Goal: Obtain resource: Obtain resource

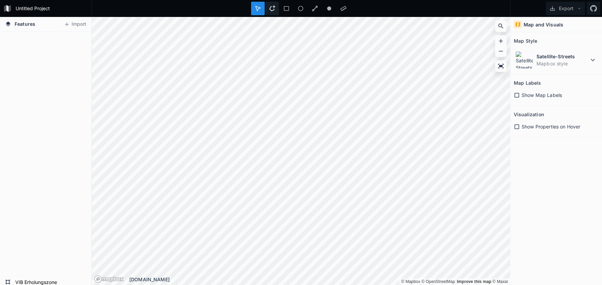
click at [270, 9] on icon at bounding box center [272, 8] width 6 height 6
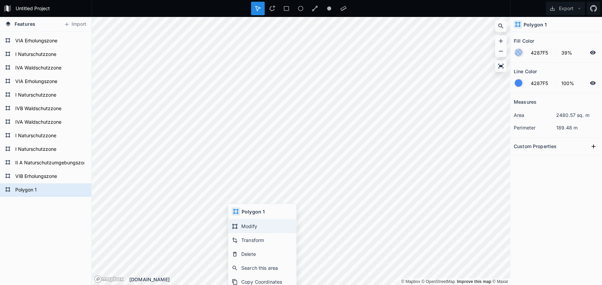
click at [238, 233] on div "Modify" at bounding box center [262, 226] width 68 height 14
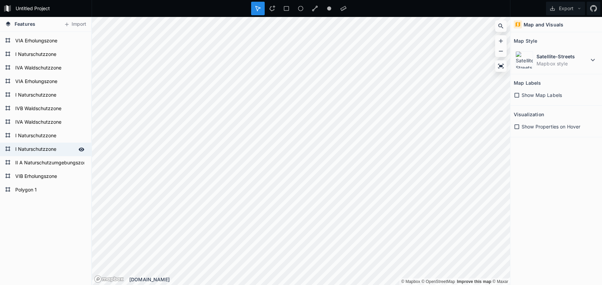
click at [35, 151] on form "I Naturschutzzone" at bounding box center [44, 149] width 63 height 10
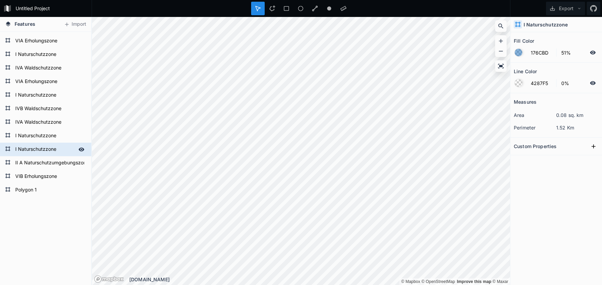
click at [35, 151] on form "I Naturschutzzone" at bounding box center [44, 149] width 63 height 10
click at [36, 190] on form "Polygon 1" at bounding box center [44, 190] width 63 height 10
type input "4287F5"
type input "39%"
type input "100%"
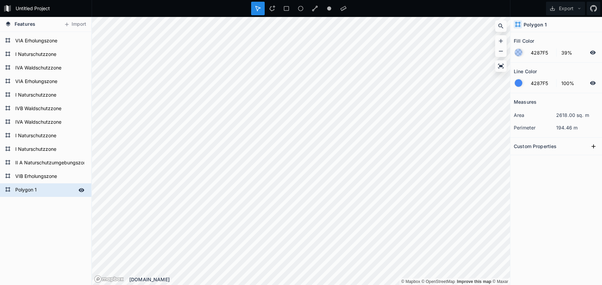
click at [36, 190] on form "Polygon 1" at bounding box center [44, 190] width 63 height 10
paste input "I Naturschutzzone"
type input "I Naturschutzzone"
click at [38, 151] on form "I Naturschutzzone" at bounding box center [44, 149] width 63 height 10
type input "176CBD"
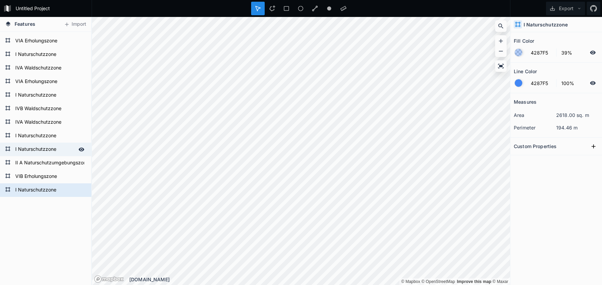
type input "51%"
type input "0%"
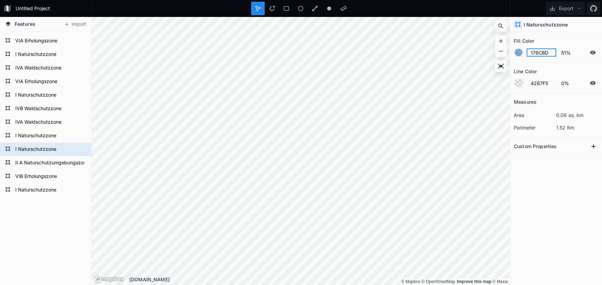
click at [541, 51] on input "176CBD" at bounding box center [541, 52] width 30 height 8
click at [63, 192] on form "I Naturschutzzone" at bounding box center [44, 190] width 63 height 10
type input "4287F5"
type input "39%"
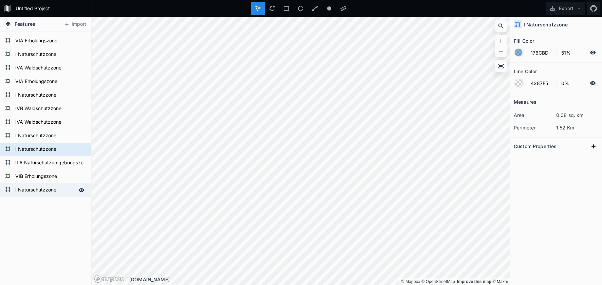
type input "100%"
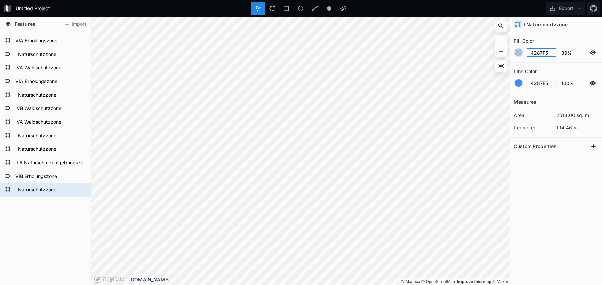
click at [539, 56] on input "4287F5" at bounding box center [541, 52] width 30 height 8
paste input "176CBD"
type input "176CBD"
click at [562, 53] on input "39%" at bounding box center [572, 52] width 30 height 8
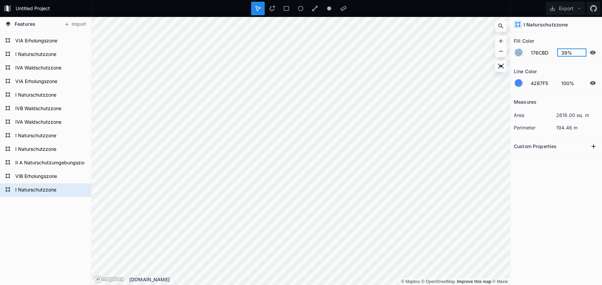
click at [562, 53] on input "39%" at bounding box center [572, 52] width 30 height 8
type input "51%"
click at [515, 82] on div at bounding box center [517, 82] width 7 height 7
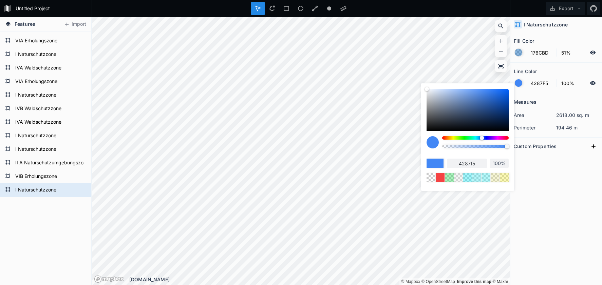
type input "96%"
type input "95%"
type input "91%"
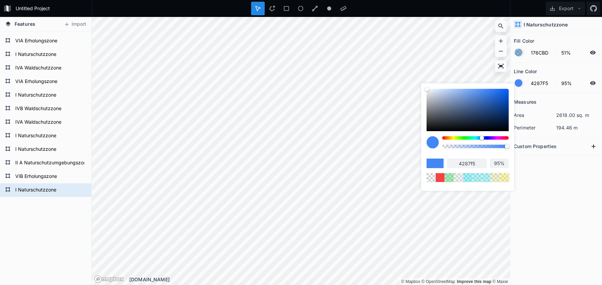
type input "91%"
type input "85%"
type input "80%"
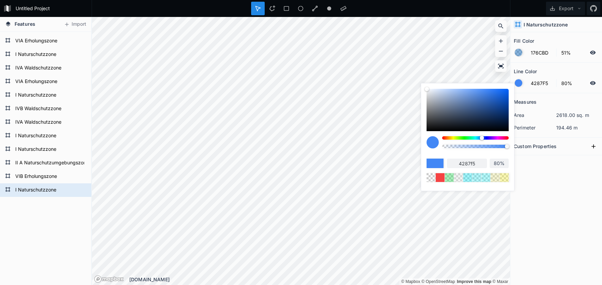
type input "72%"
type input "60%"
type input "51%"
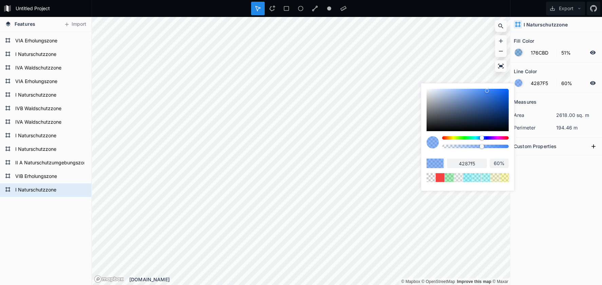
type input "51%"
type input "40%"
type input "26%"
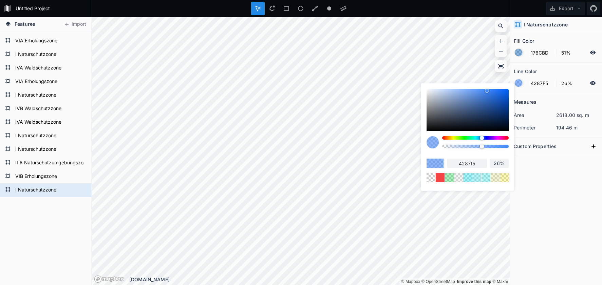
type input "9%"
type input "1%"
type input "0%"
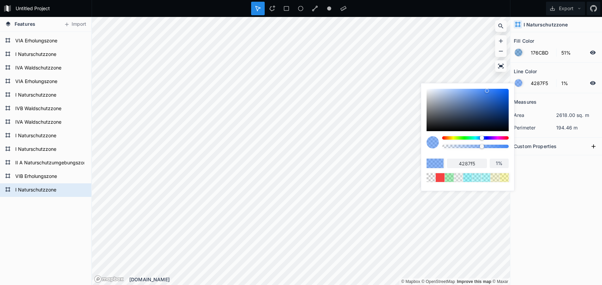
type input "0%"
drag, startPoint x: 481, startPoint y: 147, endPoint x: 427, endPoint y: 148, distance: 53.9
click at [429, 148] on div at bounding box center [467, 144] width 82 height 17
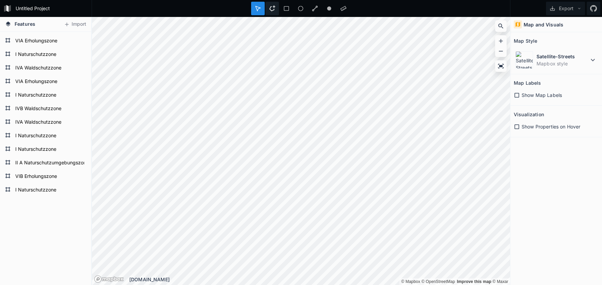
click at [271, 11] on icon at bounding box center [272, 8] width 6 height 6
drag, startPoint x: 551, startPoint y: 58, endPoint x: 545, endPoint y: 63, distance: 7.7
click at [550, 58] on dt "Satellite-Streets" at bounding box center [562, 56] width 52 height 7
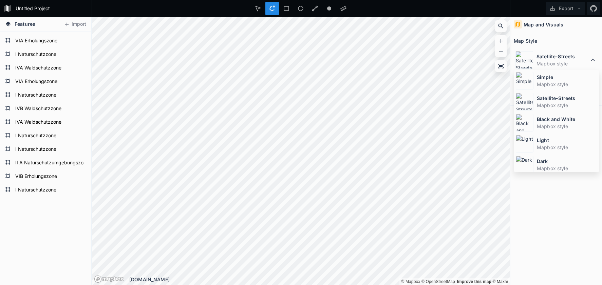
drag, startPoint x: 535, startPoint y: 75, endPoint x: 529, endPoint y: 77, distance: 6.5
click at [535, 75] on div "Simple Mapbox style" at bounding box center [556, 80] width 85 height 21
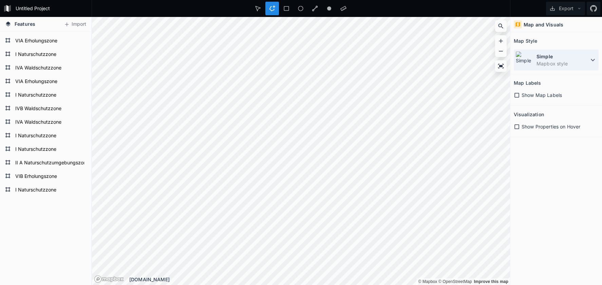
click at [566, 63] on dd "Mapbox style" at bounding box center [562, 63] width 52 height 7
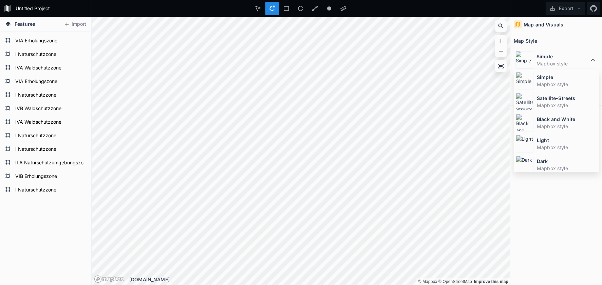
click at [546, 99] on dt "Satellite-Streets" at bounding box center [566, 98] width 60 height 7
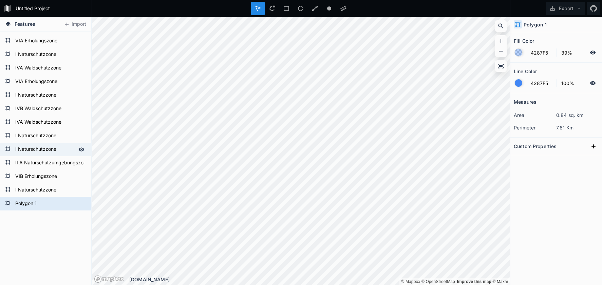
click at [47, 155] on form "I Naturschutzzone" at bounding box center [44, 149] width 63 height 10
type input "176CBD"
type input "51%"
type input "0%"
click at [47, 155] on form "I Naturschutzzone" at bounding box center [44, 149] width 63 height 10
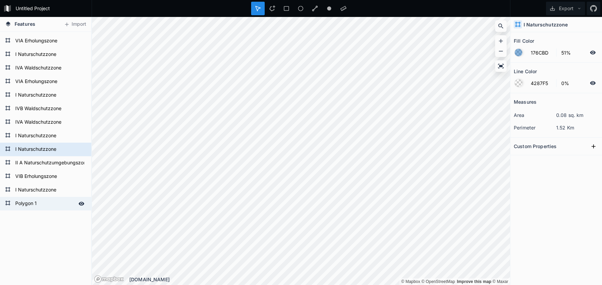
click at [40, 208] on form "Polygon 1" at bounding box center [44, 204] width 63 height 10
type input "4287F5"
type input "39%"
type input "100%"
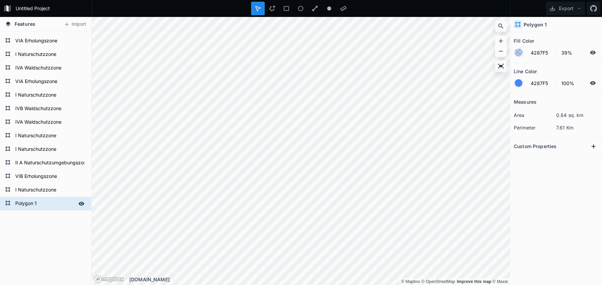
click at [40, 208] on form "Polygon 1" at bounding box center [44, 204] width 63 height 10
paste input "I Naturschutzzone"
type input "I Naturschutzzone"
click at [47, 192] on form "I Naturschutzzone" at bounding box center [44, 190] width 63 height 10
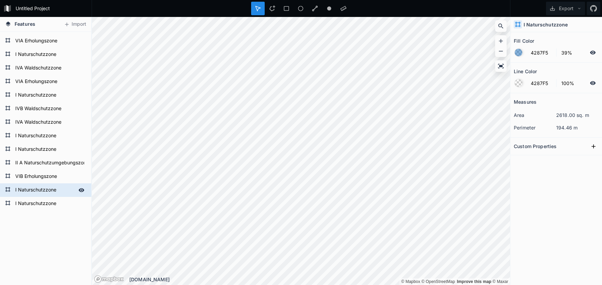
type input "176CBD"
type input "51%"
type input "0%"
click at [540, 54] on input "176CBD" at bounding box center [541, 52] width 30 height 8
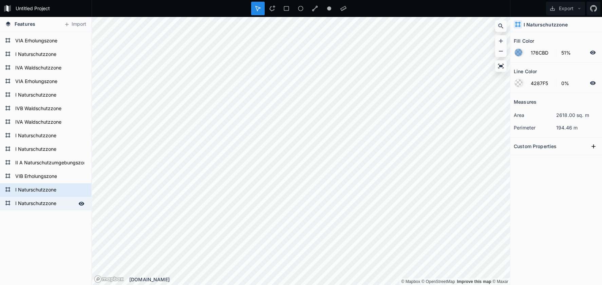
click at [32, 204] on form "I Naturschutzzone" at bounding box center [44, 204] width 63 height 10
type input "4287F5"
type input "39%"
type input "100%"
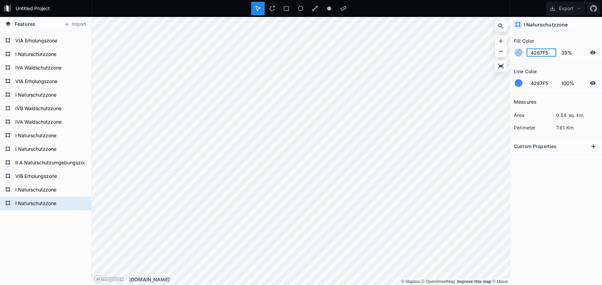
click at [541, 53] on input "4287F5" at bounding box center [541, 52] width 30 height 8
paste input "176CBD"
type input "176CBD"
click at [537, 82] on input "4287F5" at bounding box center [541, 83] width 30 height 8
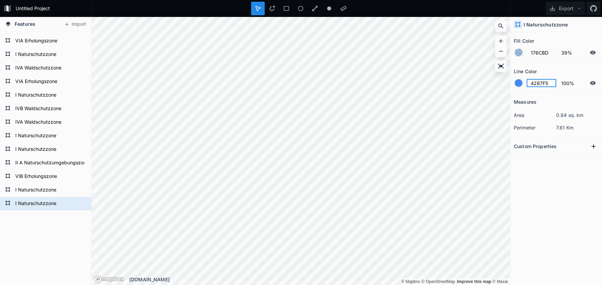
click at [537, 82] on input "4287F5" at bounding box center [541, 83] width 30 height 8
click at [518, 84] on div at bounding box center [517, 82] width 7 height 7
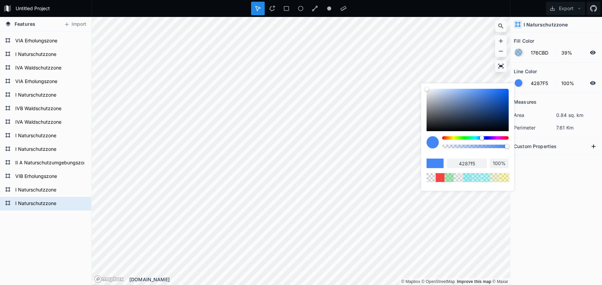
type input "99%"
type input "96%"
type input "93%"
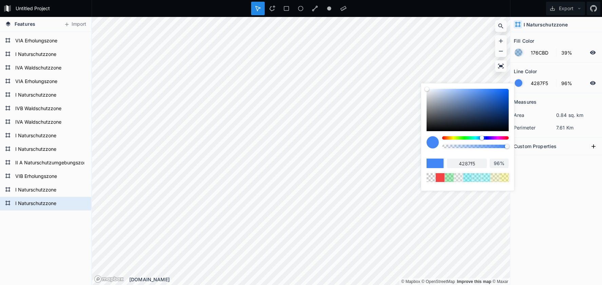
type input "93%"
type input "88%"
type input "82%"
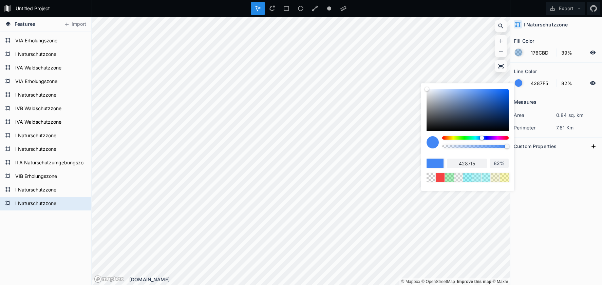
type input "74%"
type input "67%"
type input "53%"
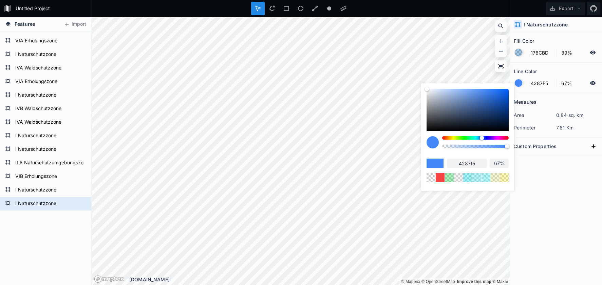
type input "53%"
type input "42%"
type input "34%"
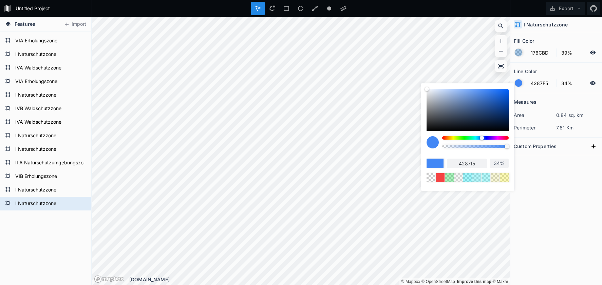
type input "24%"
type input "17%"
type input "8%"
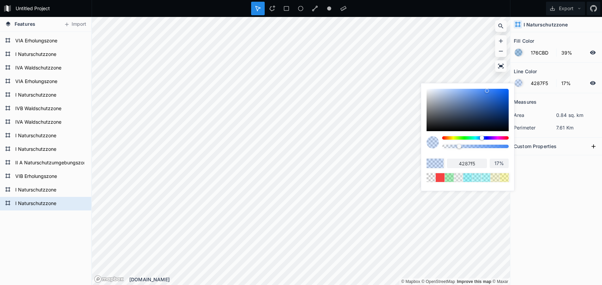
type input "8%"
type input "0%"
click at [420, 144] on body "Untitled Project Export Features Import I Naturschutzzone I Naturschutzzone VIB…" at bounding box center [301, 142] width 602 height 285
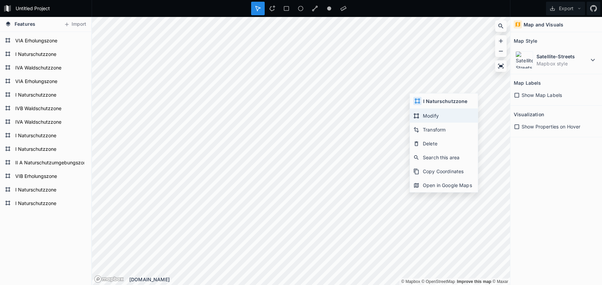
click at [424, 116] on div "Modify" at bounding box center [444, 116] width 68 height 14
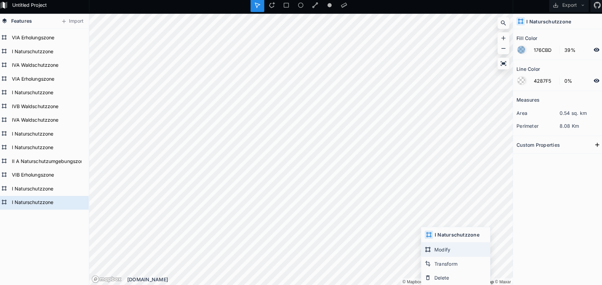
click at [433, 243] on div "Modify" at bounding box center [453, 250] width 68 height 14
click at [559, 48] on input "39%" at bounding box center [572, 52] width 30 height 8
type input "51%"
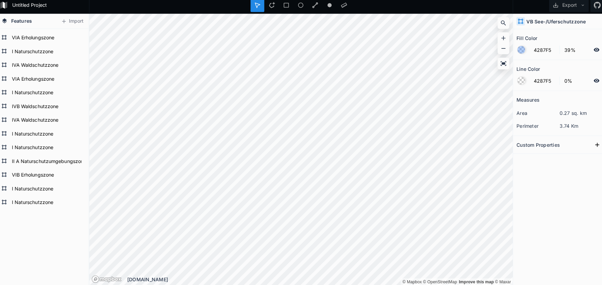
click at [553, 22] on h4 "VB See-/Uferschutzzone" at bounding box center [552, 24] width 59 height 7
copy h4 "VB See-/Uferschutzzone"
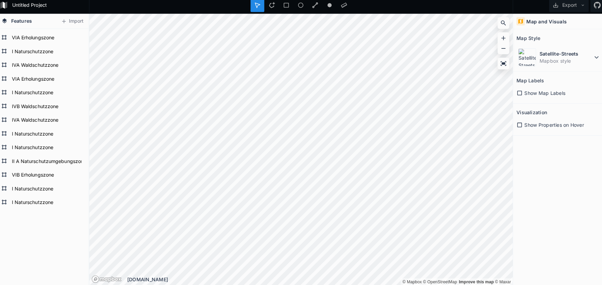
click at [285, 0] on html "Untitled Project Export Features Import I Naturschutzzone I Naturschutzzone VIB…" at bounding box center [301, 142] width 602 height 285
click at [550, 60] on dd "Mapbox style" at bounding box center [562, 63] width 52 height 7
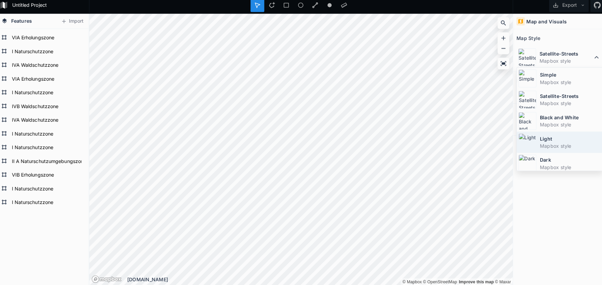
click at [541, 137] on dt "Light" at bounding box center [566, 140] width 60 height 7
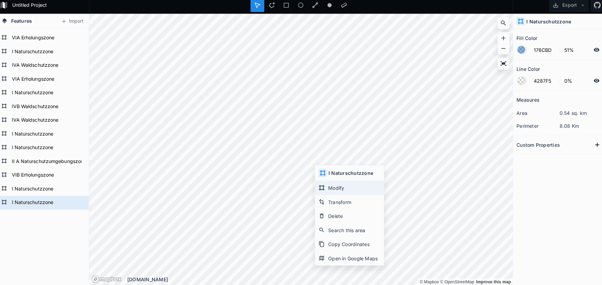
click at [337, 188] on div "Modify" at bounding box center [349, 189] width 68 height 14
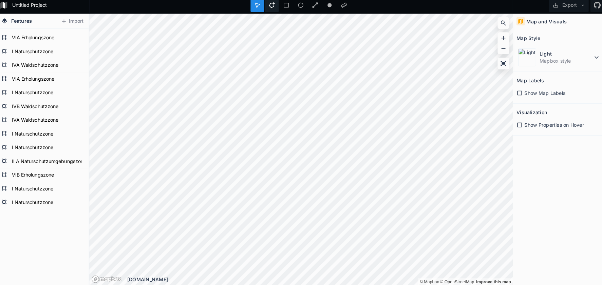
click at [269, 7] on icon at bounding box center [272, 8] width 6 height 6
click at [392, 285] on html "Untitled Project Export Features Import I Naturschutzzone I Naturschutzzone VIB…" at bounding box center [301, 142] width 602 height 285
click at [205, 13] on div "Untitled Project Export Features Import I Naturschutzzone I Naturschutzzone VIB…" at bounding box center [301, 142] width 602 height 285
click at [175, 9] on div "Untitled Project Export Features Import I Naturschutzzone I Naturschutzzone VIB…" at bounding box center [301, 142] width 602 height 285
click at [316, 9] on div "Untitled Project Export Features Import I Naturschutzzone I Naturschutzzone VIB…" at bounding box center [301, 142] width 602 height 285
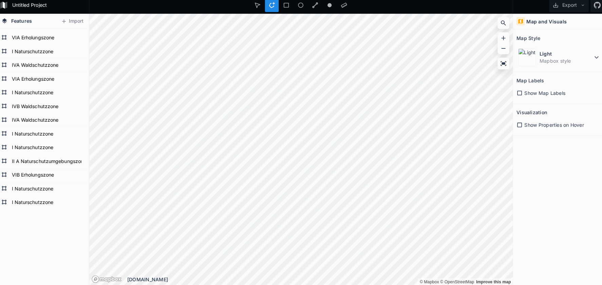
click at [325, 0] on html "Untitled Project Export Features Import I Naturschutzzone I Naturschutzzone VIB…" at bounding box center [301, 142] width 602 height 285
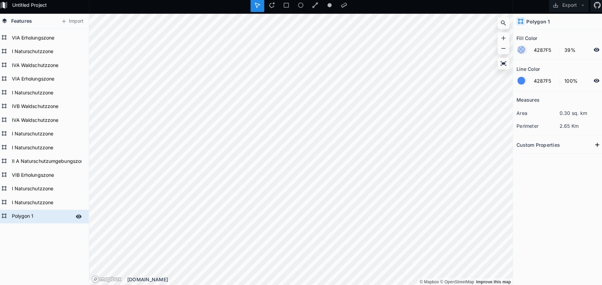
click at [32, 212] on form "Polygon 1" at bounding box center [44, 217] width 63 height 10
paste input "VB See-/Uferschutzzone"
type input "VB See-/Uferschutzzone"
click at [38, 234] on div "VB See-/Uferschutzzone I Naturschutzzone I Naturschutzzone VIB Erholungszone II…" at bounding box center [45, 4] width 91 height 644
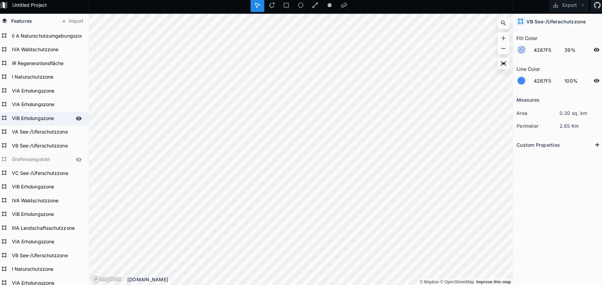
scroll to position [68, 0]
click at [31, 142] on form "VB See-/Uferschutzzone" at bounding box center [44, 147] width 63 height 10
type input "9ABAED"
type input "0%"
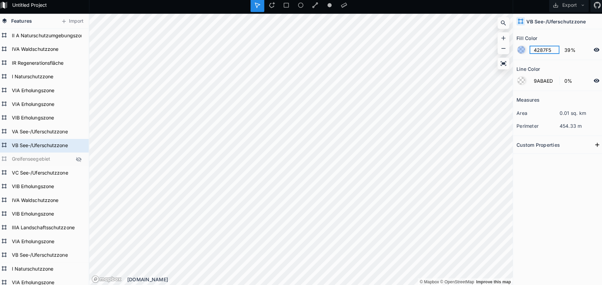
click at [541, 52] on input "4287F5" at bounding box center [541, 52] width 30 height 8
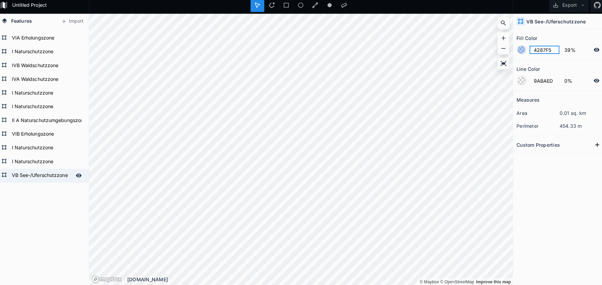
scroll to position [391, 0]
click at [540, 51] on input "4287F5" at bounding box center [541, 52] width 30 height 8
click at [514, 82] on div at bounding box center [517, 82] width 7 height 7
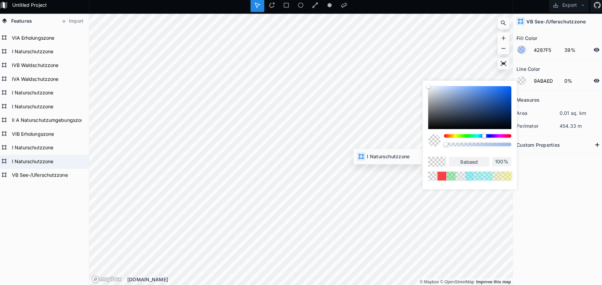
type input "176CBD"
type input "51%"
type input "4287F5"
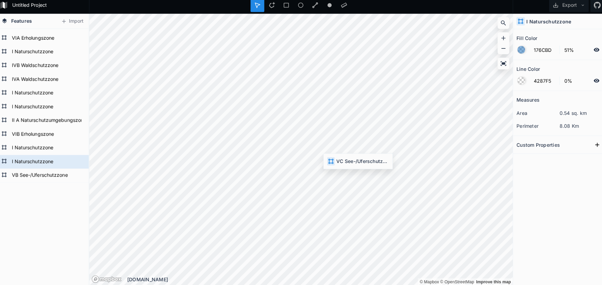
type input "FFFFFF"
type input "39%"
click at [555, 21] on h4 "VA See-/Uferschutzzone" at bounding box center [552, 24] width 59 height 7
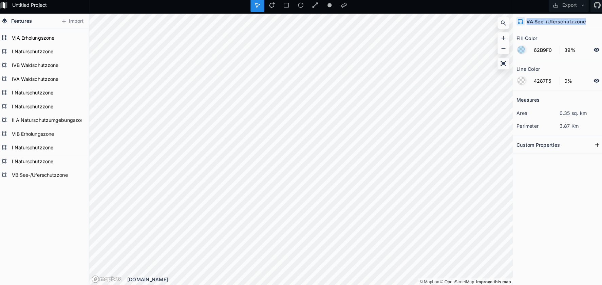
click at [555, 21] on h4 "VA See-/Uferschutzzone" at bounding box center [552, 24] width 59 height 7
copy h4 "VA See-/Uferschutzzone"
type input "4287F5"
type input "100%"
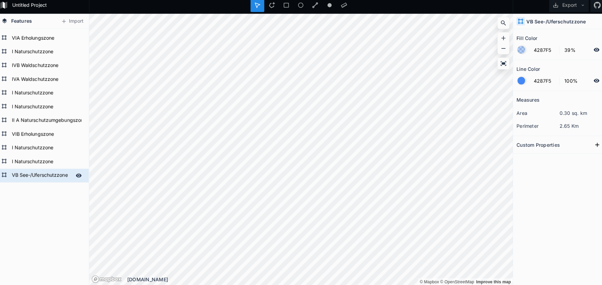
click at [46, 175] on form "VB See-/Uferschutzzone" at bounding box center [44, 177] width 63 height 10
click at [46, 175] on input "VB See-/Uferschutzzone" at bounding box center [44, 176] width 63 height 9
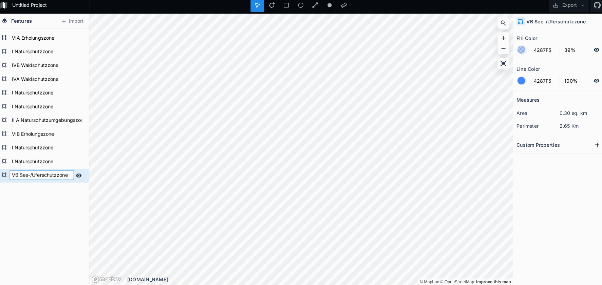
click at [46, 175] on input "VB See-/Uferschutzzone" at bounding box center [44, 176] width 63 height 9
paste input "A"
type input "VA See-/Uferschutzzone"
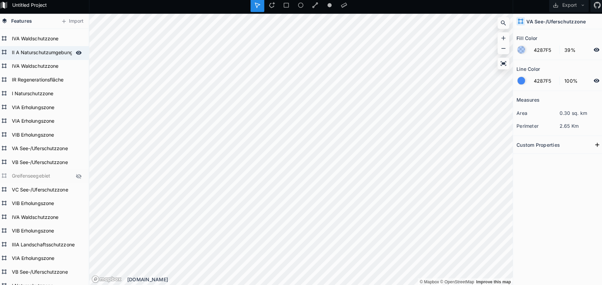
scroll to position [52, 0]
click at [42, 147] on form "VA See-/Uferschutzzone" at bounding box center [44, 149] width 63 height 10
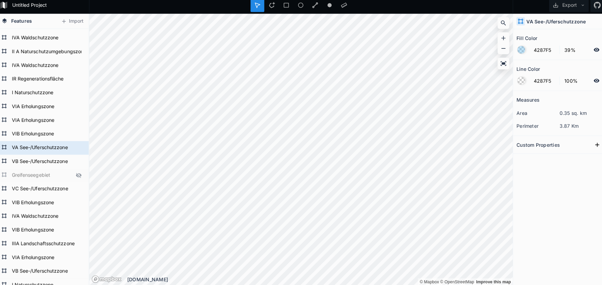
type input "62B9F0"
type input "0%"
click at [538, 51] on input "62B9F0" at bounding box center [541, 52] width 30 height 8
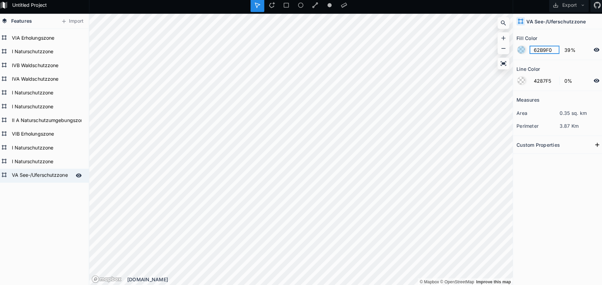
scroll to position [391, 0]
click at [534, 48] on input "62B9F0" at bounding box center [541, 52] width 30 height 8
click at [514, 80] on div at bounding box center [517, 82] width 7 height 7
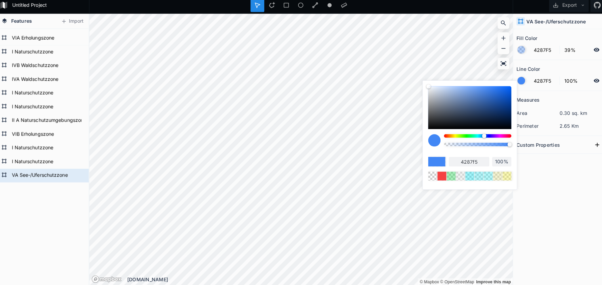
type input "95%"
type input "92%"
type input "88%"
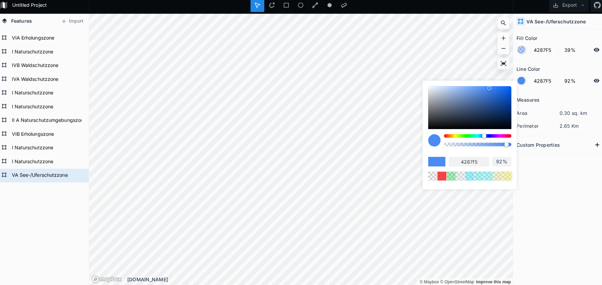
type input "88%"
type input "86%"
type input "74%"
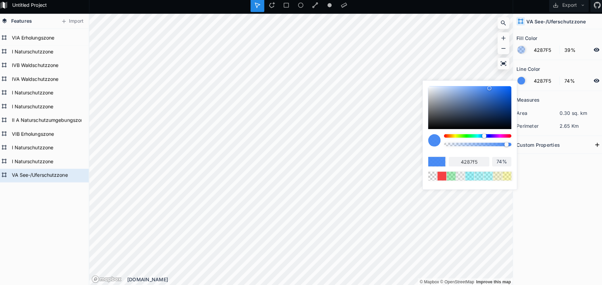
type input "66%"
type input "54%"
type input "34%"
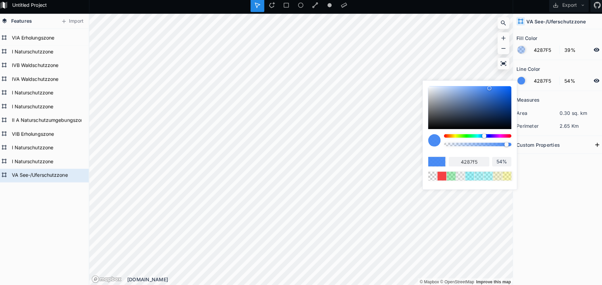
type input "34%"
type input "23%"
type input "10%"
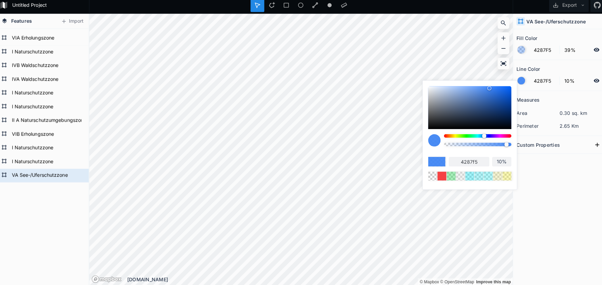
type input "0%"
click at [406, 142] on body "Untitled Project Export Features Import VA See-/Uferschutzzone I Naturschutzzon…" at bounding box center [301, 142] width 602 height 285
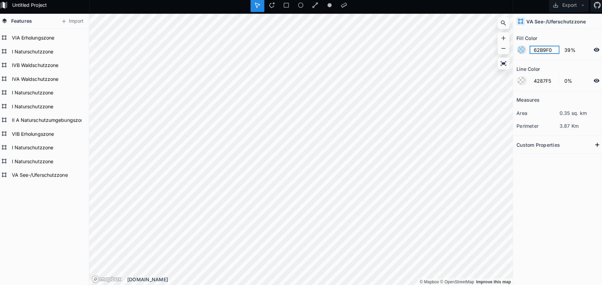
click at [532, 48] on input "62B9F0" at bounding box center [541, 52] width 30 height 8
click at [531, 46] on form "4287F5 39%" at bounding box center [555, 52] width 85 height 13
drag, startPoint x: 531, startPoint y: 43, endPoint x: 533, endPoint y: 47, distance: 4.9
click at [531, 46] on form "4287F5 39%" at bounding box center [555, 52] width 85 height 13
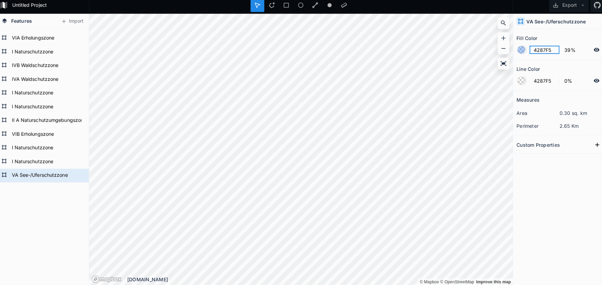
click at [533, 48] on input "4287F5" at bounding box center [541, 52] width 30 height 8
paste input "62B9F0"
type input "62B9F0"
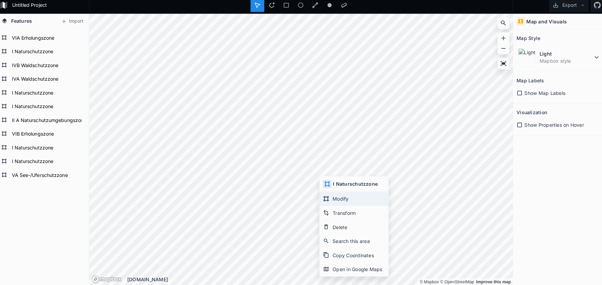
click at [343, 198] on div "Modify" at bounding box center [353, 200] width 68 height 14
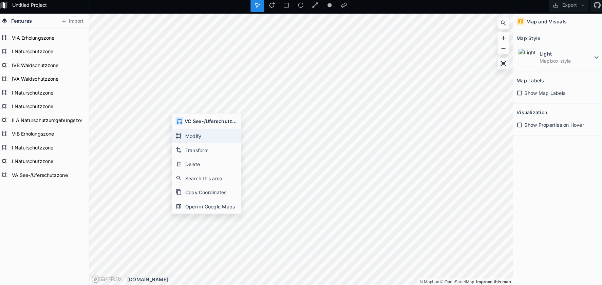
click at [194, 136] on div "Modify" at bounding box center [208, 138] width 68 height 14
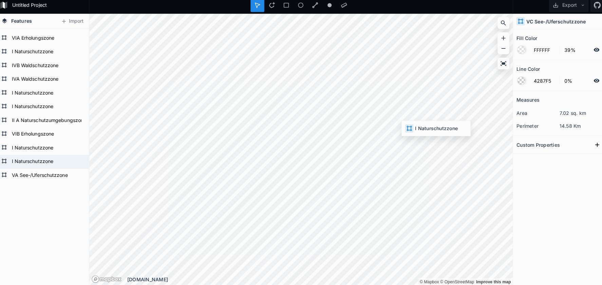
type input "176CBD"
type input "51%"
type input "FFFFFF"
type input "39%"
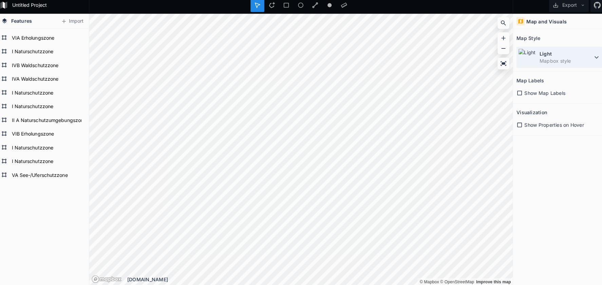
click at [531, 60] on div "Light Mapbox style" at bounding box center [555, 60] width 85 height 21
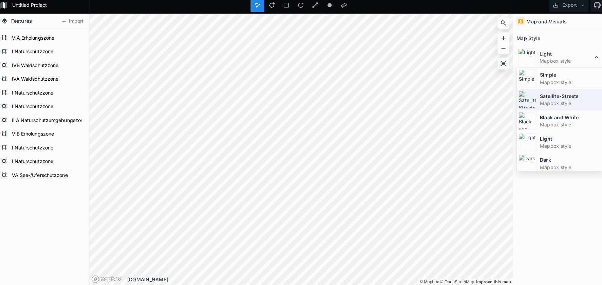
click at [529, 102] on img at bounding box center [524, 102] width 18 height 18
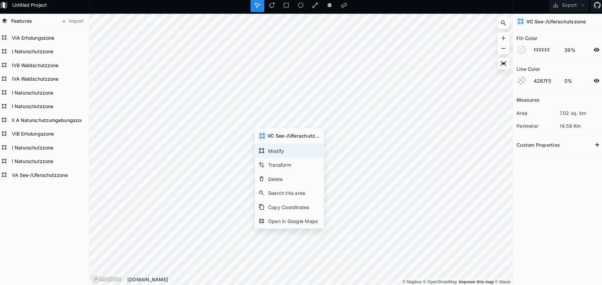
click at [272, 151] on div "Modify" at bounding box center [289, 152] width 68 height 14
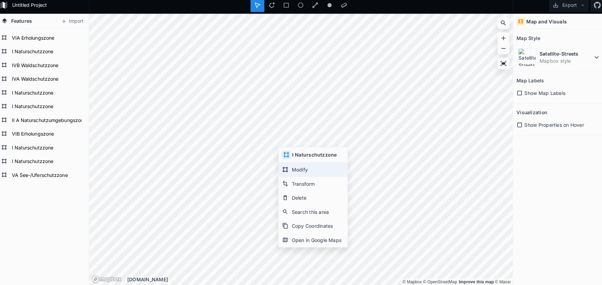
click at [300, 170] on div "Modify" at bounding box center [313, 171] width 68 height 14
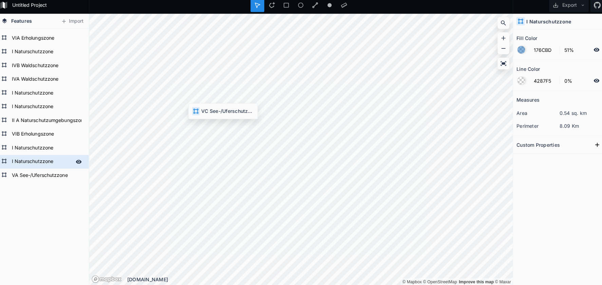
type input "FFFFFF"
type input "39%"
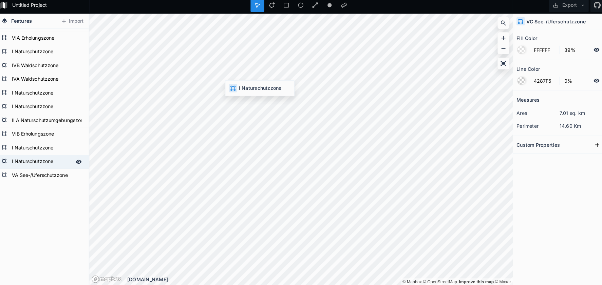
type input "176CBD"
type input "51%"
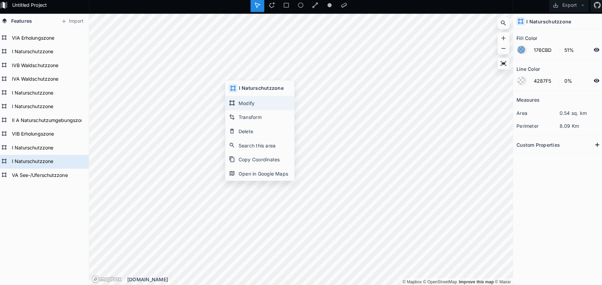
click at [236, 101] on div "Modify" at bounding box center [260, 105] width 68 height 14
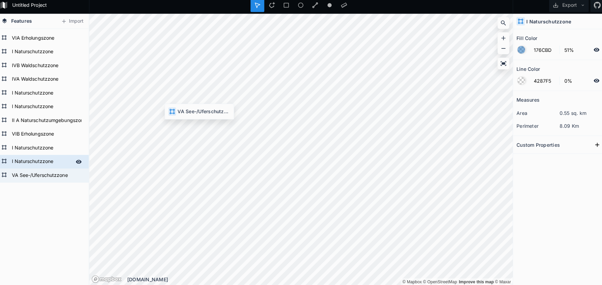
type input "62B9F0"
type input "39%"
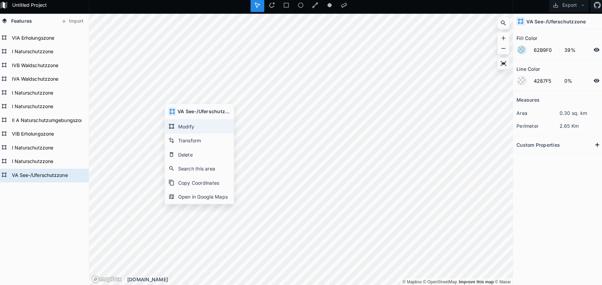
click at [182, 125] on div "Modify" at bounding box center [200, 128] width 68 height 14
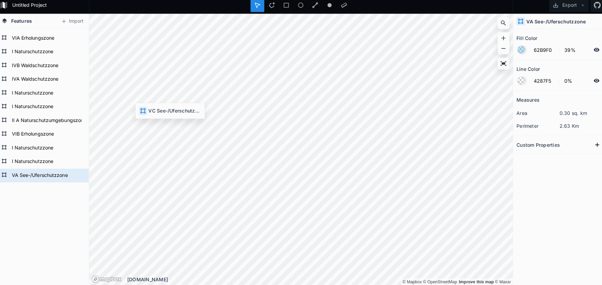
type input "FFFFFF"
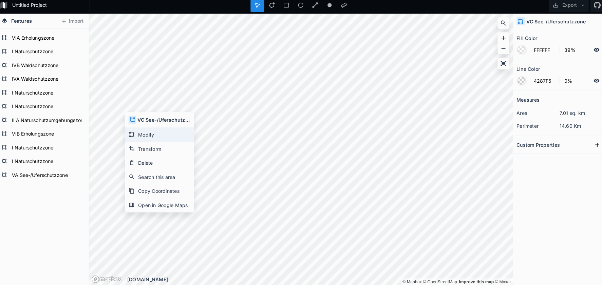
click at [148, 135] on div "Modify" at bounding box center [161, 137] width 68 height 14
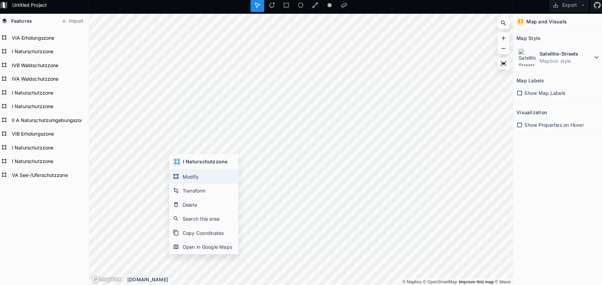
click at [187, 175] on div "Modify" at bounding box center [205, 178] width 68 height 14
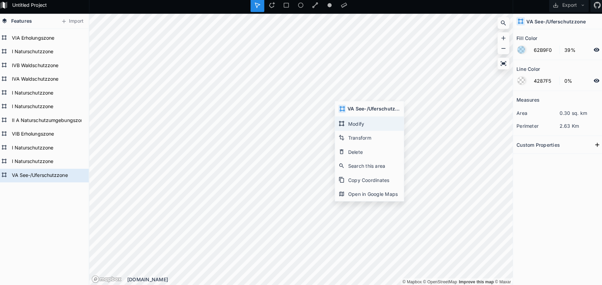
click at [349, 123] on div "Modify" at bounding box center [368, 126] width 68 height 14
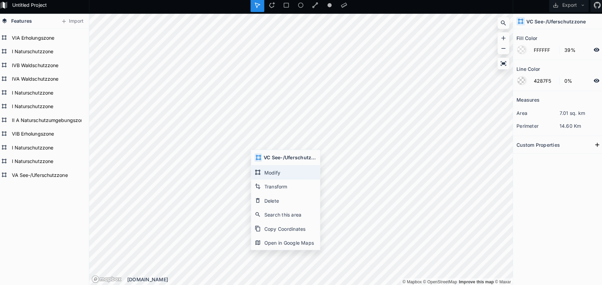
click at [270, 172] on div "Modify" at bounding box center [286, 174] width 68 height 14
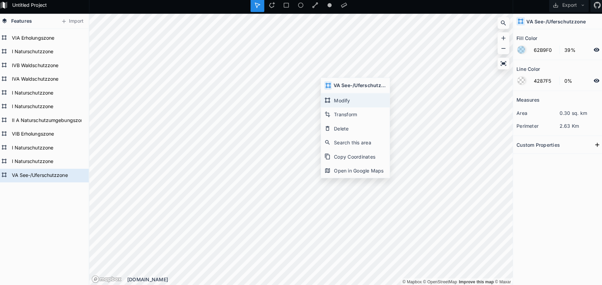
click at [328, 101] on div "Modify" at bounding box center [354, 103] width 68 height 14
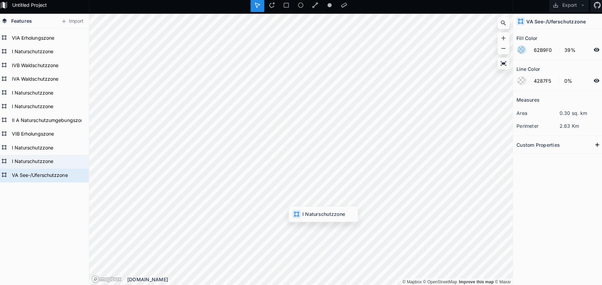
type input "176CBD"
type input "51%"
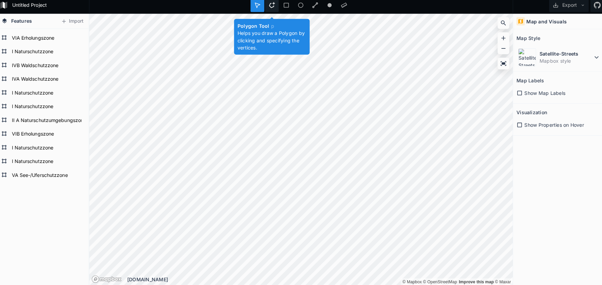
click at [269, 6] on icon at bounding box center [272, 8] width 6 height 6
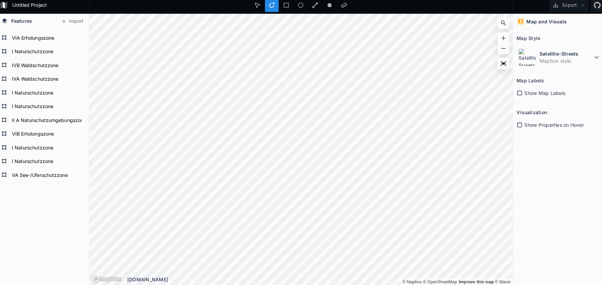
click at [404, 6] on div "Untitled Project Export Features Import VA See-/Uferschutzzone I Naturschutzzon…" at bounding box center [301, 142] width 602 height 285
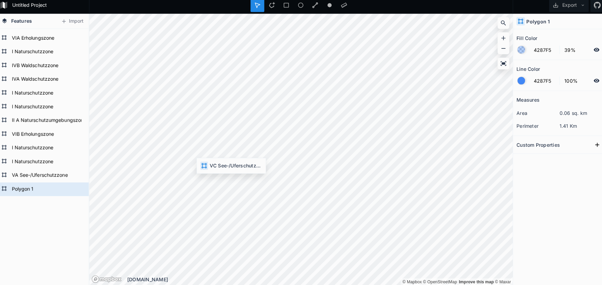
type input "FFFFFF"
type input "0%"
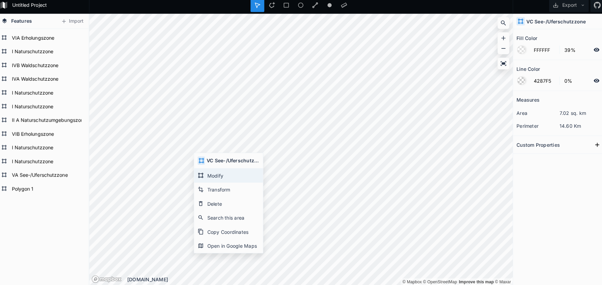
click at [224, 172] on div "Modify" at bounding box center [229, 177] width 68 height 14
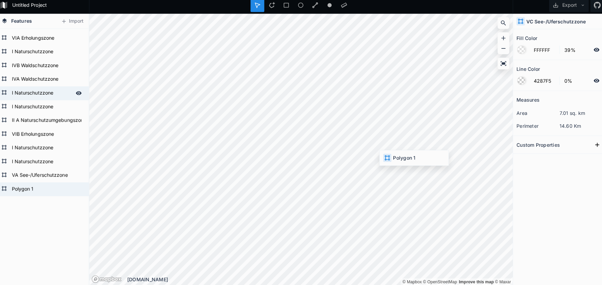
type input "4287F5"
type input "100%"
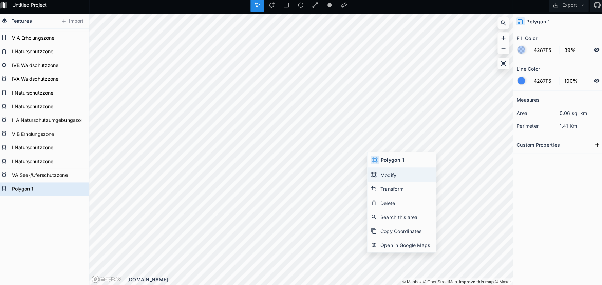
click at [384, 176] on div "Modify" at bounding box center [400, 176] width 68 height 14
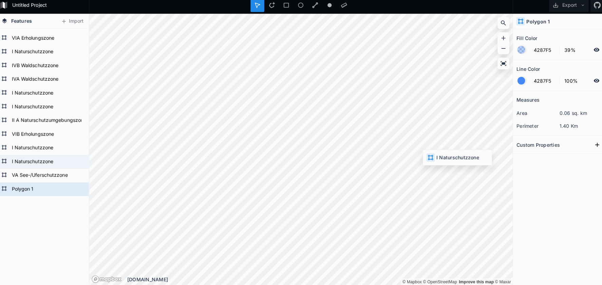
type input "176CBD"
type input "51%"
type input "0%"
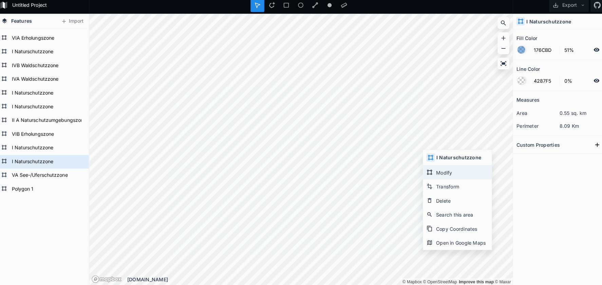
click at [429, 167] on div "Modify" at bounding box center [455, 174] width 68 height 14
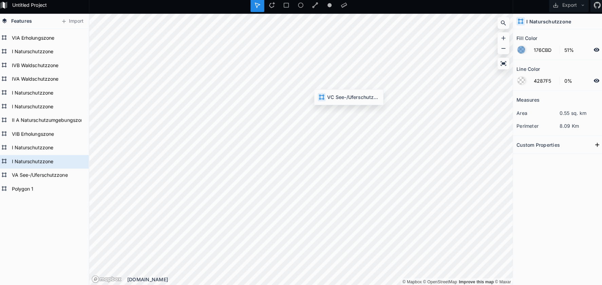
type input "FFFFFF"
type input "39%"
click at [519, 33] on div "Features Import Polygon 1 VA See-/Uferschutzzone I Naturschutzzone I Naturschut…" at bounding box center [301, 151] width 602 height 268
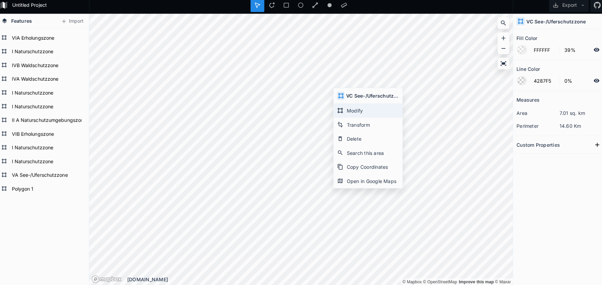
click at [338, 110] on icon at bounding box center [339, 113] width 6 height 6
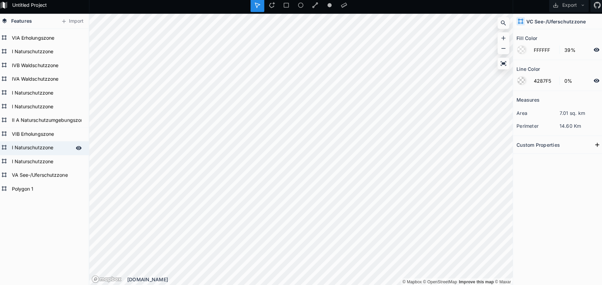
scroll to position [392, 0]
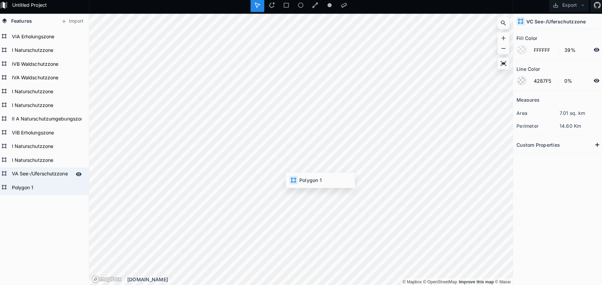
type input "4287F5"
type input "100%"
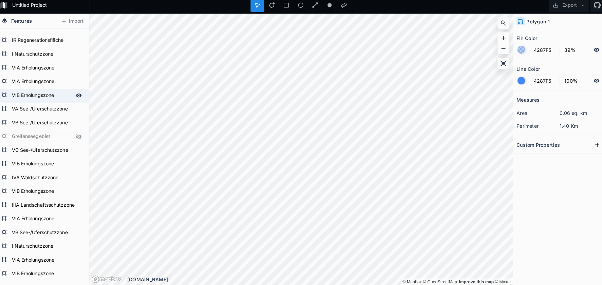
scroll to position [97, 0]
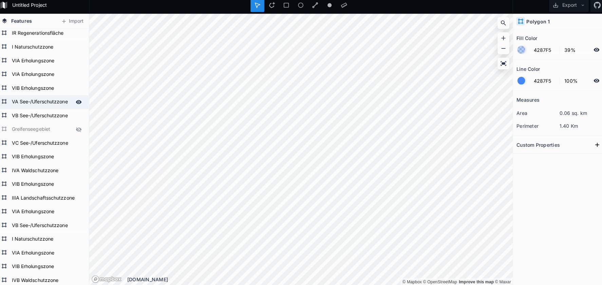
click at [46, 102] on form "VA See-/Uferschutzzone" at bounding box center [44, 104] width 63 height 10
type input "62B9F0"
type input "0%"
click at [46, 102] on form "VA See-/Uferschutzzone" at bounding box center [49, 104] width 73 height 10
click at [46, 102] on input "VA See-/Uferschutzzone" at bounding box center [49, 103] width 73 height 9
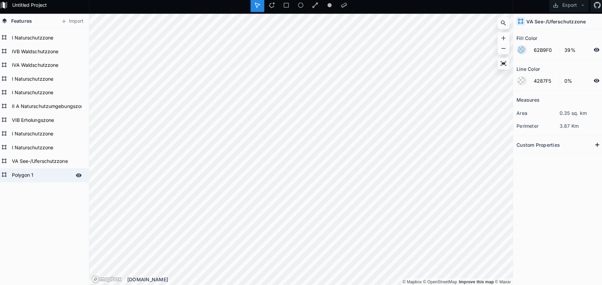
scroll to position [405, 0]
click at [31, 175] on form "Polygon 1" at bounding box center [44, 177] width 63 height 10
type input "4287F5"
type input "100%"
click at [31, 175] on form "Polygon 1" at bounding box center [44, 177] width 63 height 10
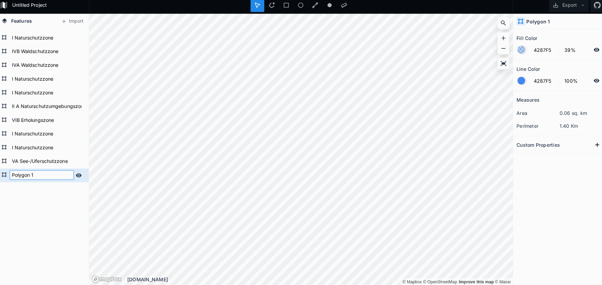
paste input "VA See-/Uferschutzzone"
type input "VA See-/Uferschutzzone"
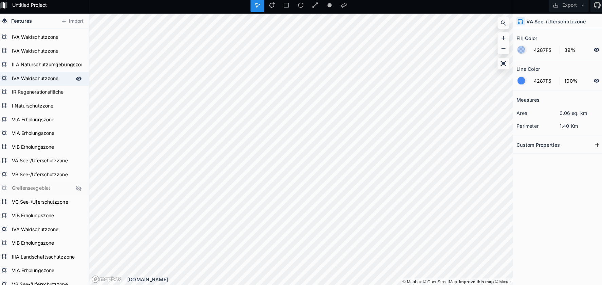
scroll to position [47, 0]
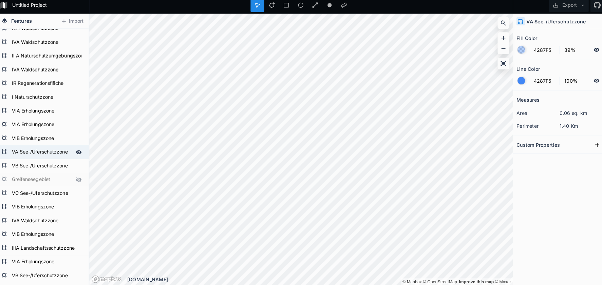
click at [42, 149] on form "VA See-/Uferschutzzone" at bounding box center [44, 154] width 63 height 10
type input "62B9F0"
type input "0%"
click at [536, 50] on input "62B9F0" at bounding box center [541, 52] width 30 height 8
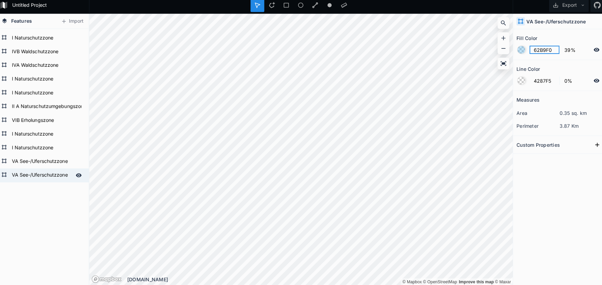
scroll to position [405, 0]
type input "4287F5"
type input "100%"
click at [539, 49] on input "4287F5" at bounding box center [541, 52] width 30 height 8
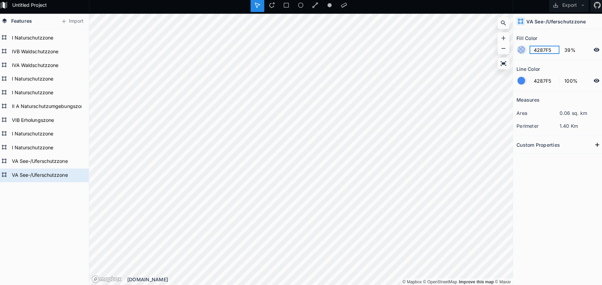
paste input "62B9F0"
type input "176CBD"
type input "51%"
type input "0%"
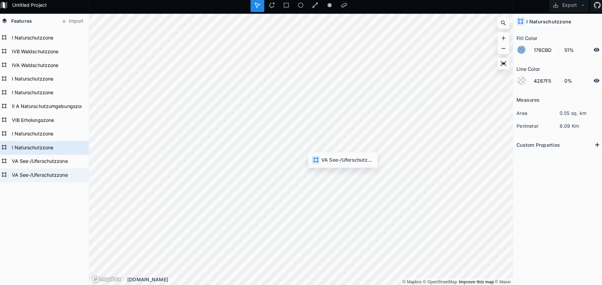
type input "62B9F0"
type input "39%"
type input "100%"
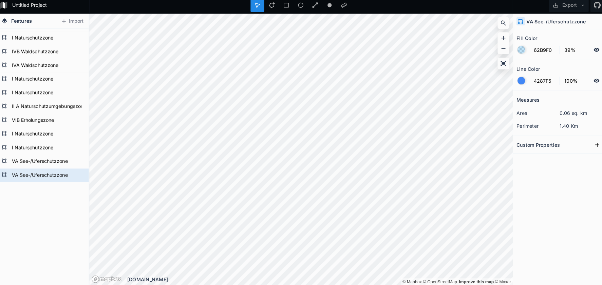
click at [516, 79] on div at bounding box center [517, 82] width 7 height 7
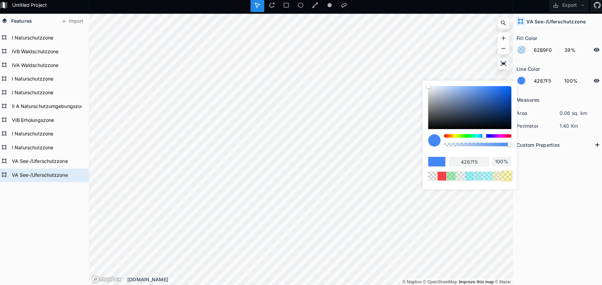
click at [501, 175] on div at bounding box center [503, 177] width 11 height 11
type input "F5EF42"
type input "39%"
type input "f5ef42"
type input "39%"
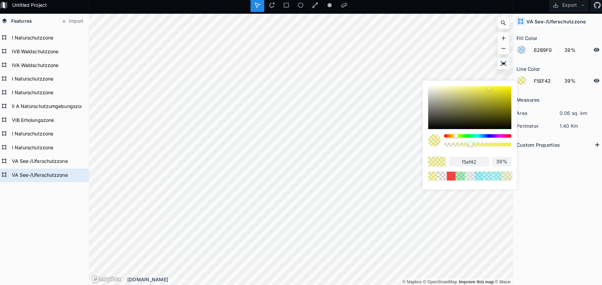
drag, startPoint x: 487, startPoint y: 87, endPoint x: 493, endPoint y: 87, distance: 6.1
click at [495, 89] on div at bounding box center [467, 110] width 82 height 42
type input "F5EE1D"
type input "f5ee1d"
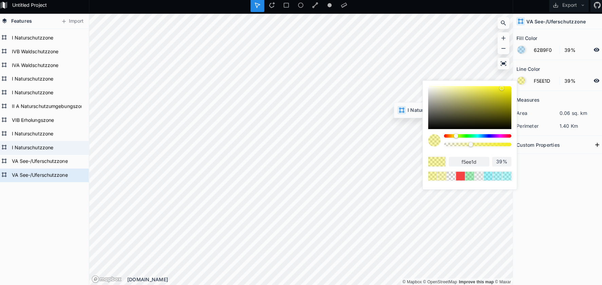
type input "FFFFFF"
type input "4287F5"
type input "0%"
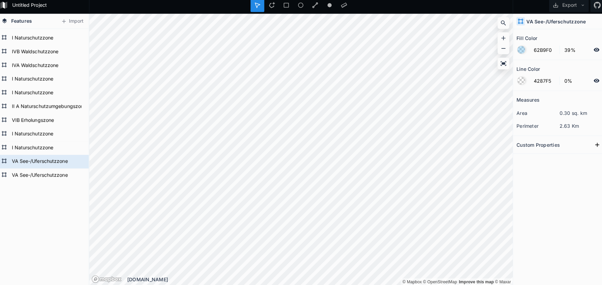
click at [514, 79] on div at bounding box center [517, 82] width 7 height 7
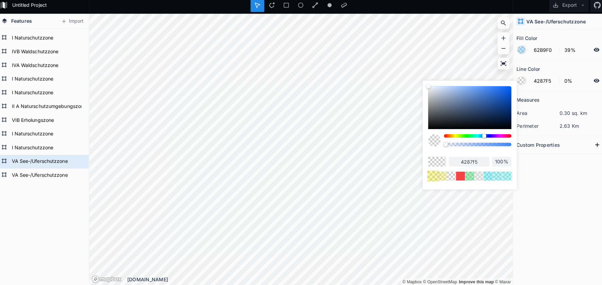
click at [425, 172] on div at bounding box center [430, 177] width 11 height 11
type input "F5EE1D"
type input "39%"
type input "f5ee1d"
type input "39%"
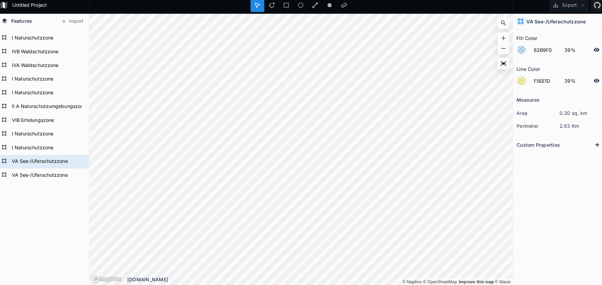
type input "4287F5"
type input "0%"
drag, startPoint x: 514, startPoint y: 79, endPoint x: 515, endPoint y: 86, distance: 7.2
click at [514, 79] on div at bounding box center [517, 82] width 7 height 7
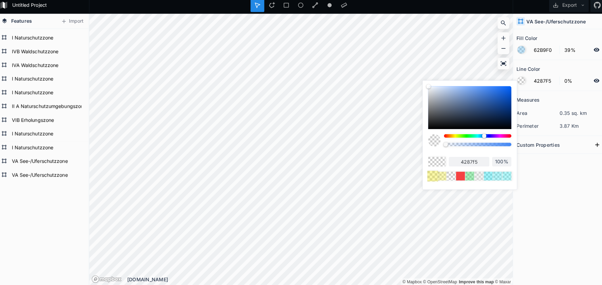
click at [427, 173] on div at bounding box center [430, 177] width 11 height 11
type input "F5EE1D"
type input "39%"
type input "f5ee1d"
type input "39%"
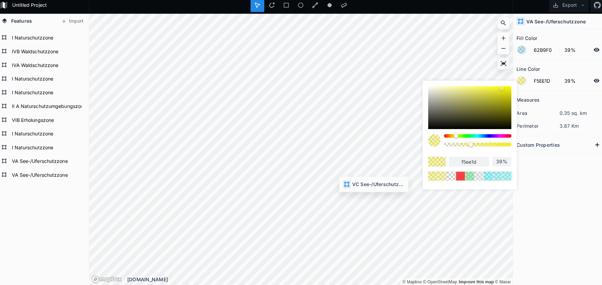
type input "FFFFFF"
type input "4287F5"
type input "0%"
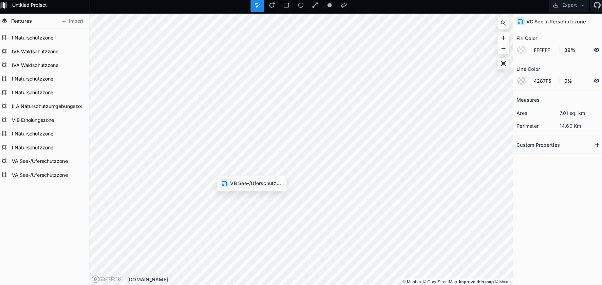
type input "4287F5"
click at [515, 80] on div at bounding box center [517, 82] width 7 height 7
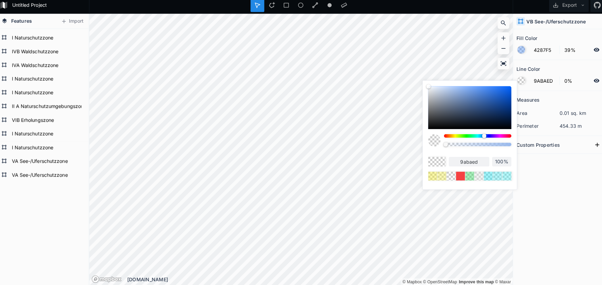
type input "FCFDFF"
type input "fcfdff"
type input "0%"
type input "F5F7FA"
type input "f5f7fa"
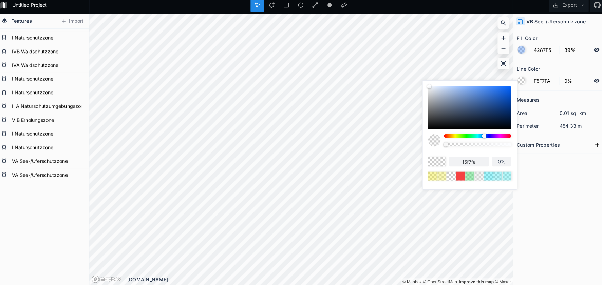
type input "EBEEF2"
type input "ebeef2"
type input "E4E7ED"
type input "e4e7ed"
type input "E1E5EB"
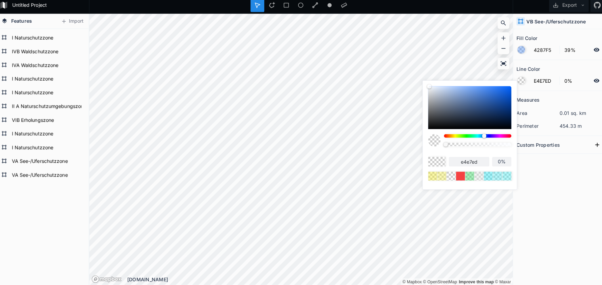
type input "e1e5eb"
type input "D8DDE6"
type input "d8dde6"
type input "D1D7E0"
type input "d1d7e0"
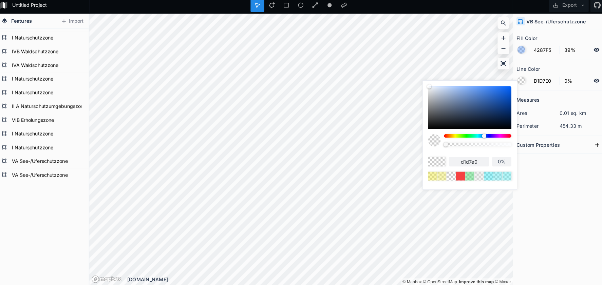
type input "D3D9E3"
type input "d3d9e3"
type input "D5DCE6"
type input "d5dce6"
type input "DDE2EB"
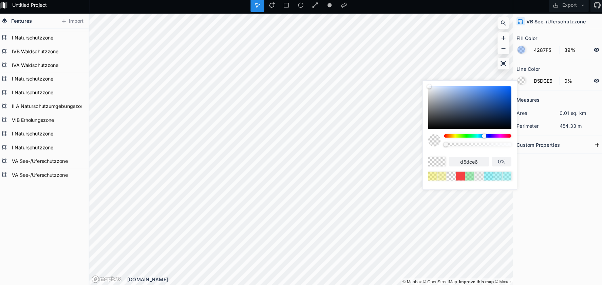
type input "dde2eb"
click at [426, 83] on div "f5f9ff 0%" at bounding box center [467, 135] width 93 height 104
click at [428, 136] on div at bounding box center [432, 142] width 12 height 12
click at [456, 174] on div at bounding box center [458, 177] width 11 height 11
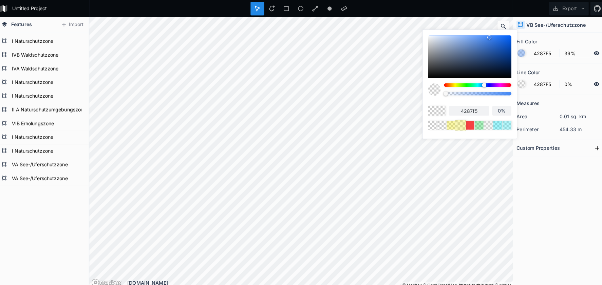
scroll to position [0, 0]
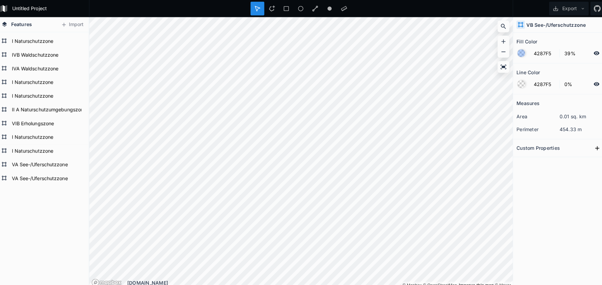
click at [514, 84] on div at bounding box center [517, 82] width 7 height 7
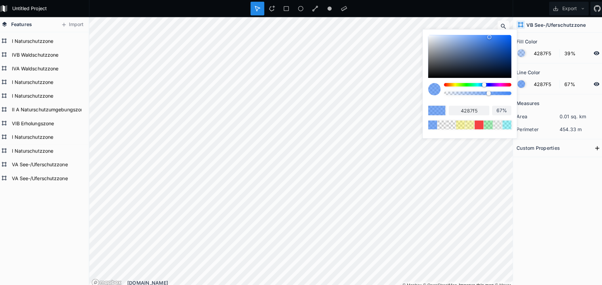
drag, startPoint x: 449, startPoint y: 92, endPoint x: 482, endPoint y: 93, distance: 32.6
click at [484, 93] on div at bounding box center [486, 92] width 4 height 4
click at [437, 123] on div at bounding box center [439, 123] width 11 height 11
click at [449, 124] on div at bounding box center [449, 123] width 11 height 11
drag, startPoint x: 449, startPoint y: 92, endPoint x: 460, endPoint y: 110, distance: 20.7
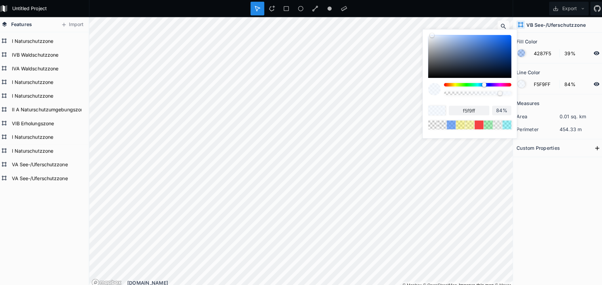
click at [495, 94] on div at bounding box center [497, 92] width 4 height 4
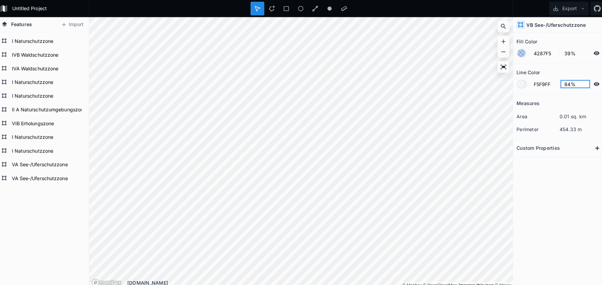
click at [562, 80] on input "84%" at bounding box center [572, 83] width 30 height 8
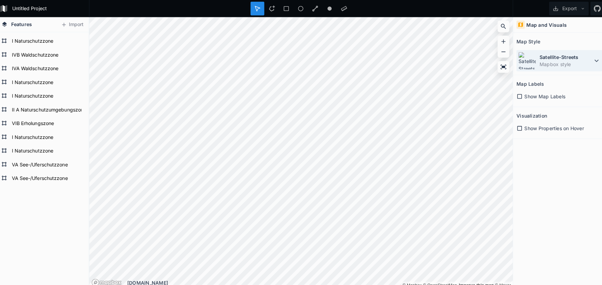
click at [555, 59] on dt "Satellite-Streets" at bounding box center [562, 56] width 52 height 7
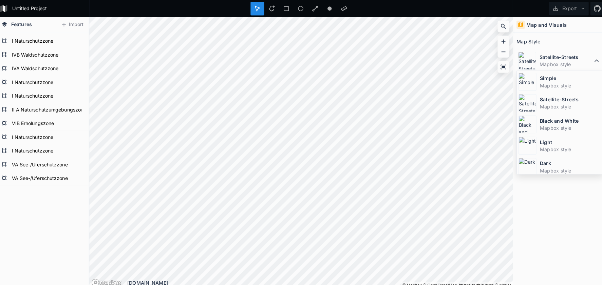
click at [540, 77] on dt "Simple" at bounding box center [566, 77] width 60 height 7
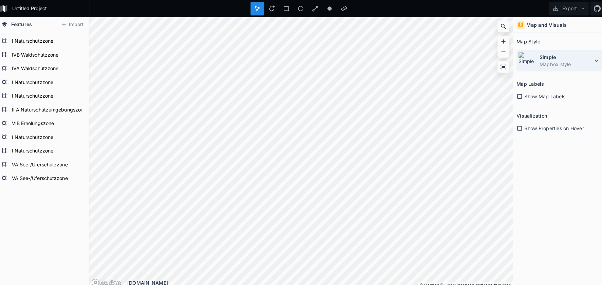
click at [529, 60] on div "Simple Mapbox style" at bounding box center [555, 60] width 85 height 21
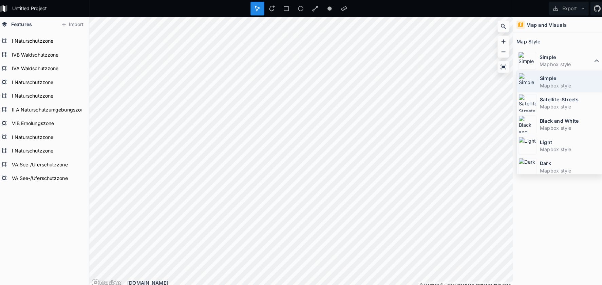
click at [525, 77] on img at bounding box center [524, 81] width 18 height 18
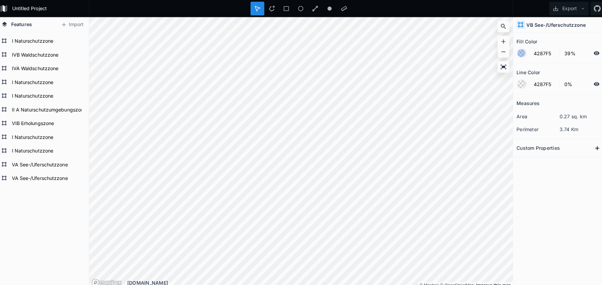
click at [518, 84] on div at bounding box center [517, 82] width 7 height 7
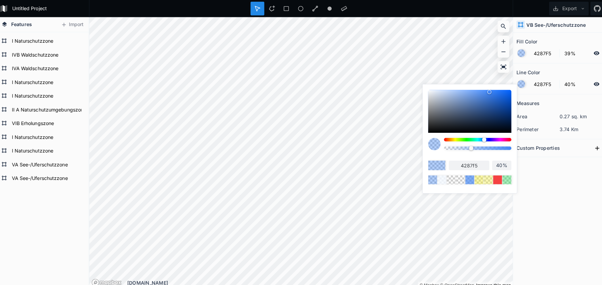
drag, startPoint x: 446, startPoint y: 146, endPoint x: 459, endPoint y: 164, distance: 22.7
click at [467, 148] on div at bounding box center [469, 146] width 4 height 4
click at [444, 181] on div at bounding box center [449, 177] width 11 height 11
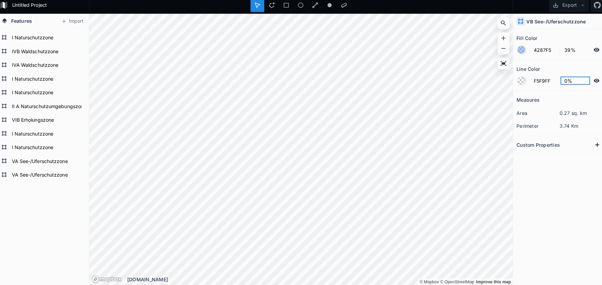
click at [559, 80] on input "0%" at bounding box center [572, 83] width 30 height 8
click at [510, 80] on section "Line Color F5F9FF 0%" at bounding box center [556, 78] width 92 height 31
click at [515, 80] on div at bounding box center [517, 82] width 7 height 7
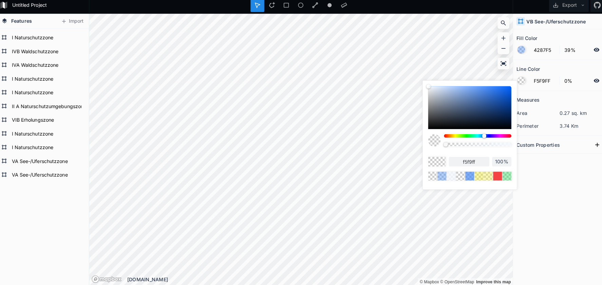
click at [421, 174] on div "f5f9ff 100%" at bounding box center [467, 135] width 93 height 104
click at [425, 174] on div at bounding box center [430, 177] width 11 height 11
click at [494, 161] on input "0%" at bounding box center [498, 163] width 19 height 7
click at [454, 174] on div at bounding box center [458, 177] width 11 height 11
click at [445, 174] on div at bounding box center [449, 177] width 11 height 11
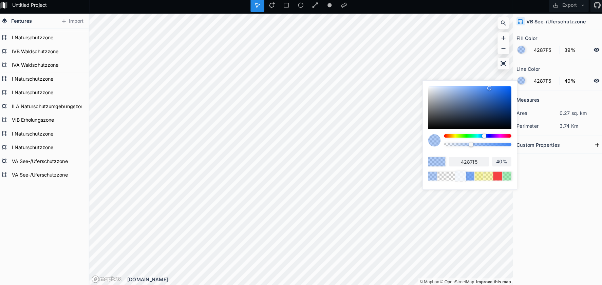
click at [453, 175] on div at bounding box center [458, 177] width 11 height 11
click at [494, 160] on input "84%" at bounding box center [498, 163] width 19 height 7
click at [492, 160] on input "84%" at bounding box center [498, 163] width 19 height 7
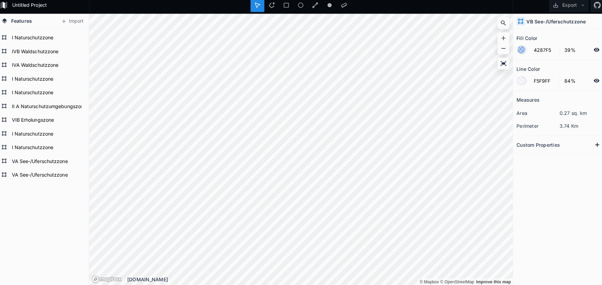
click at [514, 80] on div at bounding box center [517, 82] width 7 height 7
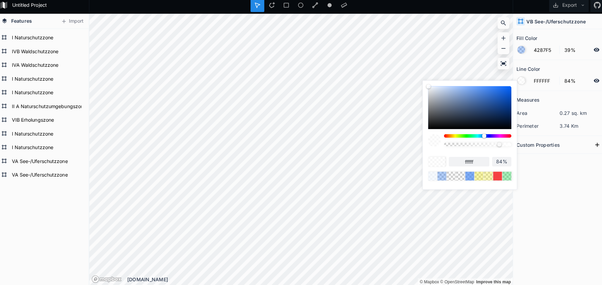
drag, startPoint x: 423, startPoint y: 84, endPoint x: 421, endPoint y: 90, distance: 6.4
click at [425, 87] on div at bounding box center [427, 89] width 4 height 4
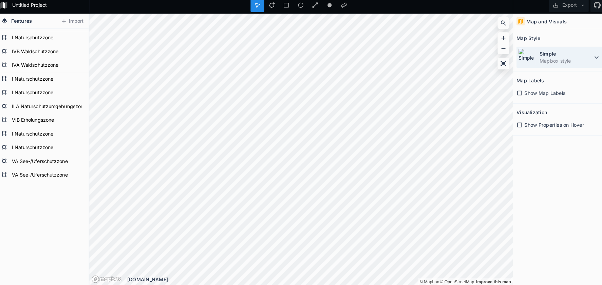
click at [527, 55] on img at bounding box center [524, 60] width 18 height 18
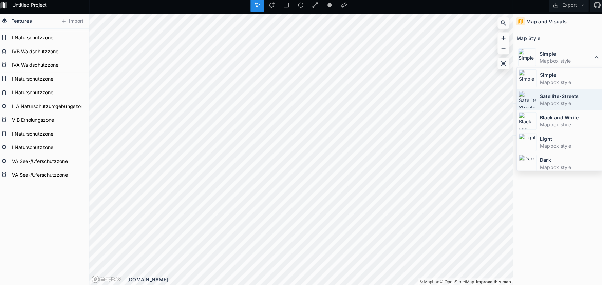
click at [524, 97] on img at bounding box center [524, 102] width 18 height 18
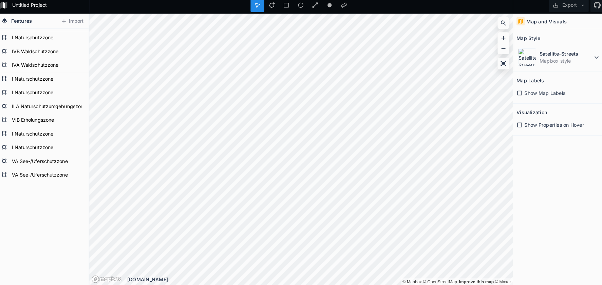
click at [303, 13] on div "Untitled Project Export Features Import VA See-/Uferschutzzone VA See-/Uferschu…" at bounding box center [301, 142] width 602 height 285
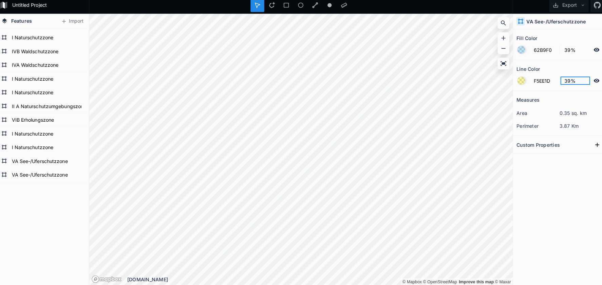
click at [562, 80] on input "39%" at bounding box center [572, 83] width 30 height 8
click at [558, 80] on input "39%" at bounding box center [572, 83] width 30 height 8
click at [560, 80] on input "39%" at bounding box center [572, 83] width 30 height 8
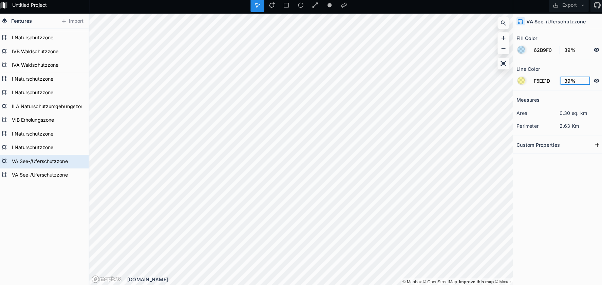
click at [560, 80] on input "39%" at bounding box center [572, 83] width 30 height 8
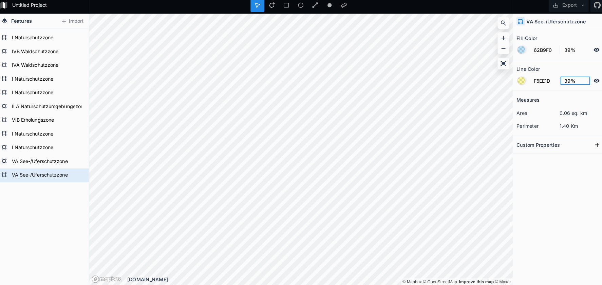
click at [561, 79] on input "39%" at bounding box center [572, 83] width 30 height 8
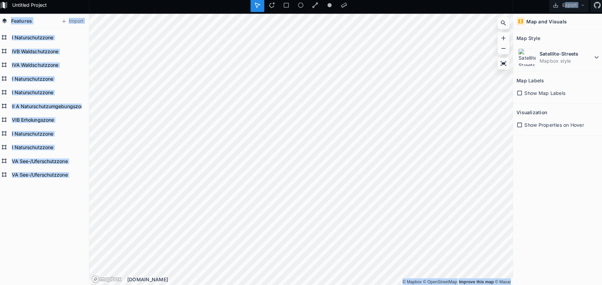
click at [390, 137] on div "Untitled Project Export Features Import VA See-/Uferschutzzone VA See-/Uferschu…" at bounding box center [301, 142] width 602 height 285
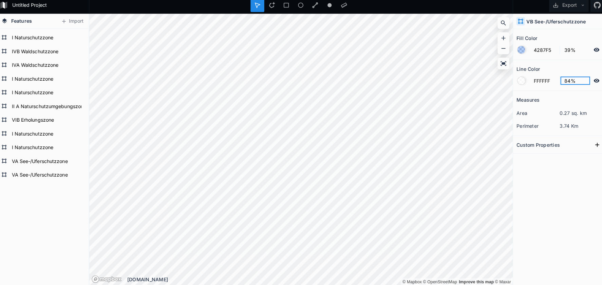
click at [562, 79] on input "84%" at bounding box center [572, 83] width 30 height 8
click at [560, 79] on input "84%" at bounding box center [572, 83] width 30 height 8
click at [560, 80] on input "80%" at bounding box center [572, 83] width 30 height 8
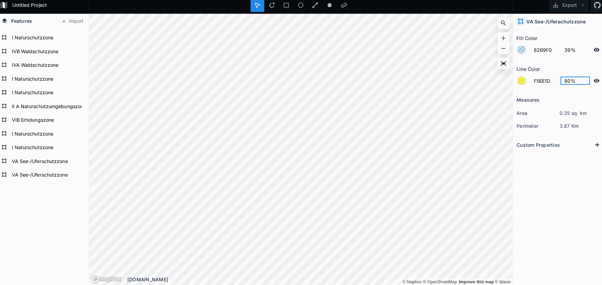
click at [560, 80] on input "80%" at bounding box center [572, 83] width 30 height 8
click at [557, 79] on input "39%" at bounding box center [572, 83] width 30 height 8
click at [560, 80] on input "39%" at bounding box center [572, 83] width 30 height 8
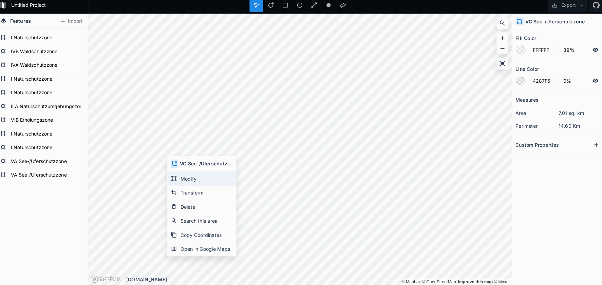
click at [183, 180] on div "Modify" at bounding box center [204, 180] width 68 height 14
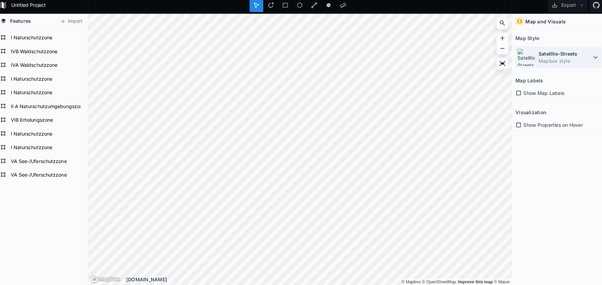
click at [539, 61] on dd "Mapbox style" at bounding box center [562, 63] width 52 height 7
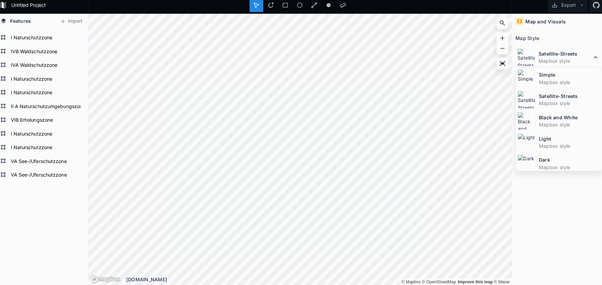
drag, startPoint x: 535, startPoint y: 79, endPoint x: 510, endPoint y: 79, distance: 25.1
click at [536, 81] on dd "Mapbox style" at bounding box center [566, 84] width 60 height 7
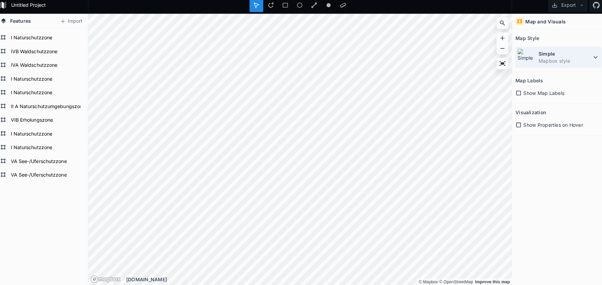
click at [549, 60] on dd "Mapbox style" at bounding box center [562, 63] width 52 height 7
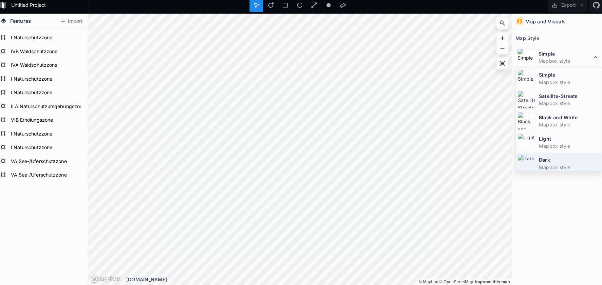
click at [536, 158] on dt "Dark" at bounding box center [566, 161] width 60 height 7
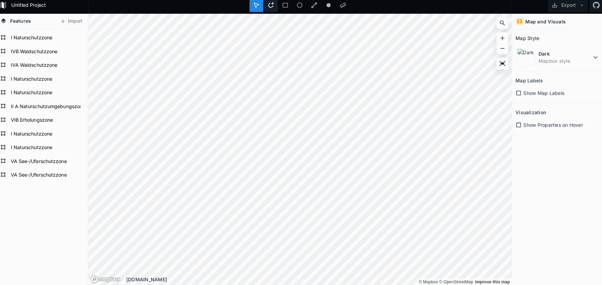
click at [271, 2] on div at bounding box center [272, 9] width 14 height 14
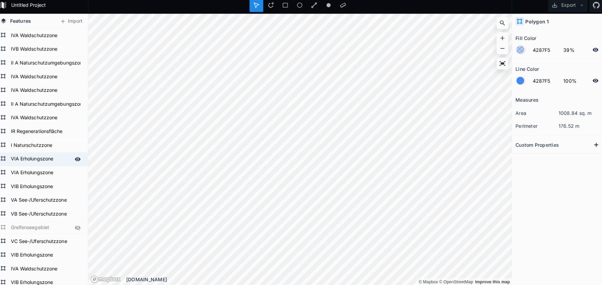
click at [30, 156] on form "VIA Erholungszone" at bounding box center [44, 161] width 63 height 10
click at [30, 156] on form "VIA Erholungszone" at bounding box center [49, 161] width 73 height 10
click at [30, 156] on input "VIA Erholungszone" at bounding box center [49, 160] width 73 height 9
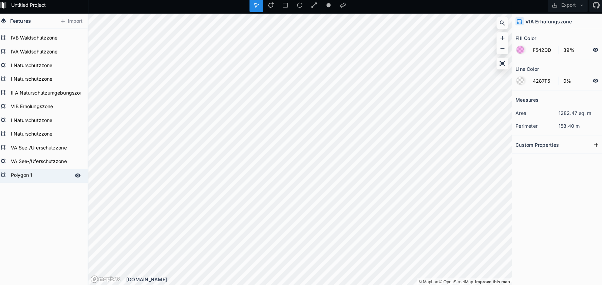
scroll to position [418, 0]
click at [36, 172] on form "Polygon 1" at bounding box center [44, 177] width 63 height 10
click at [24, 172] on form "Polygon 1" at bounding box center [44, 177] width 63 height 10
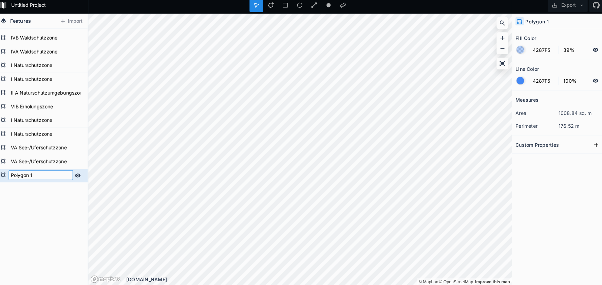
paste input "VIA Erholungszone"
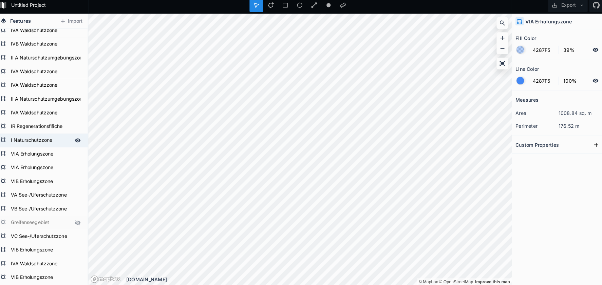
scroll to position [0, 0]
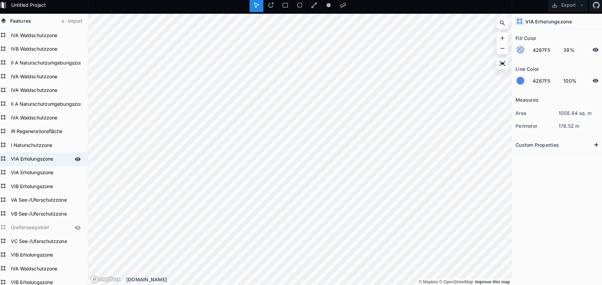
click at [36, 162] on form "VIA Erholungszone" at bounding box center [44, 161] width 63 height 10
click at [531, 51] on input "F542DD" at bounding box center [541, 52] width 30 height 8
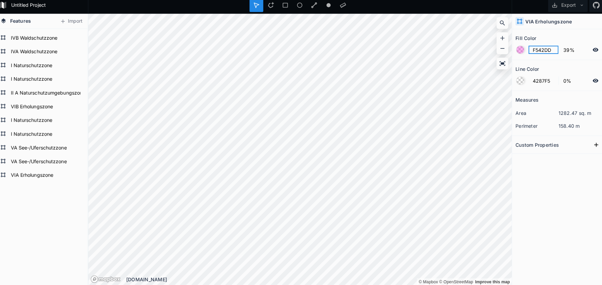
scroll to position [418, 0]
drag, startPoint x: 38, startPoint y: 175, endPoint x: 45, endPoint y: 174, distance: 6.9
click at [52, 177] on form "VIA Erholungszone" at bounding box center [44, 177] width 63 height 10
click at [535, 49] on input "4287F5" at bounding box center [541, 52] width 30 height 8
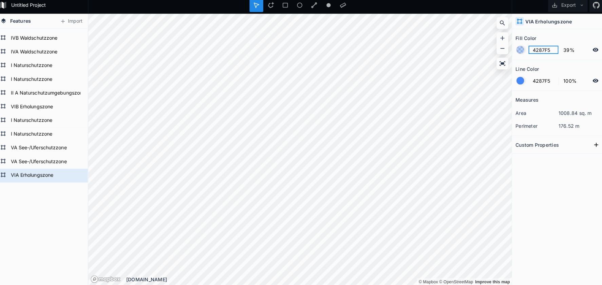
paste input "F542DD"
click at [514, 80] on div at bounding box center [517, 82] width 7 height 7
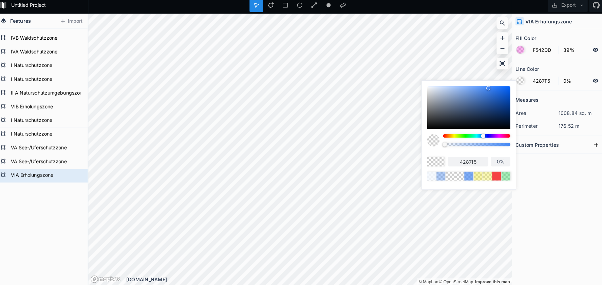
drag, startPoint x: 487, startPoint y: 144, endPoint x: 430, endPoint y: 144, distance: 56.3
click at [430, 144] on div at bounding box center [467, 144] width 82 height 17
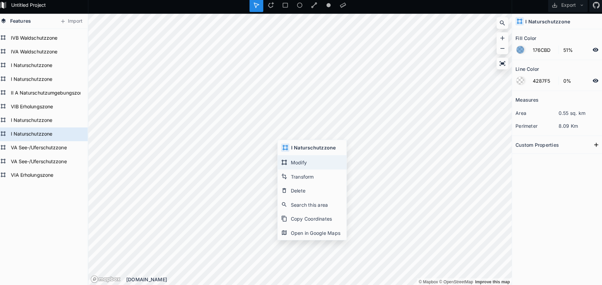
click at [297, 161] on div "Modify" at bounding box center [313, 164] width 68 height 14
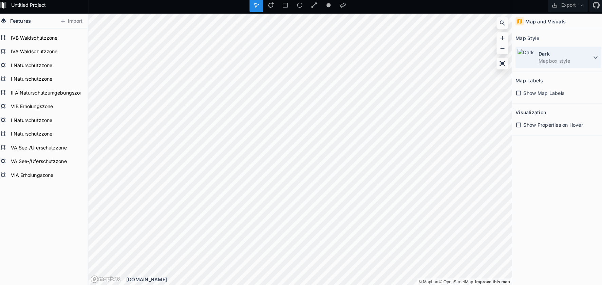
click at [548, 53] on dt "Dark" at bounding box center [562, 56] width 52 height 7
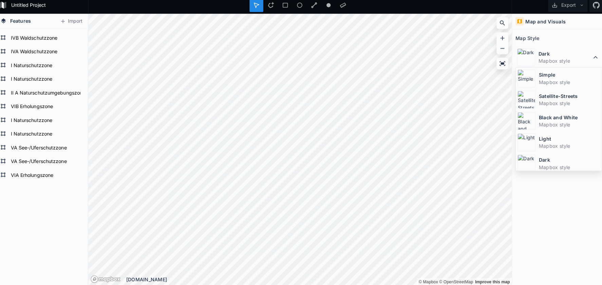
drag, startPoint x: 535, startPoint y: 94, endPoint x: 528, endPoint y: 95, distance: 6.5
click at [536, 95] on dt "Satellite-Streets" at bounding box center [566, 98] width 60 height 7
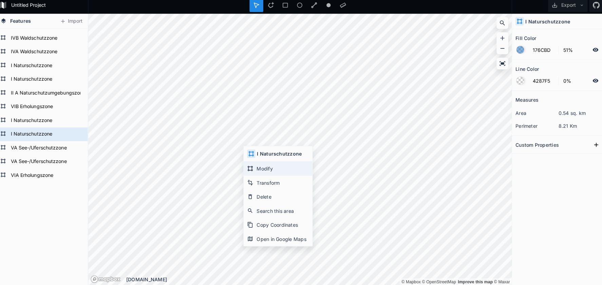
click at [251, 166] on div "Modify" at bounding box center [279, 170] width 68 height 14
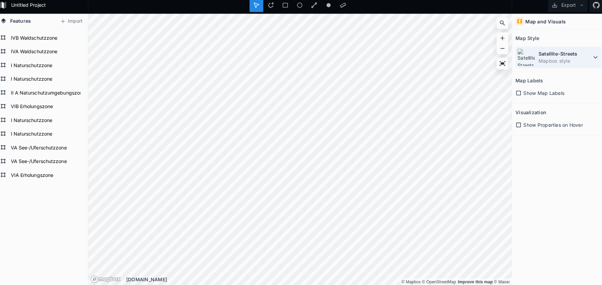
click at [536, 54] on dt "Satellite-Streets" at bounding box center [562, 56] width 52 height 7
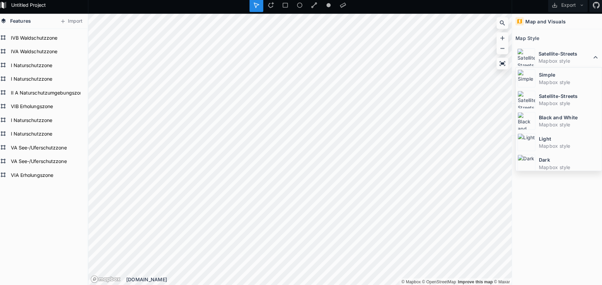
drag, startPoint x: 524, startPoint y: 71, endPoint x: 507, endPoint y: 74, distance: 17.2
click at [524, 72] on img at bounding box center [524, 81] width 18 height 18
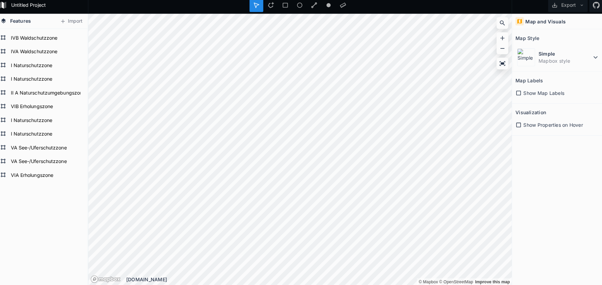
drag, startPoint x: 265, startPoint y: 6, endPoint x: 259, endPoint y: 13, distance: 9.2
click at [269, 6] on icon at bounding box center [272, 8] width 6 height 6
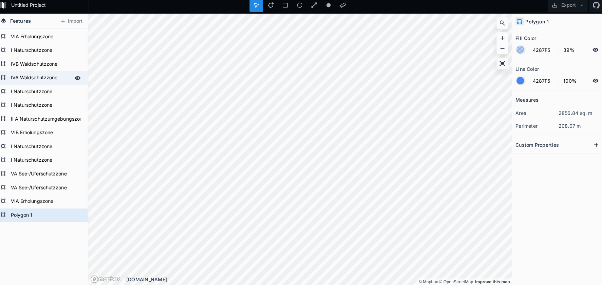
scroll to position [391, 0]
click at [40, 77] on form "IVA Waldschutzzone" at bounding box center [44, 82] width 63 height 10
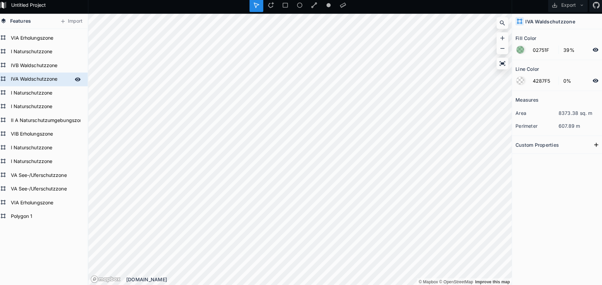
click at [40, 77] on form "IVA Waldschutzzone" at bounding box center [44, 82] width 63 height 10
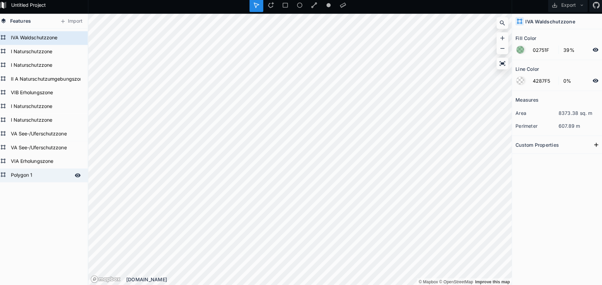
scroll to position [432, 0]
click at [28, 175] on form "Polygon 1" at bounding box center [44, 177] width 63 height 10
paste input "IVA Waldschutzzone"
click at [33, 40] on form "IVA Waldschutzzone" at bounding box center [44, 41] width 63 height 10
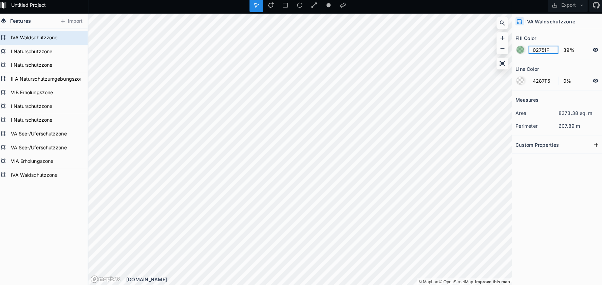
click at [531, 50] on input "02751F" at bounding box center [541, 52] width 30 height 8
click at [34, 174] on form "IVA Waldschutzzone" at bounding box center [44, 177] width 63 height 10
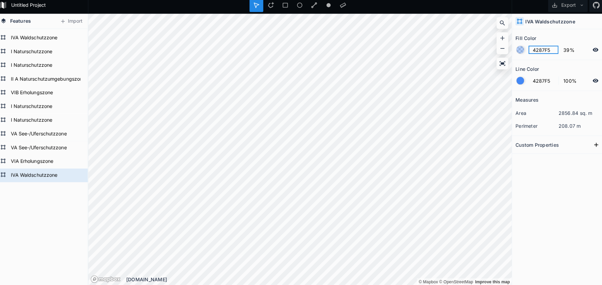
click at [535, 49] on input "4287F5" at bounding box center [541, 52] width 30 height 8
paste input "02751F"
click at [514, 79] on div at bounding box center [517, 82] width 7 height 7
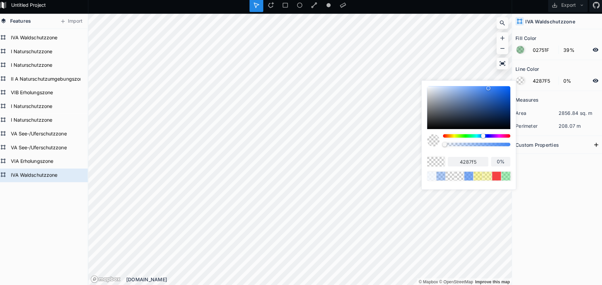
drag, startPoint x: 477, startPoint y: 143, endPoint x: 416, endPoint y: 142, distance: 61.4
click at [421, 143] on div "4287f5 0%" at bounding box center [467, 135] width 93 height 104
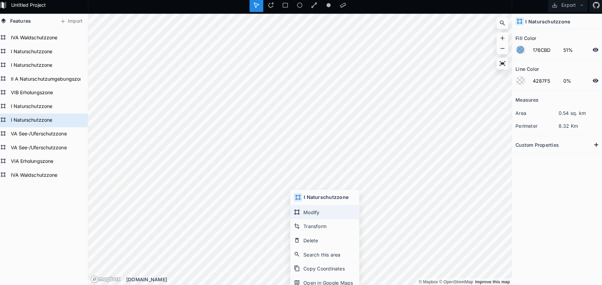
click at [304, 210] on div "Modify" at bounding box center [325, 213] width 68 height 14
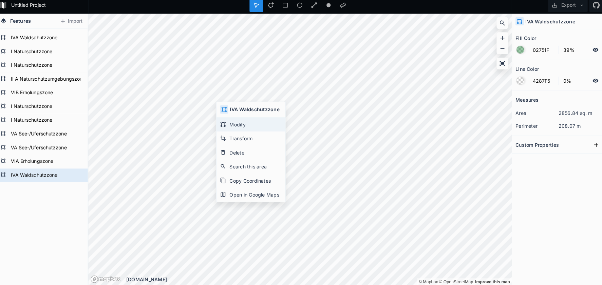
click at [233, 124] on div "Modify" at bounding box center [252, 126] width 68 height 14
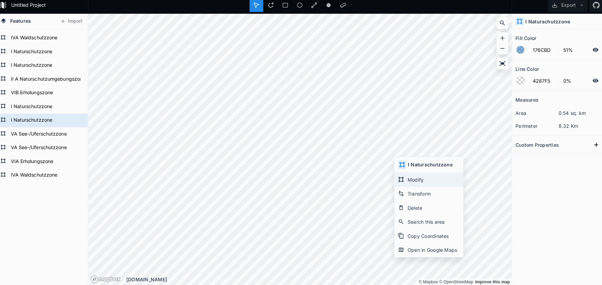
click at [411, 177] on div "Modify" at bounding box center [428, 181] width 68 height 14
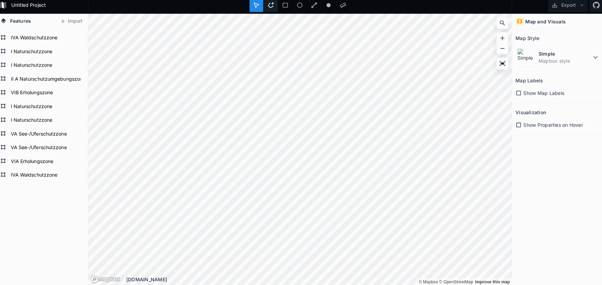
click at [265, 5] on div at bounding box center [272, 9] width 14 height 14
click at [67, 188] on div "Features Import IVA Waldschutzzone VIA Erholungszone VA See-/Uferschutzzone VA …" at bounding box center [301, 151] width 602 height 268
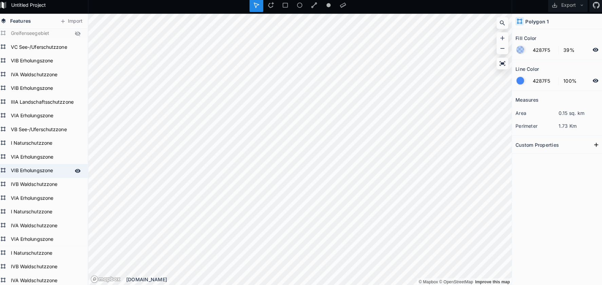
scroll to position [188, 0]
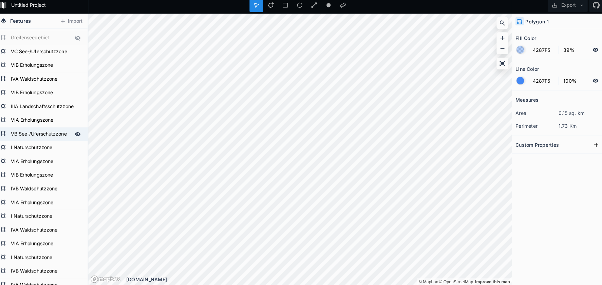
click at [32, 135] on form "VB See-/Uferschutzzone" at bounding box center [44, 136] width 63 height 10
click at [32, 135] on form "VB See-/Uferschutzzone" at bounding box center [49, 136] width 73 height 10
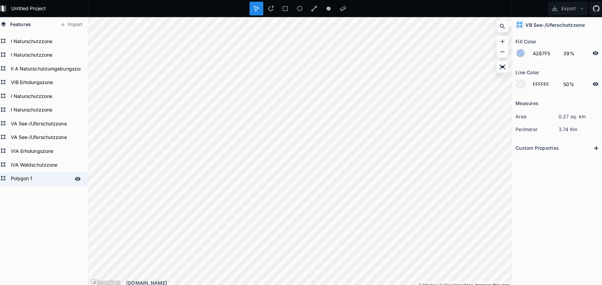
scroll to position [445, 0]
click at [35, 176] on form "Polygon 1" at bounding box center [44, 177] width 63 height 10
click at [30, 176] on form "Polygon 1" at bounding box center [44, 177] width 63 height 10
paste input "VB See-/Uferschutzzone"
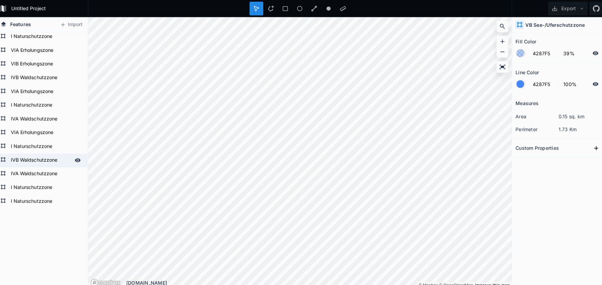
scroll to position [138, 0]
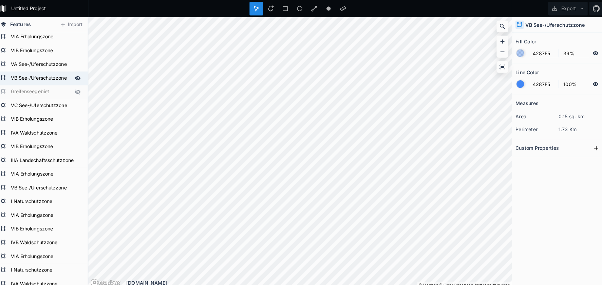
click at [31, 77] on form "VB See-/Uferschutzzone" at bounding box center [44, 77] width 63 height 10
click at [538, 53] on input "4287F5" at bounding box center [541, 52] width 30 height 8
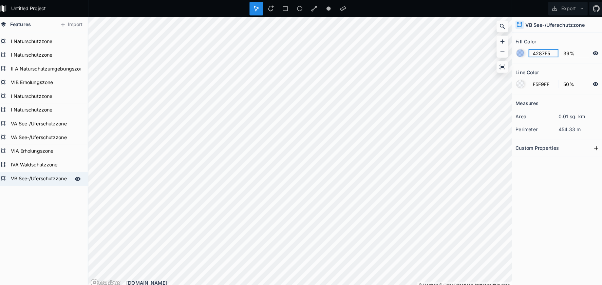
scroll to position [445, 0]
click at [48, 179] on form "VB See-/Uferschutzzone" at bounding box center [44, 177] width 63 height 10
click at [533, 50] on input "4287F5" at bounding box center [541, 52] width 30 height 8
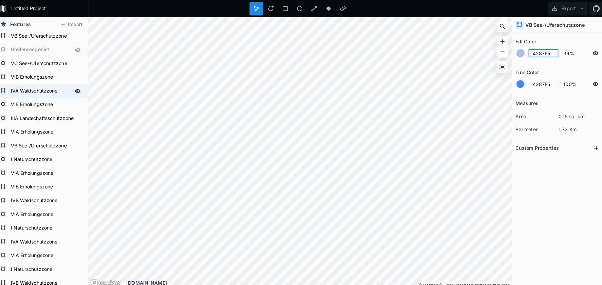
scroll to position [179, 0]
click at [529, 82] on input "4287F5" at bounding box center [541, 83] width 30 height 8
click at [42, 73] on form "VIB Erholungszone" at bounding box center [44, 77] width 63 height 10
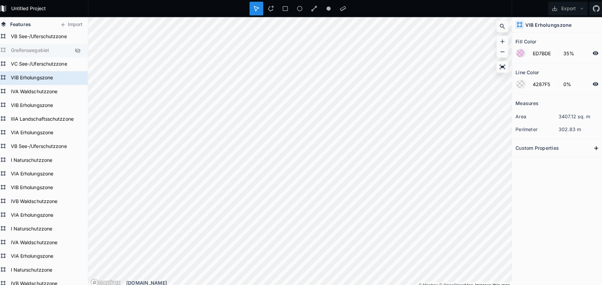
drag, startPoint x: 37, startPoint y: 35, endPoint x: 58, endPoint y: 47, distance: 25.1
click at [37, 35] on form "VB See-/Uferschutzzone" at bounding box center [49, 36] width 73 height 10
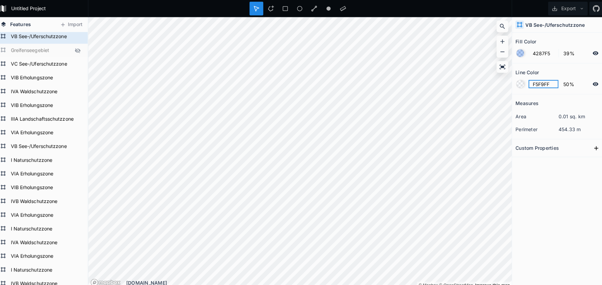
click at [539, 85] on input "F5F9FF" at bounding box center [541, 83] width 30 height 8
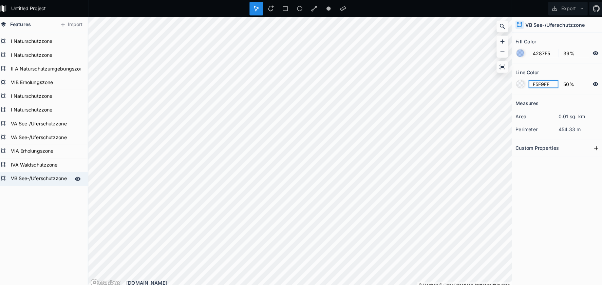
scroll to position [445, 0]
click at [39, 181] on form "VB See-/Uferschutzzone" at bounding box center [44, 177] width 63 height 10
click at [533, 85] on input "4287F5" at bounding box center [541, 83] width 30 height 8
paste input "F5F9FF"
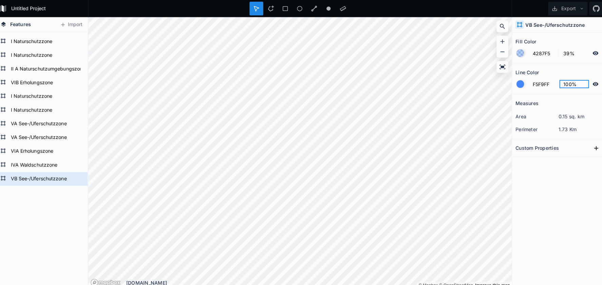
click at [559, 82] on input "100%" at bounding box center [572, 83] width 30 height 8
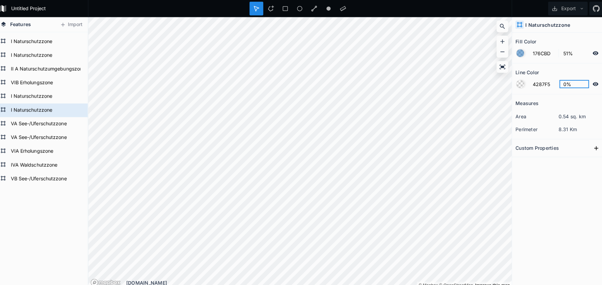
click at [557, 84] on input "0%" at bounding box center [572, 83] width 30 height 8
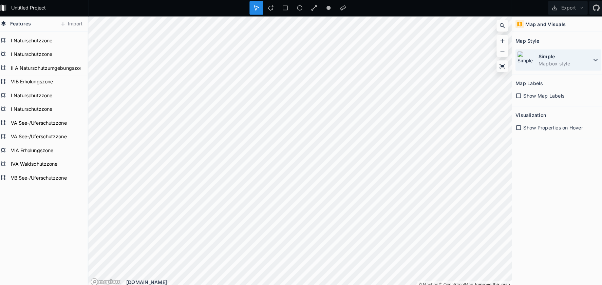
click at [521, 54] on img at bounding box center [524, 60] width 18 height 18
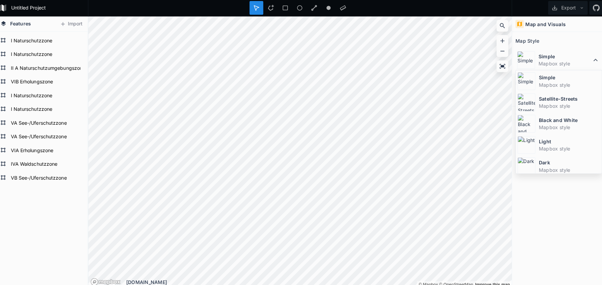
drag, startPoint x: 529, startPoint y: 99, endPoint x: 505, endPoint y: 98, distance: 24.1
click at [529, 99] on div "Satellite-Streets Mapbox style" at bounding box center [556, 101] width 85 height 21
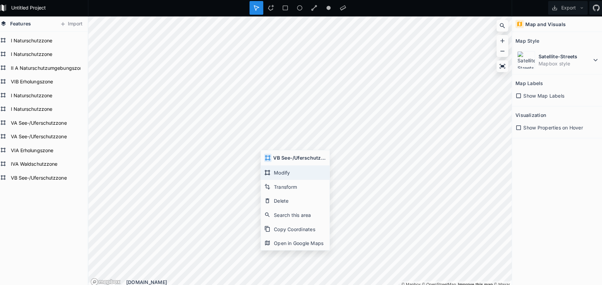
click at [276, 172] on div "Modify" at bounding box center [296, 171] width 68 height 14
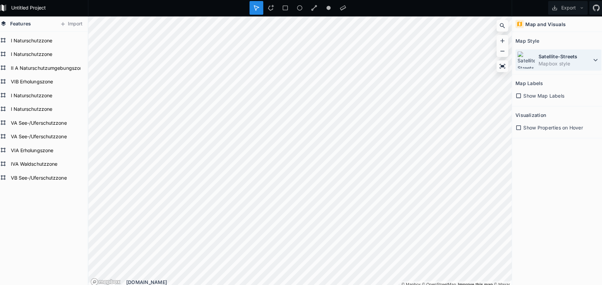
click at [536, 64] on dd "Mapbox style" at bounding box center [562, 63] width 52 height 7
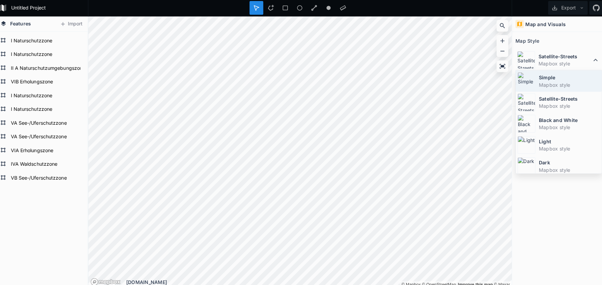
click at [537, 78] on dt "Simple" at bounding box center [566, 77] width 60 height 7
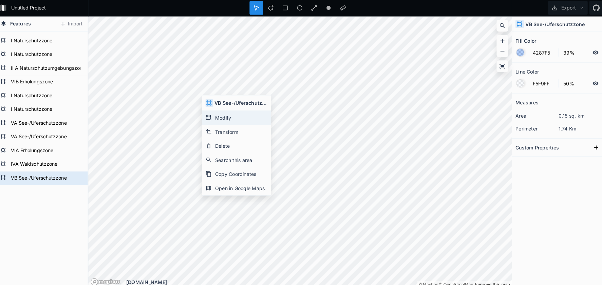
click at [212, 114] on div "Modify" at bounding box center [238, 117] width 68 height 14
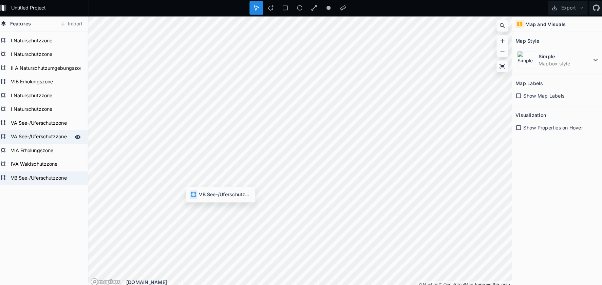
scroll to position [444, 0]
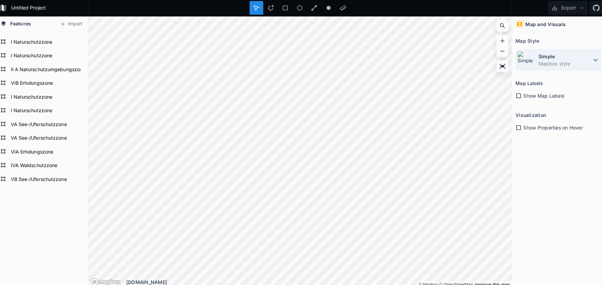
click at [526, 56] on img at bounding box center [524, 60] width 18 height 18
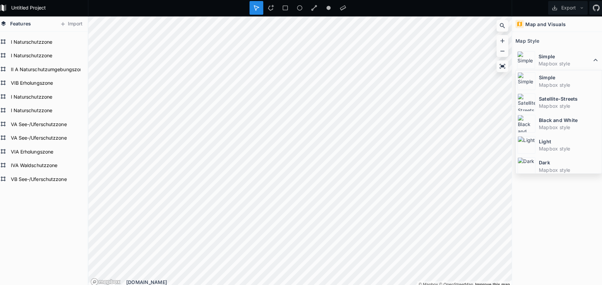
click at [525, 102] on img at bounding box center [524, 102] width 18 height 18
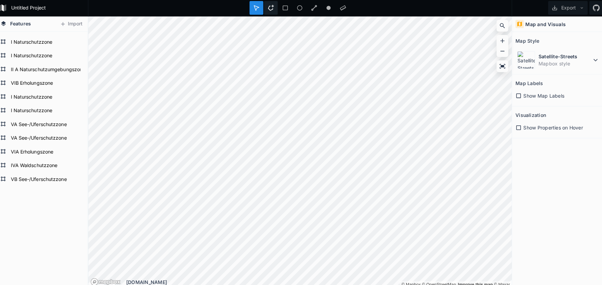
click at [269, 9] on icon at bounding box center [272, 8] width 6 height 6
click at [546, 56] on dt "Satellite-Streets" at bounding box center [562, 56] width 52 height 7
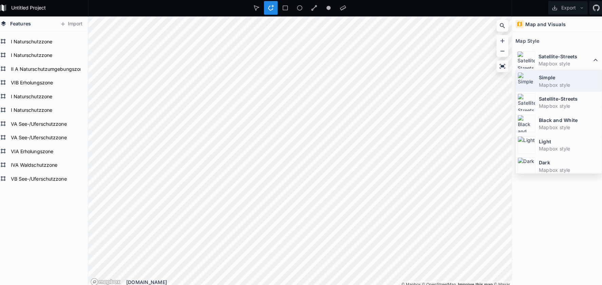
click at [536, 79] on dt "Simple" at bounding box center [566, 77] width 60 height 7
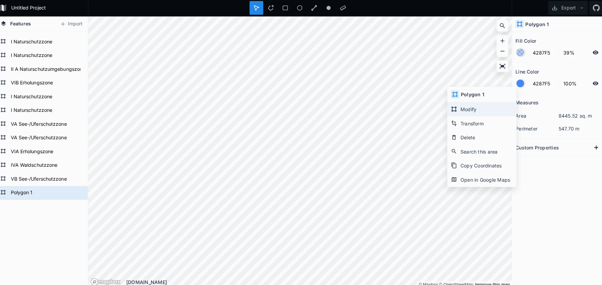
click at [455, 110] on div "Modify" at bounding box center [480, 109] width 68 height 14
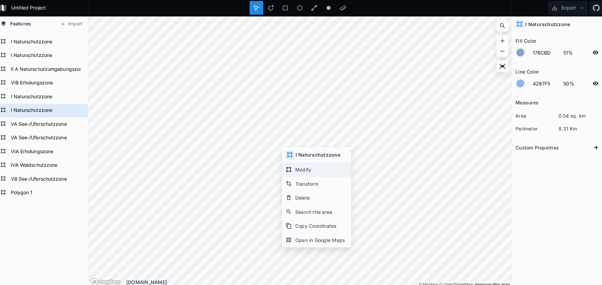
click at [299, 168] on div "Modify" at bounding box center [317, 168] width 68 height 14
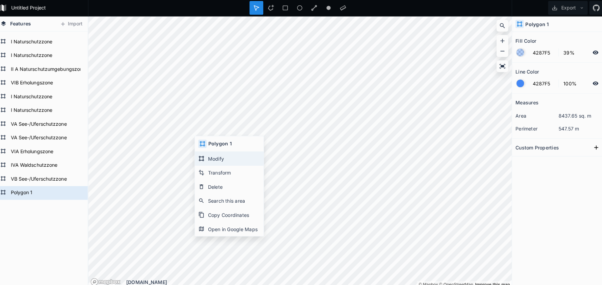
click at [213, 160] on div "Modify" at bounding box center [231, 158] width 68 height 14
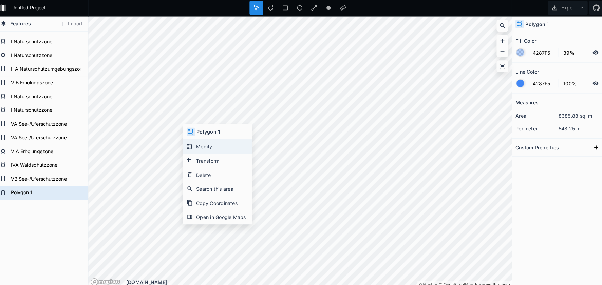
click at [194, 149] on div "Modify" at bounding box center [219, 146] width 68 height 14
click at [184, 140] on div "Modify" at bounding box center [212, 144] width 68 height 14
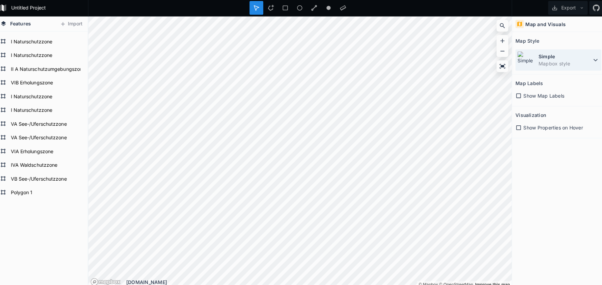
click at [555, 63] on dd "Mapbox style" at bounding box center [562, 63] width 52 height 7
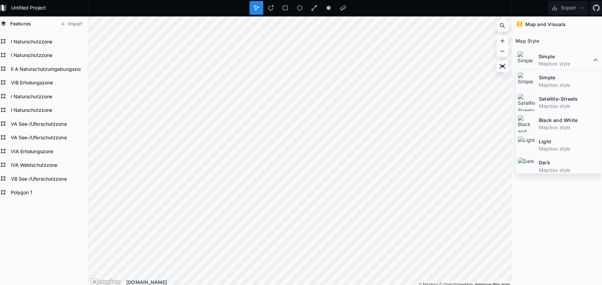
drag, startPoint x: 541, startPoint y: 97, endPoint x: 519, endPoint y: 103, distance: 22.9
click at [540, 98] on dt "Satellite-Streets" at bounding box center [566, 98] width 60 height 7
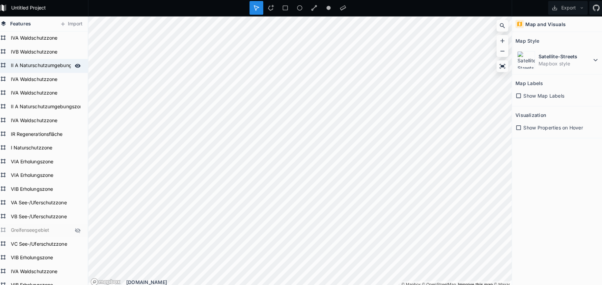
scroll to position [0, 0]
click at [29, 183] on form "VIB Erholungszone" at bounding box center [44, 188] width 63 height 10
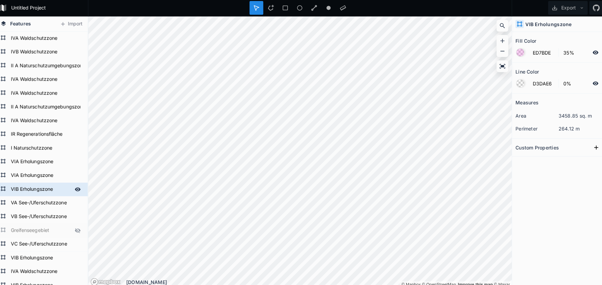
click at [34, 187] on form "VIB Erholungszone" at bounding box center [44, 188] width 63 height 10
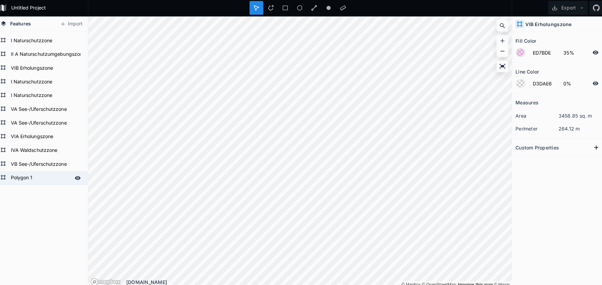
scroll to position [459, 0]
click at [30, 176] on form "Polygon 1" at bounding box center [44, 177] width 63 height 10
paste input "VIB Erholungszone"
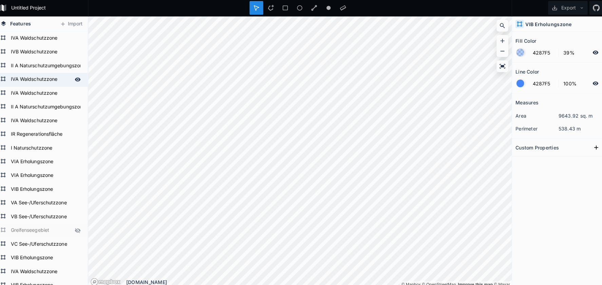
scroll to position [0, 0]
click at [46, 186] on form "VIB Erholungszone" at bounding box center [44, 188] width 63 height 10
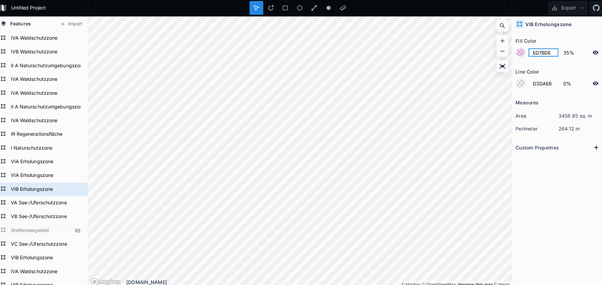
click at [528, 51] on input "ED7BDE" at bounding box center [541, 52] width 30 height 8
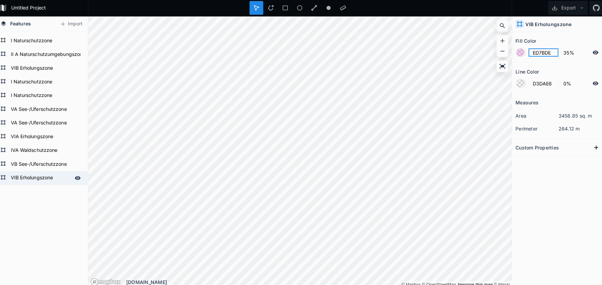
scroll to position [459, 0]
click at [31, 178] on form "VIB Erholungszone" at bounding box center [44, 177] width 63 height 10
click at [533, 53] on input "4287F5" at bounding box center [541, 52] width 30 height 8
paste input "ED7BDE"
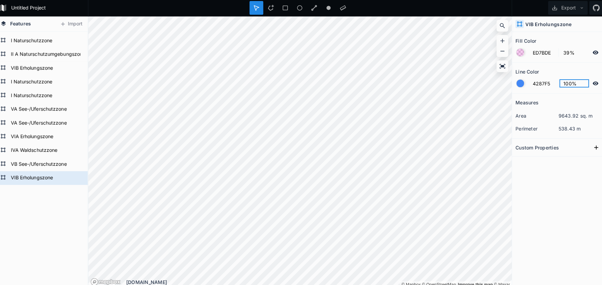
click at [560, 80] on input "100%" at bounding box center [572, 83] width 30 height 8
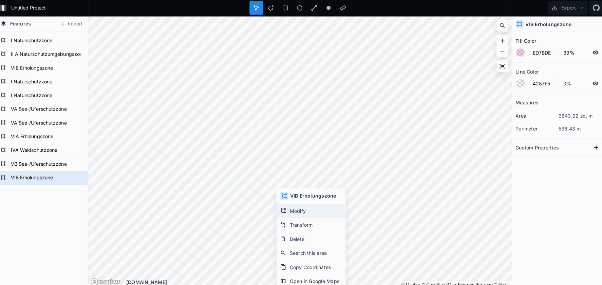
click at [288, 206] on div "Modify" at bounding box center [312, 209] width 68 height 14
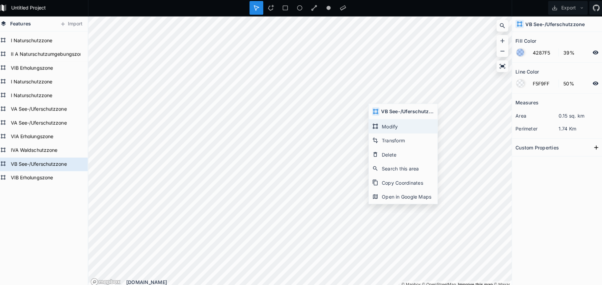
click at [386, 124] on div "Modify" at bounding box center [403, 126] width 68 height 14
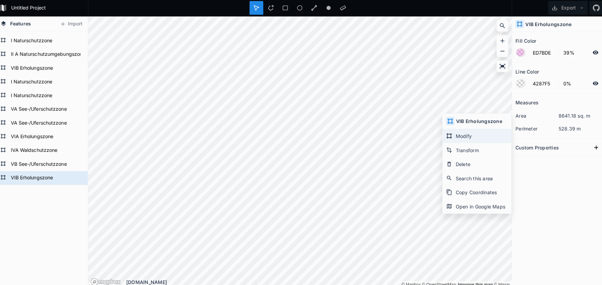
click at [446, 134] on icon at bounding box center [448, 135] width 6 height 6
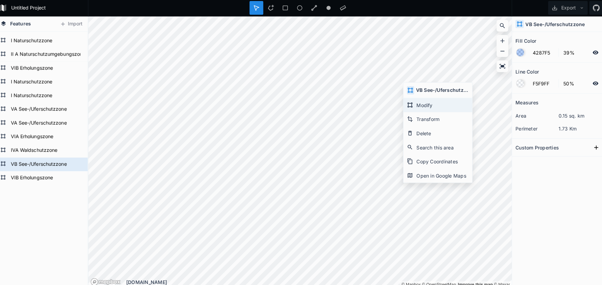
click at [405, 100] on div "Modify" at bounding box center [437, 105] width 68 height 14
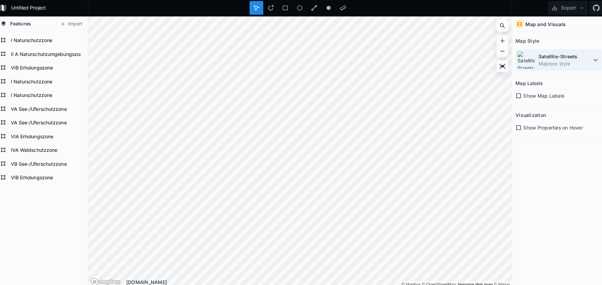
click at [523, 58] on img at bounding box center [524, 60] width 18 height 18
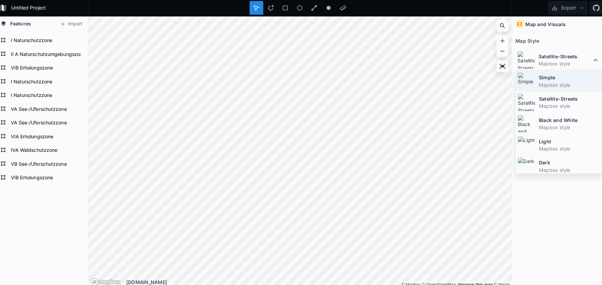
click at [530, 80] on div "Simple Mapbox style" at bounding box center [556, 80] width 85 height 21
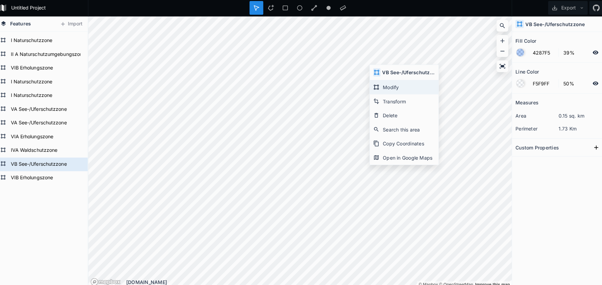
click at [394, 90] on div "Modify" at bounding box center [404, 87] width 68 height 14
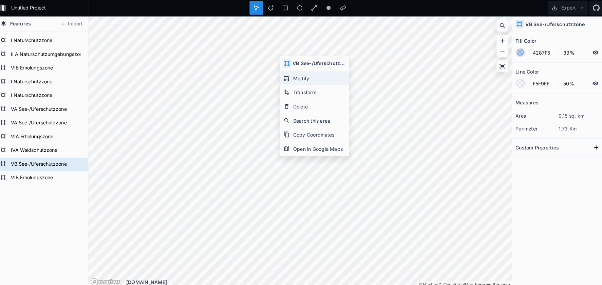
click at [301, 80] on div "Modify" at bounding box center [315, 78] width 68 height 14
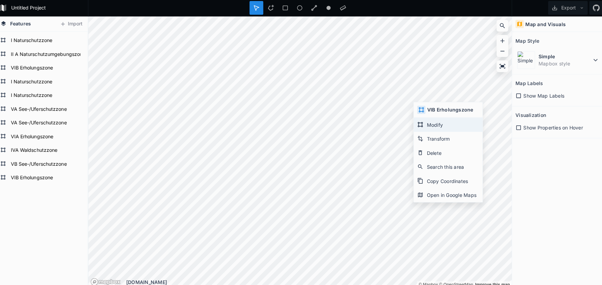
click at [426, 123] on div "Modify" at bounding box center [447, 124] width 68 height 14
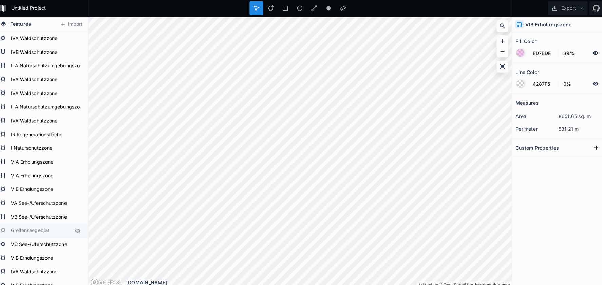
scroll to position [0, 0]
click at [79, 227] on icon at bounding box center [81, 228] width 5 height 5
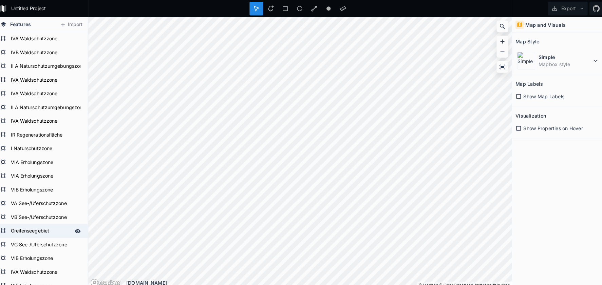
click at [80, 228] on icon at bounding box center [81, 228] width 6 height 6
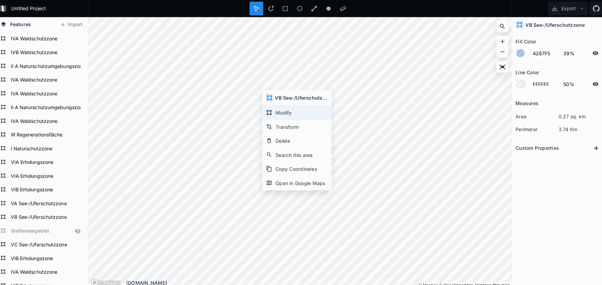
click at [285, 111] on div "Modify" at bounding box center [298, 111] width 68 height 14
click at [564, 182] on div "Measures area 0.27 sq. km perimeter 3.74 Km Custom Properties" at bounding box center [556, 172] width 92 height 158
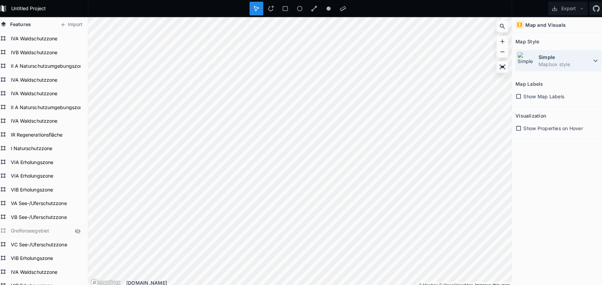
click at [555, 61] on dd "Mapbox style" at bounding box center [562, 63] width 52 height 7
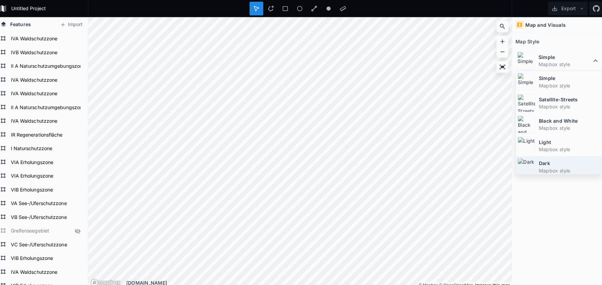
click at [542, 164] on dt "Dark" at bounding box center [566, 161] width 60 height 7
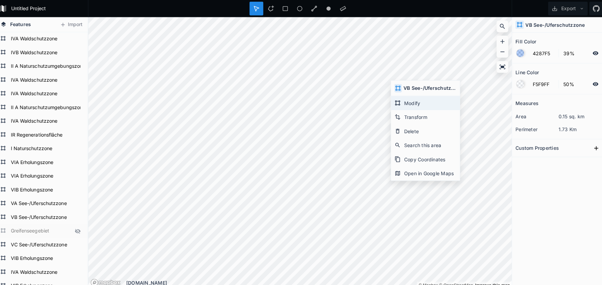
click at [409, 103] on div "Modify" at bounding box center [425, 102] width 68 height 14
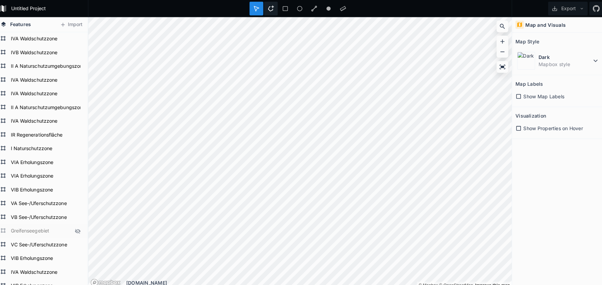
click at [269, 11] on icon at bounding box center [272, 8] width 6 height 6
click at [573, 65] on dd "Mapbox style" at bounding box center [562, 63] width 52 height 7
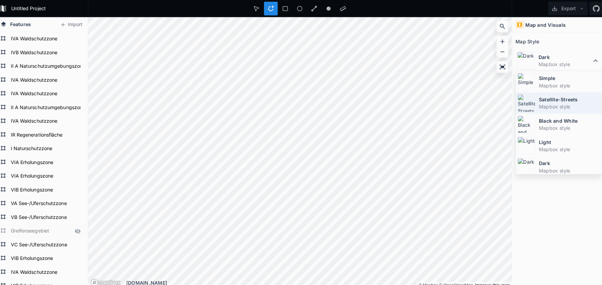
click at [536, 103] on dd "Mapbox style" at bounding box center [566, 105] width 60 height 7
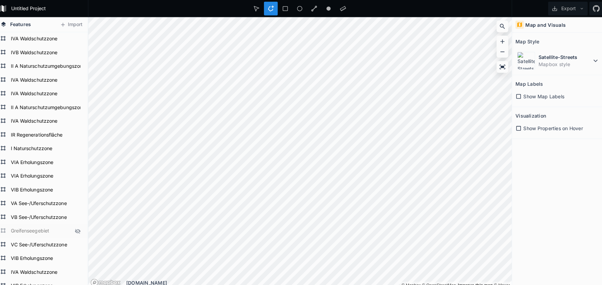
click at [275, 15] on div "Untitled Project Export Features Import I Naturschutzzone VIB Erholungszone II …" at bounding box center [301, 142] width 602 height 285
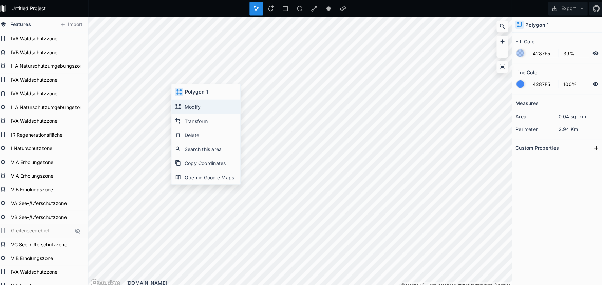
click at [185, 103] on div "Modify" at bounding box center [208, 106] width 68 height 14
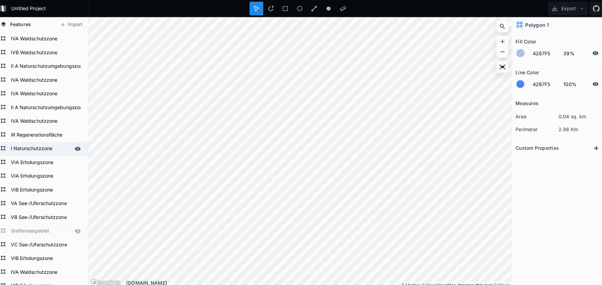
click at [27, 146] on form "I Naturschutzzone" at bounding box center [44, 147] width 63 height 10
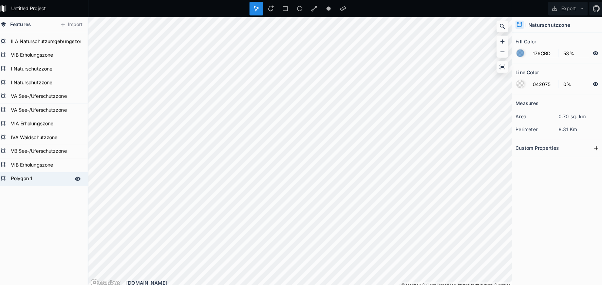
scroll to position [472, 0]
click at [28, 173] on form "Polygon 1" at bounding box center [44, 177] width 63 height 10
click at [26, 176] on form "Polygon 1" at bounding box center [44, 177] width 63 height 10
paste input "I Naturschutzzone"
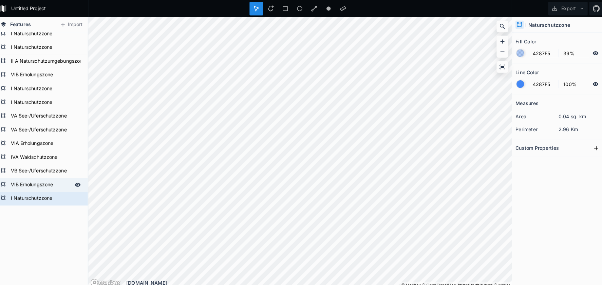
scroll to position [452, 0]
click at [27, 92] on form "I Naturschutzzone" at bounding box center [44, 88] width 63 height 10
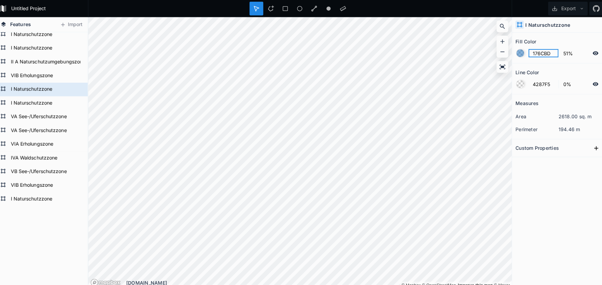
click at [538, 52] on input "176CBD" at bounding box center [541, 52] width 30 height 8
click at [55, 193] on form "I Naturschutzzone" at bounding box center [44, 197] width 63 height 10
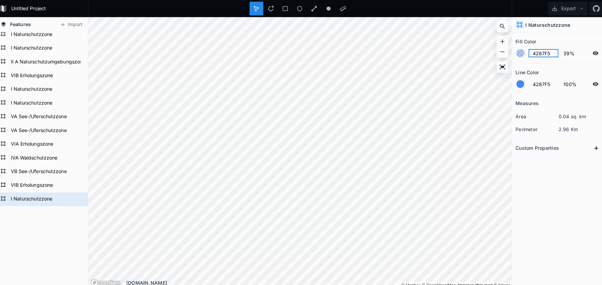
click at [540, 52] on input "4287F5" at bounding box center [541, 52] width 30 height 8
paste input "176CBD"
click at [530, 81] on input "4287F5" at bounding box center [541, 83] width 30 height 8
click at [531, 81] on input "4287F5" at bounding box center [541, 83] width 30 height 8
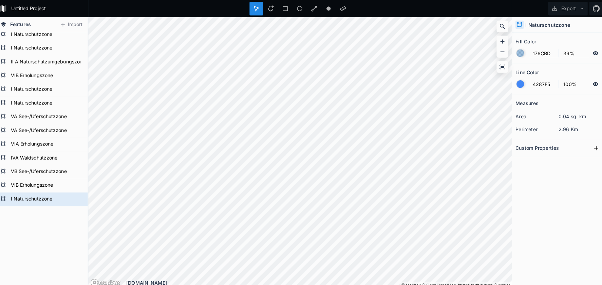
click at [514, 83] on div at bounding box center [517, 82] width 7 height 7
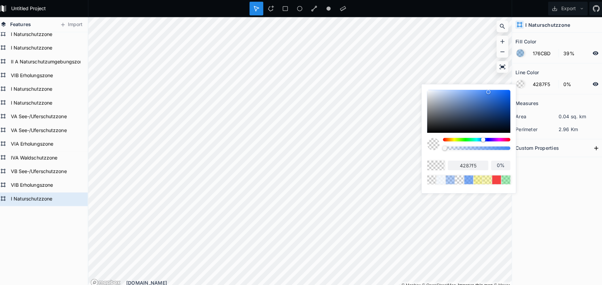
click at [389, 147] on body "Untitled Project Export Features Import I Naturschutzzone VIB Erholungszone II …" at bounding box center [301, 142] width 602 height 285
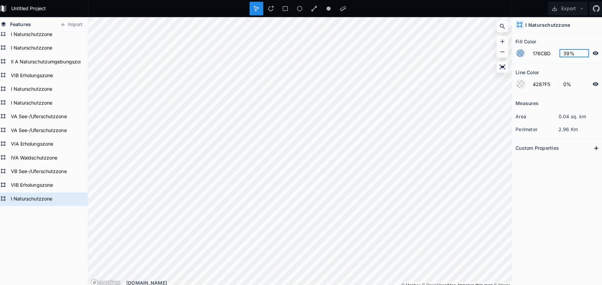
click at [557, 52] on input "39%" at bounding box center [572, 52] width 30 height 8
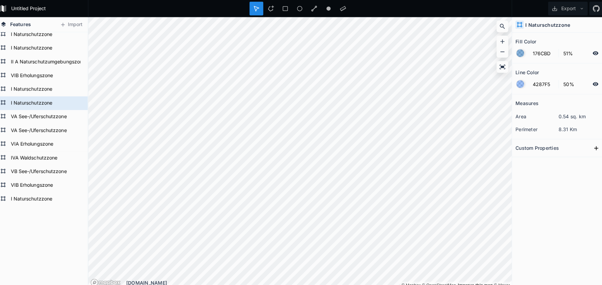
click at [514, 82] on div at bounding box center [517, 82] width 7 height 7
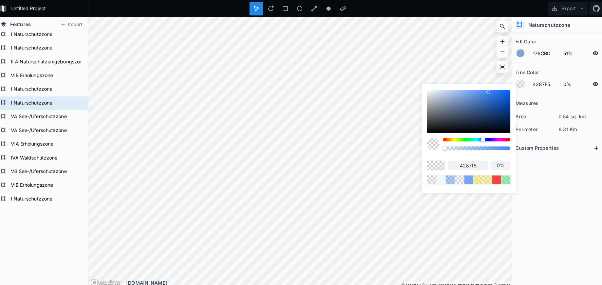
drag, startPoint x: 470, startPoint y: 146, endPoint x: 418, endPoint y: 145, distance: 51.9
click at [421, 145] on div "4287f5 0%" at bounding box center [467, 135] width 93 height 104
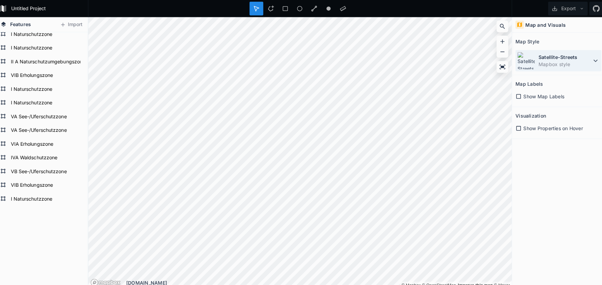
click at [536, 59] on dt "Satellite-Streets" at bounding box center [562, 56] width 52 height 7
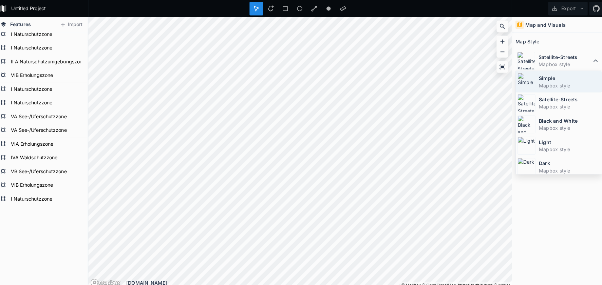
click at [524, 86] on img at bounding box center [524, 81] width 18 height 18
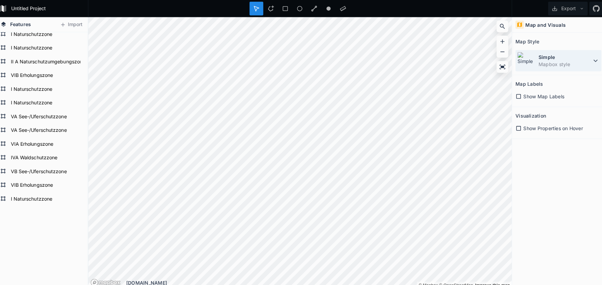
drag, startPoint x: 552, startPoint y: 60, endPoint x: 550, endPoint y: 65, distance: 6.0
click at [552, 60] on dt "Simple" at bounding box center [562, 56] width 52 height 7
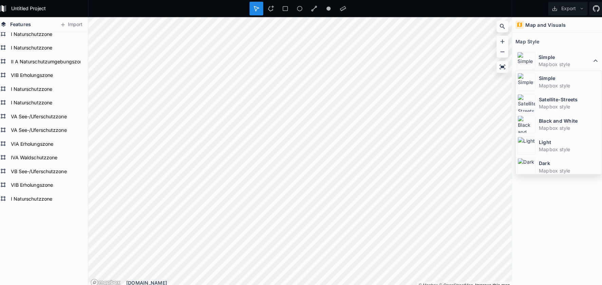
click at [543, 163] on dt "Dark" at bounding box center [566, 161] width 60 height 7
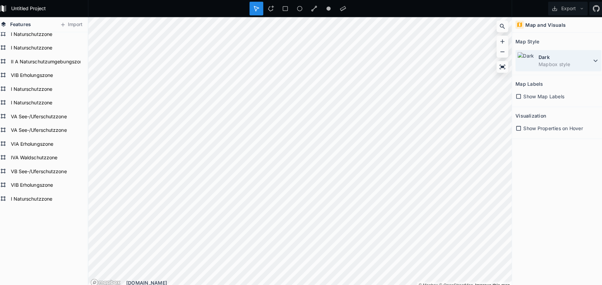
click at [544, 55] on dt "Dark" at bounding box center [562, 56] width 52 height 7
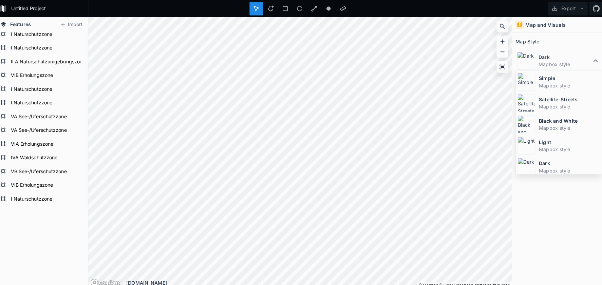
click at [537, 75] on dt "Simple" at bounding box center [566, 77] width 60 height 7
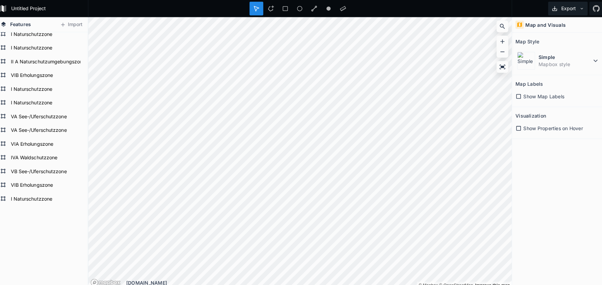
click at [570, 10] on button "Export" at bounding box center [565, 9] width 39 height 14
click at [556, 36] on div "Export as .geojson" at bounding box center [564, 39] width 68 height 14
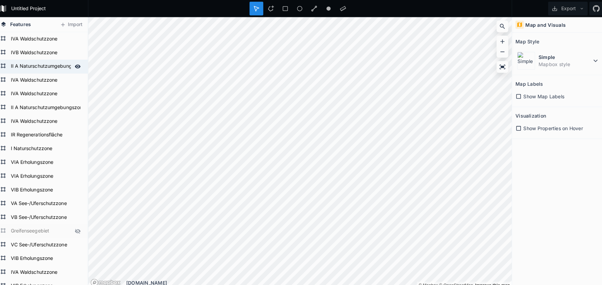
scroll to position [0, 0]
click at [79, 52] on icon at bounding box center [82, 52] width 6 height 4
click at [78, 66] on icon at bounding box center [81, 66] width 6 height 6
click at [79, 106] on icon at bounding box center [82, 106] width 6 height 4
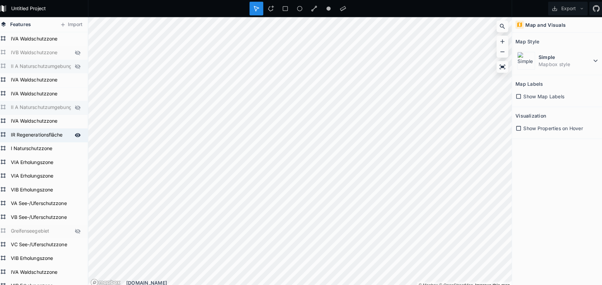
click at [78, 135] on icon at bounding box center [81, 134] width 6 height 6
click at [79, 147] on icon at bounding box center [82, 147] width 6 height 4
click at [77, 160] on div at bounding box center [81, 160] width 9 height 9
click at [78, 173] on icon at bounding box center [81, 174] width 6 height 6
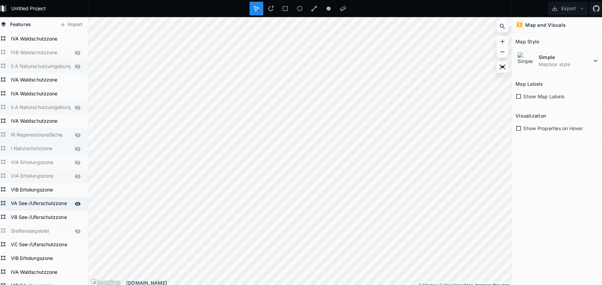
drag, startPoint x: 75, startPoint y: 188, endPoint x: 74, endPoint y: 195, distance: 7.8
click at [0, 0] on icon at bounding box center [0, 0] width 0 height 0
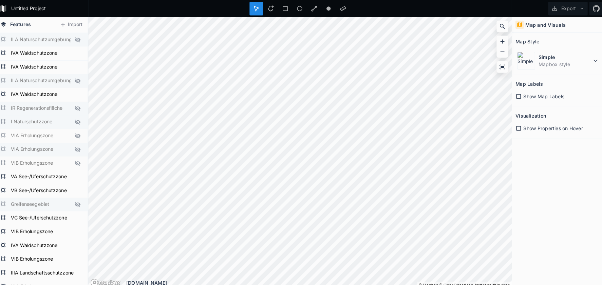
scroll to position [27, 0]
drag, startPoint x: 78, startPoint y: 174, endPoint x: 78, endPoint y: 183, distance: 8.8
click at [0, 0] on icon at bounding box center [0, 0] width 0 height 0
drag, startPoint x: 77, startPoint y: 188, endPoint x: 73, endPoint y: 193, distance: 6.3
click at [79, 188] on icon at bounding box center [82, 188] width 6 height 4
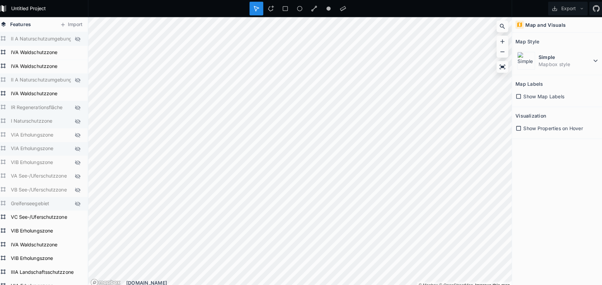
scroll to position [35, 0]
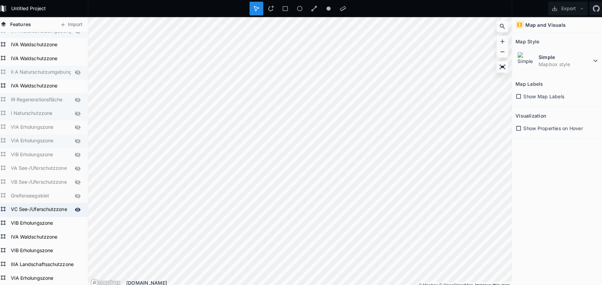
click at [78, 208] on icon at bounding box center [81, 207] width 6 height 6
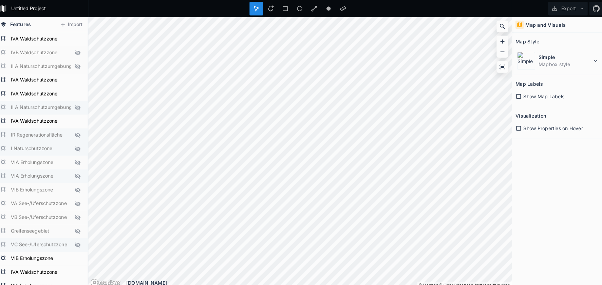
scroll to position [0, 0]
drag, startPoint x: 75, startPoint y: 38, endPoint x: 78, endPoint y: 43, distance: 6.6
click at [79, 38] on icon at bounding box center [82, 39] width 6 height 4
drag, startPoint x: 74, startPoint y: 77, endPoint x: 74, endPoint y: 85, distance: 8.5
click at [78, 77] on icon at bounding box center [81, 79] width 6 height 6
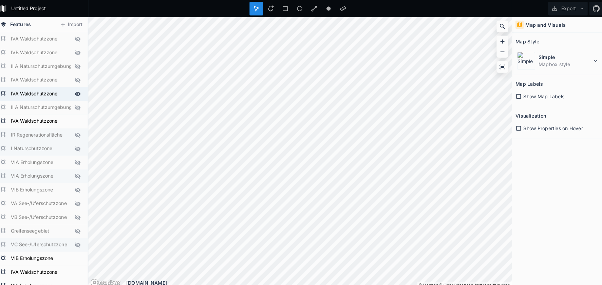
click at [78, 92] on icon at bounding box center [81, 93] width 6 height 6
click at [79, 119] on icon at bounding box center [82, 120] width 6 height 4
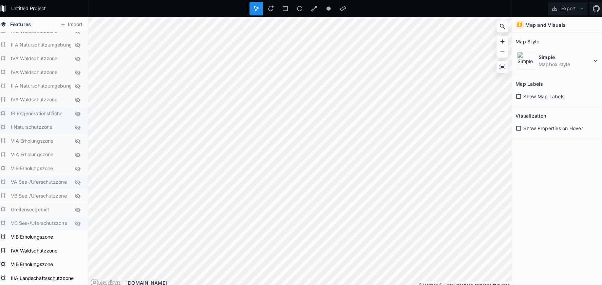
click at [79, 179] on icon at bounding box center [81, 180] width 5 height 5
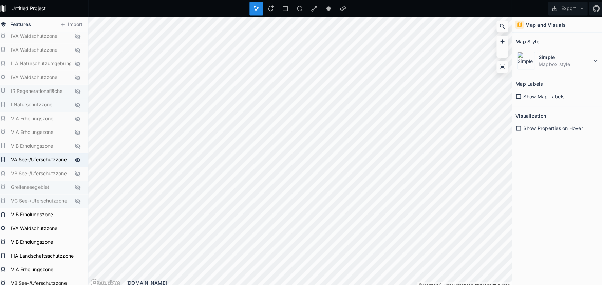
scroll to position [45, 0]
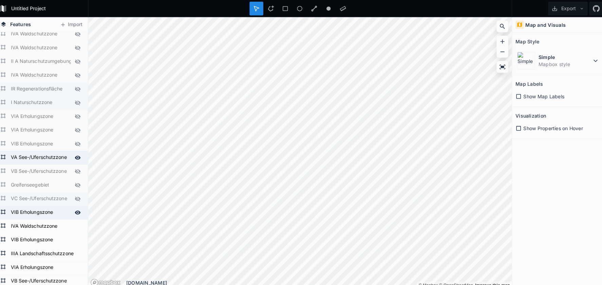
click at [79, 212] on icon at bounding box center [82, 210] width 6 height 4
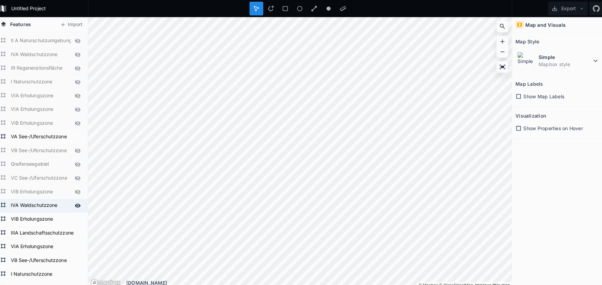
click at [78, 200] on icon at bounding box center [81, 203] width 6 height 6
click at [78, 214] on icon at bounding box center [81, 217] width 6 height 6
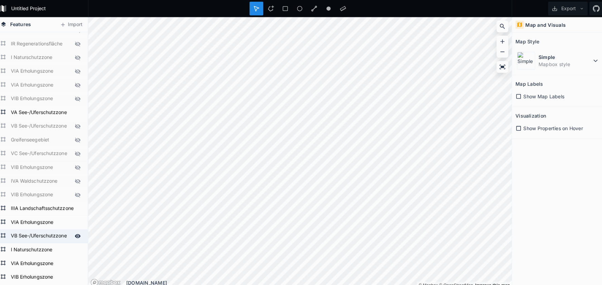
scroll to position [97, 0]
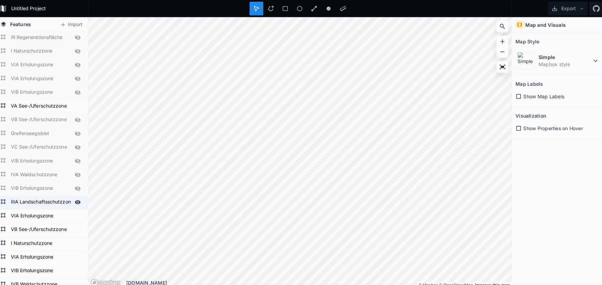
click at [78, 200] on icon at bounding box center [81, 200] width 6 height 6
click at [79, 214] on icon at bounding box center [82, 213] width 6 height 4
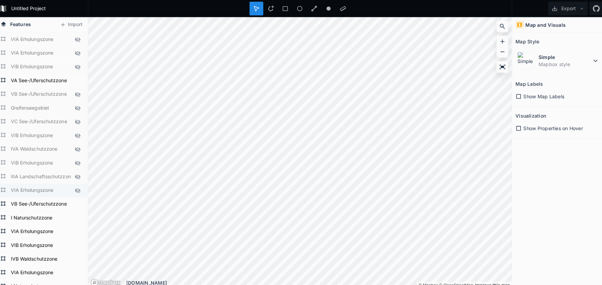
scroll to position [127, 0]
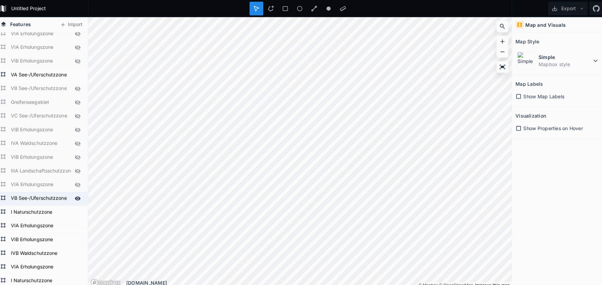
click at [78, 197] on icon at bounding box center [81, 196] width 6 height 6
click at [79, 211] on icon at bounding box center [82, 210] width 6 height 4
click at [79, 222] on icon at bounding box center [82, 223] width 6 height 4
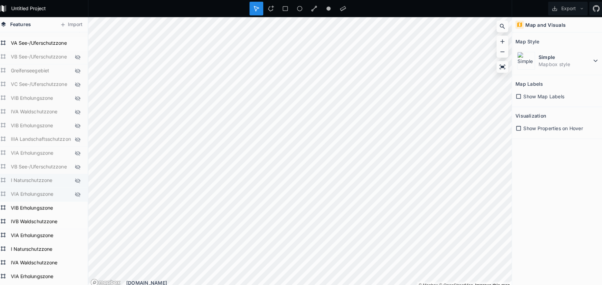
scroll to position [162, 0]
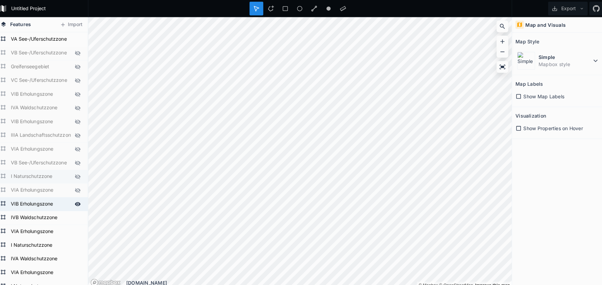
click at [78, 201] on icon at bounding box center [81, 202] width 6 height 6
click at [78, 213] on icon at bounding box center [81, 215] width 6 height 6
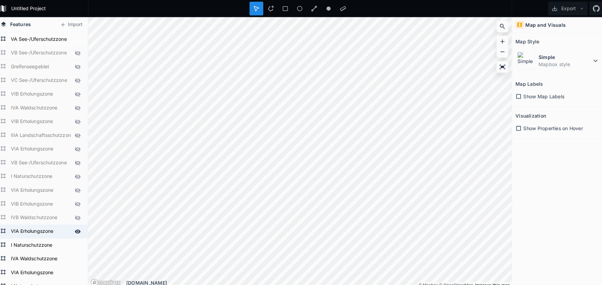
click at [78, 229] on icon at bounding box center [81, 229] width 6 height 6
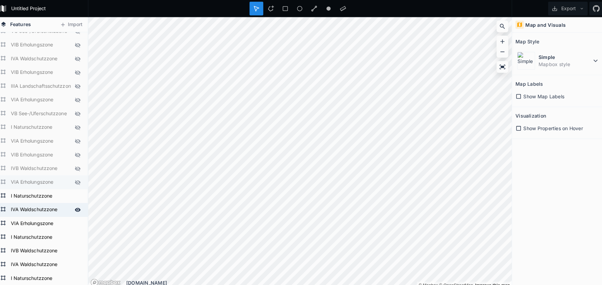
scroll to position [212, 0]
click at [78, 205] on icon at bounding box center [81, 206] width 6 height 6
click at [78, 194] on icon at bounding box center [81, 193] width 6 height 6
click at [79, 221] on icon at bounding box center [82, 220] width 6 height 4
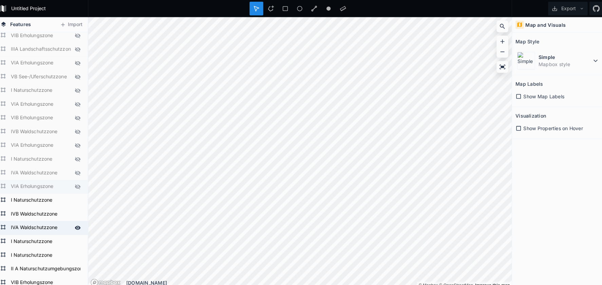
scroll to position [251, 0]
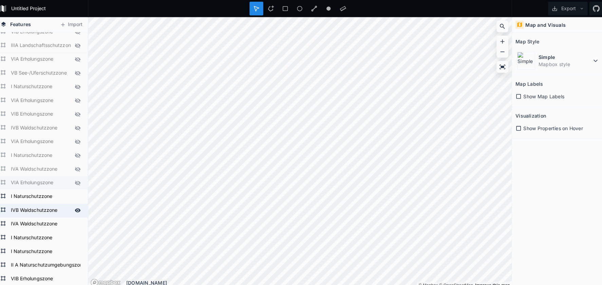
click at [78, 209] on icon at bounding box center [81, 208] width 6 height 6
click at [78, 196] on icon at bounding box center [81, 194] width 6 height 6
click at [79, 221] on icon at bounding box center [82, 221] width 6 height 4
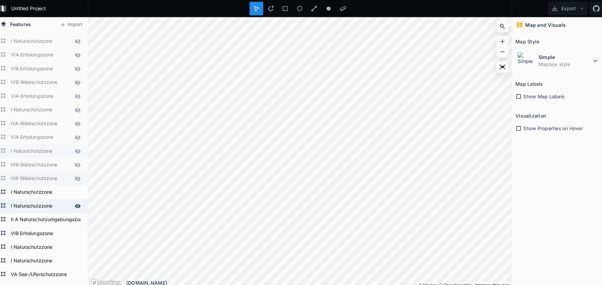
scroll to position [297, 0]
click at [79, 204] on icon at bounding box center [82, 203] width 6 height 4
click at [79, 217] on icon at bounding box center [82, 216] width 6 height 4
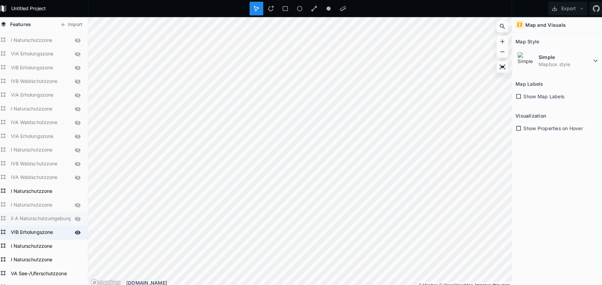
click at [77, 230] on div at bounding box center [81, 229] width 9 height 9
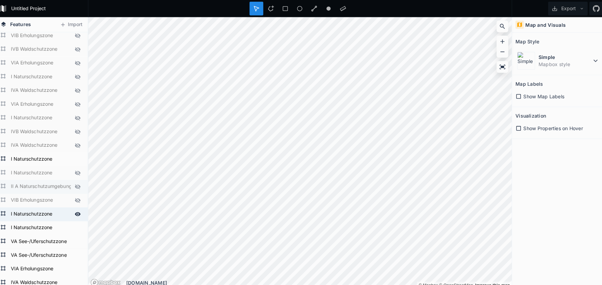
scroll to position [341, 0]
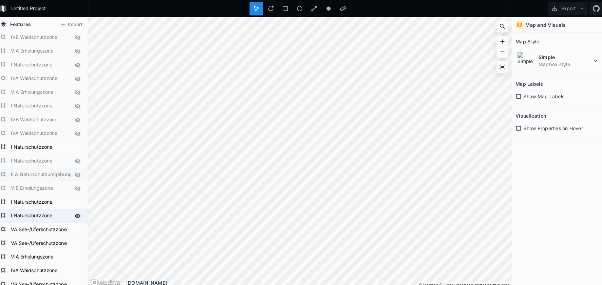
click at [77, 214] on div at bounding box center [81, 213] width 9 height 9
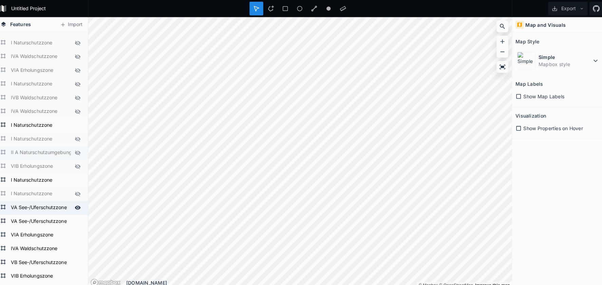
scroll to position [364, 0]
click at [79, 230] on icon at bounding box center [82, 231] width 6 height 4
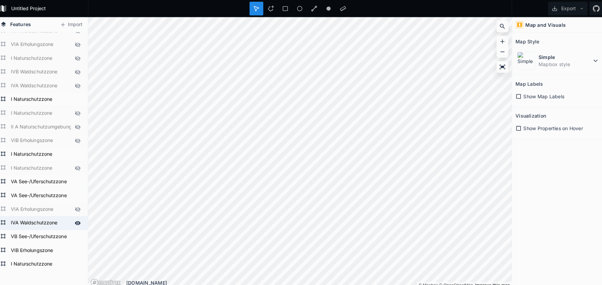
scroll to position [397, 0]
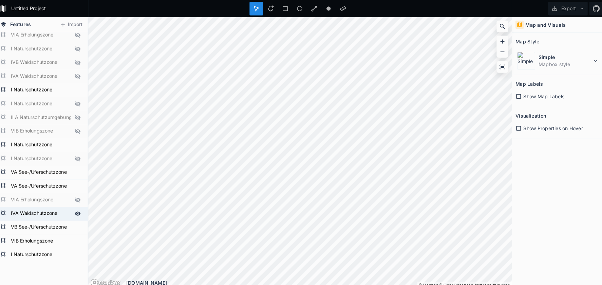
click at [78, 214] on icon at bounding box center [81, 211] width 6 height 6
click at [79, 225] on icon at bounding box center [82, 225] width 6 height 4
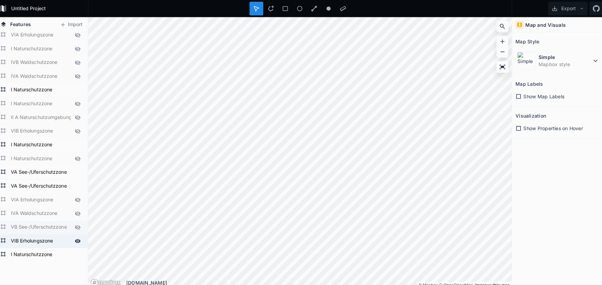
click at [78, 236] on icon at bounding box center [81, 238] width 6 height 6
click at [79, 250] on icon at bounding box center [82, 252] width 6 height 4
click at [553, 12] on button "Export" at bounding box center [565, 9] width 39 height 14
click at [547, 39] on div "Export as .geojson" at bounding box center [564, 39] width 68 height 14
click at [78, 88] on icon at bounding box center [81, 89] width 6 height 6
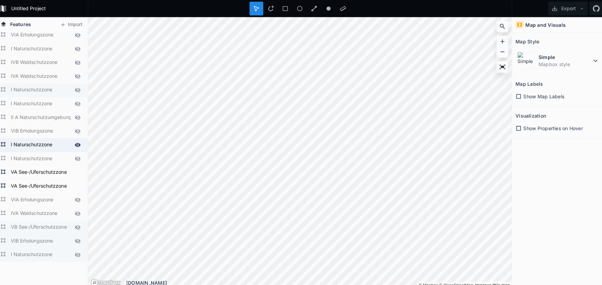
click at [78, 145] on icon at bounding box center [81, 143] width 6 height 6
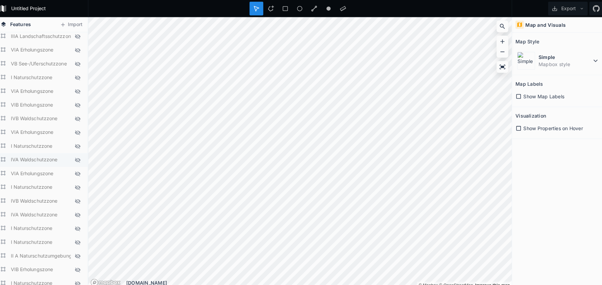
scroll to position [263, 0]
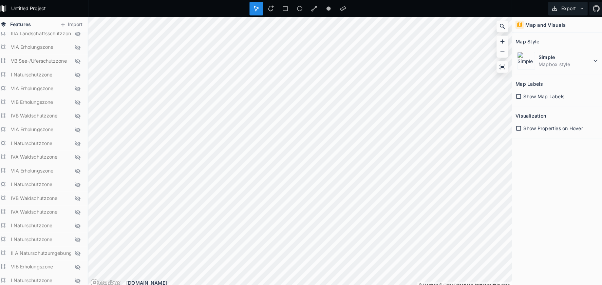
click at [566, 8] on button "Export" at bounding box center [565, 9] width 39 height 14
click at [558, 38] on div "Export as .geojson" at bounding box center [564, 39] width 68 height 14
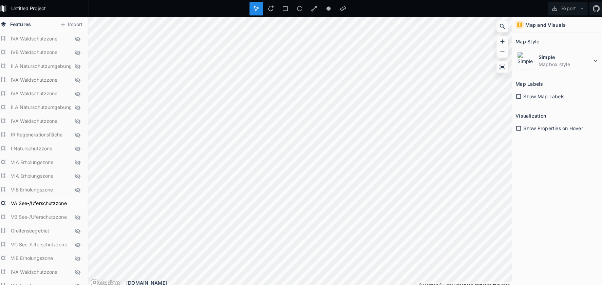
scroll to position [0, 0]
click at [78, 202] on icon at bounding box center [81, 201] width 6 height 6
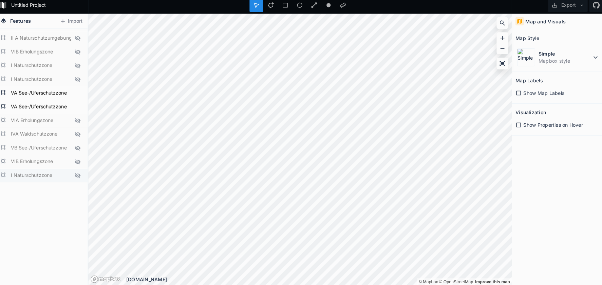
scroll to position [472, 0]
click at [79, 107] on icon at bounding box center [82, 109] width 6 height 4
click at [79, 93] on icon at bounding box center [82, 95] width 6 height 4
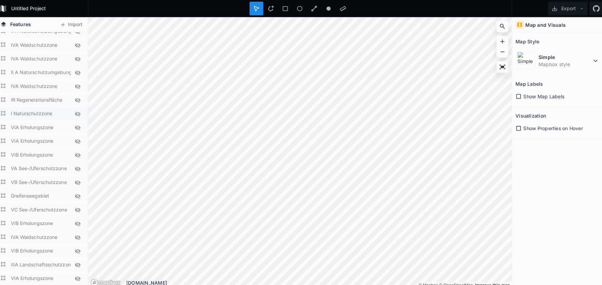
scroll to position [35, 0]
click at [78, 179] on icon at bounding box center [81, 180] width 6 height 6
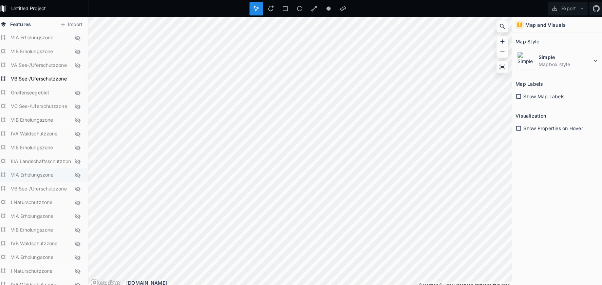
scroll to position [137, 0]
click at [78, 187] on icon at bounding box center [81, 186] width 6 height 6
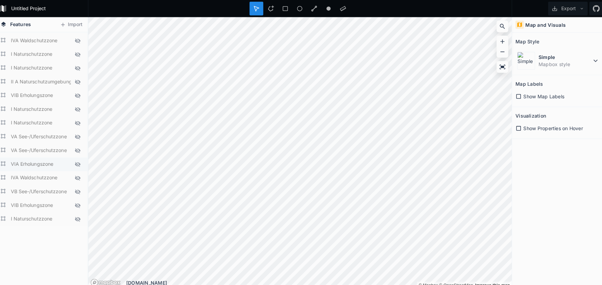
scroll to position [434, 0]
click at [79, 189] on icon at bounding box center [81, 187] width 5 height 5
click at [565, 10] on button "Export" at bounding box center [565, 9] width 39 height 14
click at [552, 37] on div "Export as .geojson" at bounding box center [564, 39] width 68 height 14
drag, startPoint x: 77, startPoint y: 187, endPoint x: 75, endPoint y: 183, distance: 4.5
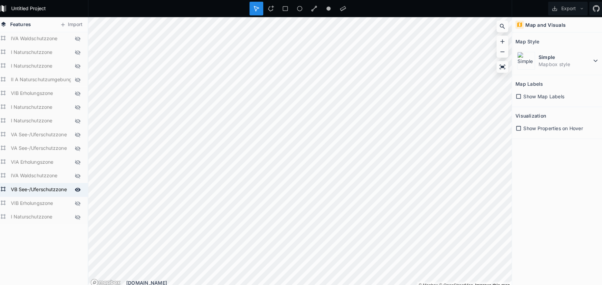
click at [79, 187] on icon at bounding box center [82, 187] width 6 height 4
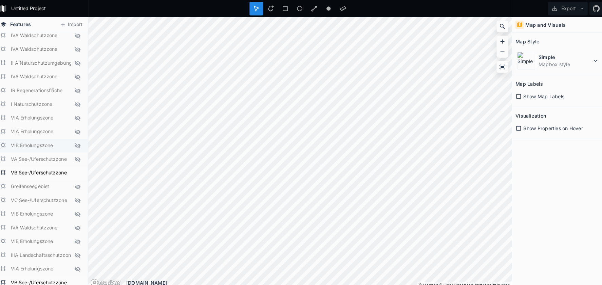
scroll to position [45, 0]
click at [79, 171] on icon at bounding box center [82, 170] width 6 height 4
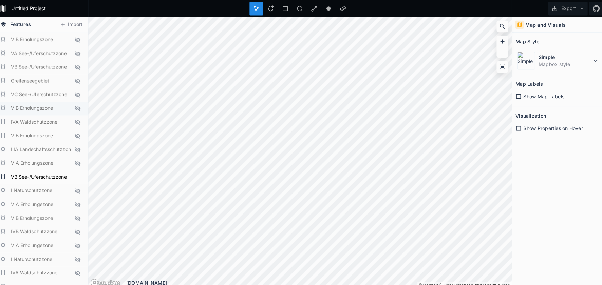
scroll to position [151, 0]
click at [79, 175] on icon at bounding box center [82, 173] width 6 height 4
click at [78, 174] on icon at bounding box center [81, 175] width 6 height 6
click at [564, 11] on button "Export" at bounding box center [565, 9] width 39 height 14
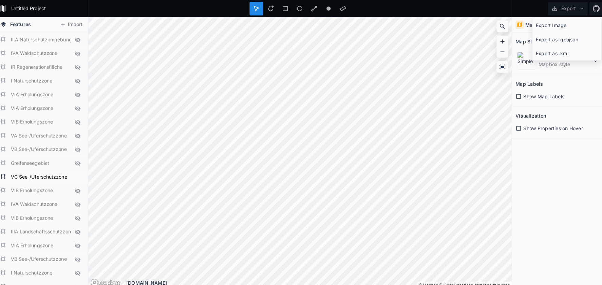
click at [555, 34] on div "Export as .geojson" at bounding box center [564, 39] width 68 height 14
click at [78, 176] on icon at bounding box center [81, 175] width 6 height 6
click at [79, 39] on icon at bounding box center [81, 38] width 5 height 5
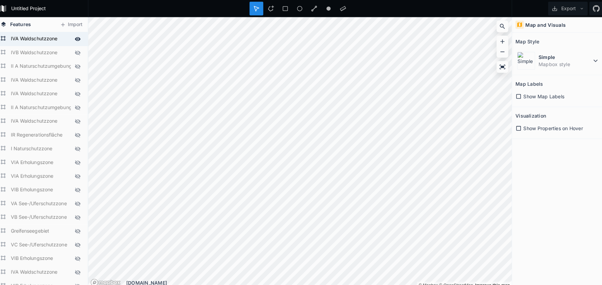
click at [79, 39] on icon at bounding box center [82, 39] width 6 height 4
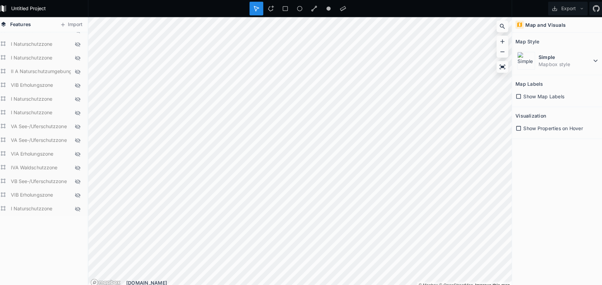
scroll to position [443, 0]
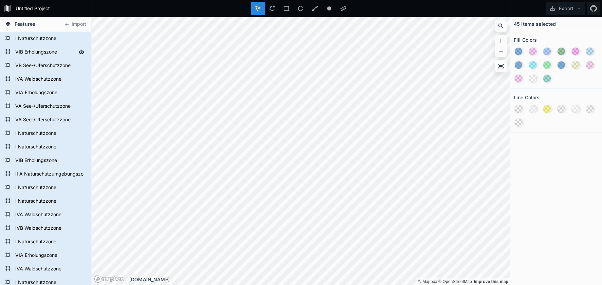
click at [83, 51] on icon at bounding box center [81, 52] width 6 height 6
click at [81, 66] on icon at bounding box center [82, 66] width 6 height 4
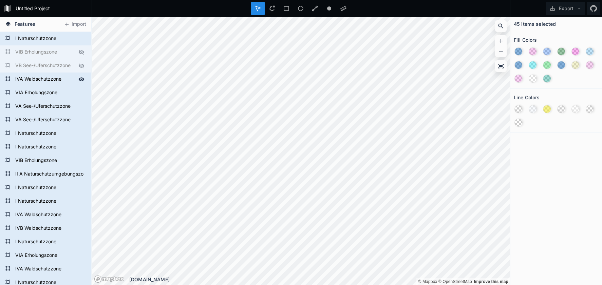
click at [80, 79] on icon at bounding box center [82, 79] width 6 height 4
click at [79, 94] on icon at bounding box center [82, 93] width 6 height 4
click at [81, 107] on icon at bounding box center [81, 106] width 6 height 6
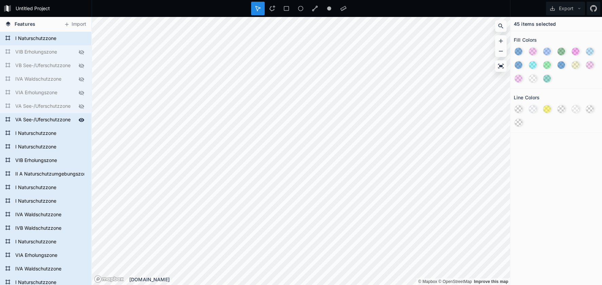
click at [81, 120] on icon at bounding box center [82, 120] width 6 height 4
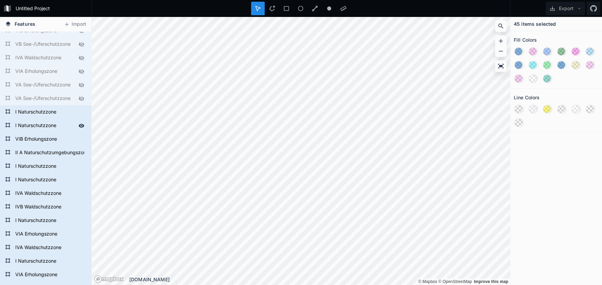
scroll to position [24, 0]
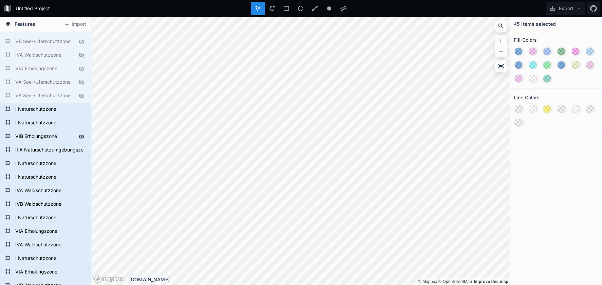
click at [79, 136] on icon at bounding box center [82, 137] width 6 height 4
click at [79, 150] on icon at bounding box center [81, 150] width 6 height 6
click at [81, 191] on icon at bounding box center [82, 191] width 6 height 4
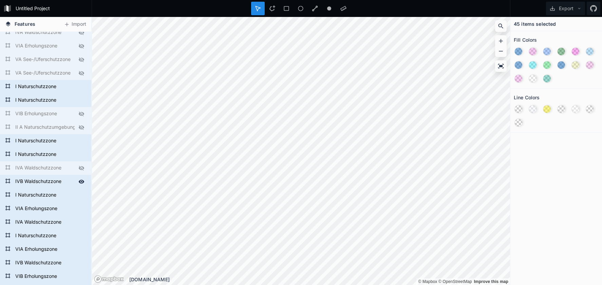
scroll to position [47, 0]
click at [78, 182] on icon at bounding box center [81, 181] width 6 height 6
click at [81, 209] on icon at bounding box center [82, 209] width 6 height 4
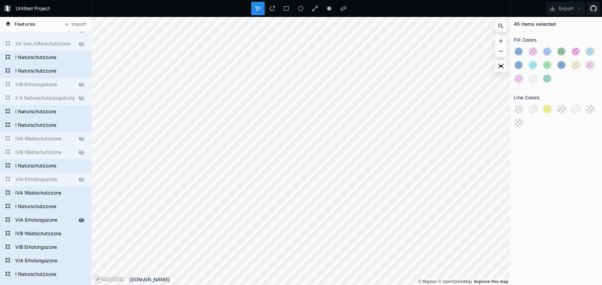
scroll to position [85, 0]
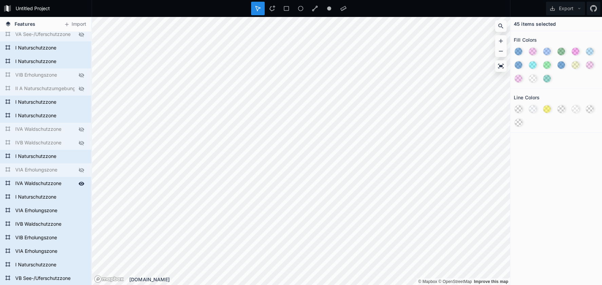
click at [81, 184] on icon at bounding box center [81, 184] width 6 height 6
click at [79, 211] on icon at bounding box center [82, 211] width 6 height 4
click at [82, 225] on icon at bounding box center [81, 224] width 6 height 6
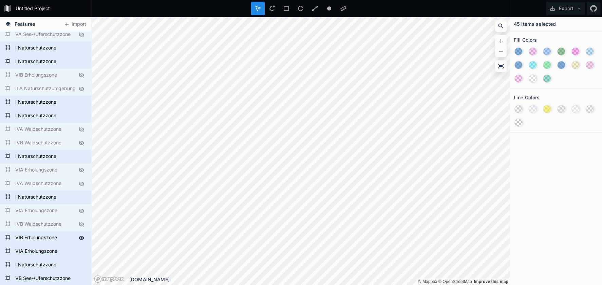
click at [79, 239] on icon at bounding box center [81, 238] width 6 height 6
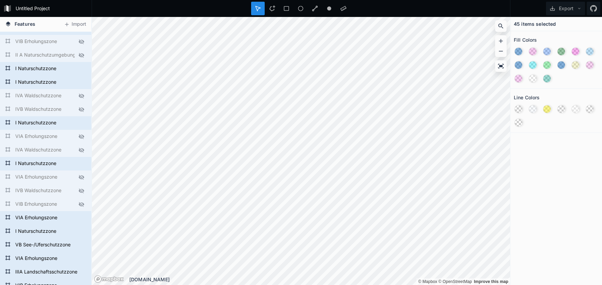
scroll to position [121, 0]
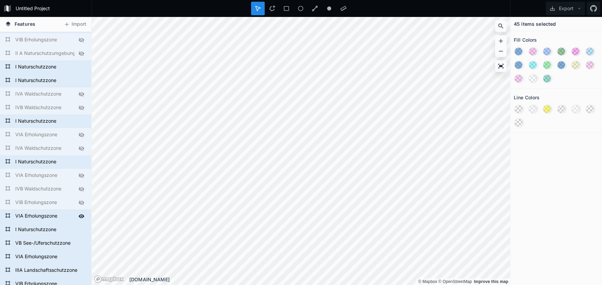
click at [81, 217] on icon at bounding box center [82, 216] width 6 height 4
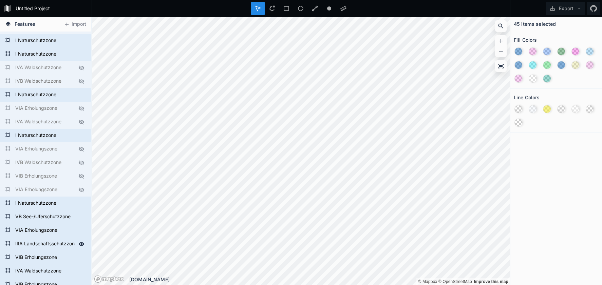
scroll to position [148, 0]
click at [81, 220] on div at bounding box center [81, 216] width 9 height 9
click at [81, 232] on icon at bounding box center [82, 230] width 6 height 4
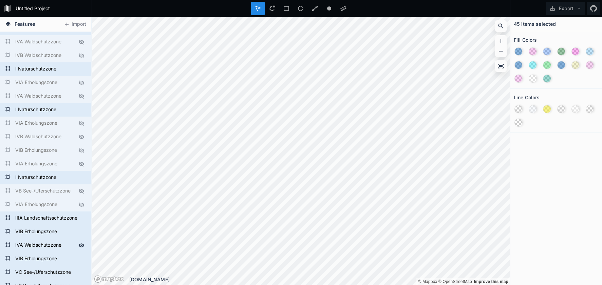
scroll to position [173, 0]
click at [82, 219] on icon at bounding box center [82, 218] width 6 height 4
click at [80, 231] on icon at bounding box center [81, 232] width 6 height 6
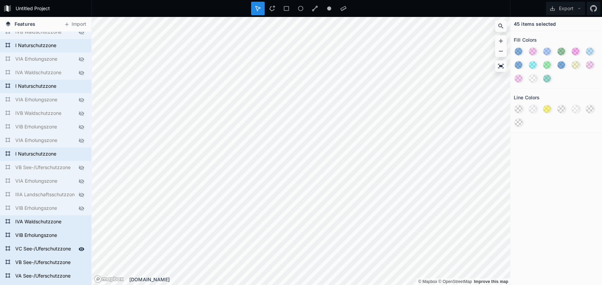
scroll to position [199, 0]
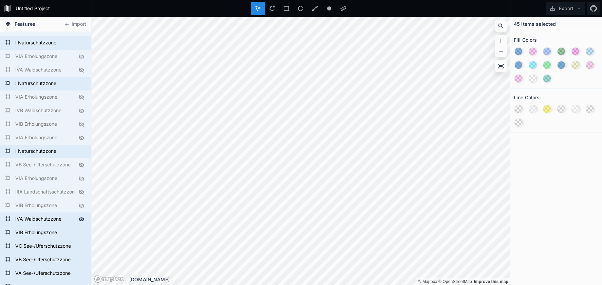
click at [81, 221] on icon at bounding box center [82, 219] width 6 height 4
click at [81, 233] on icon at bounding box center [82, 233] width 6 height 4
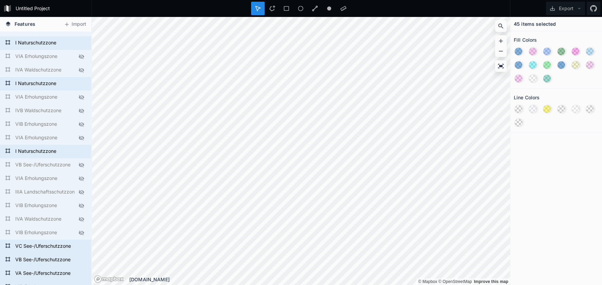
scroll to position [243, 0]
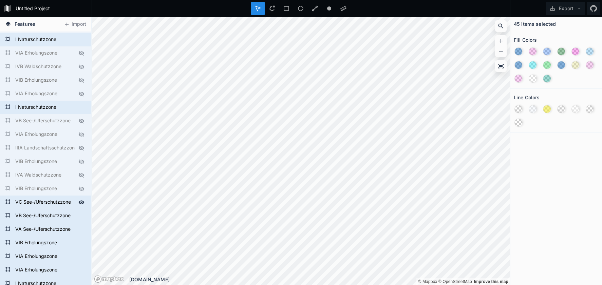
click at [81, 202] on icon at bounding box center [82, 202] width 6 height 4
click at [80, 215] on icon at bounding box center [81, 216] width 6 height 6
click at [80, 227] on icon at bounding box center [81, 230] width 6 height 6
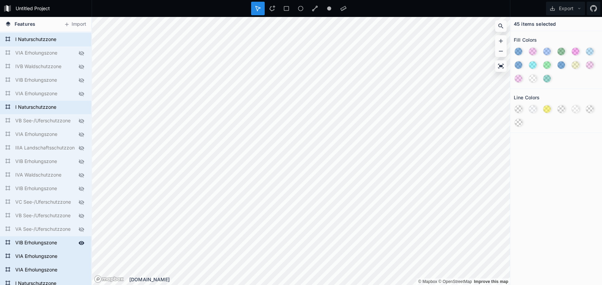
click at [79, 243] on icon at bounding box center [82, 243] width 6 height 4
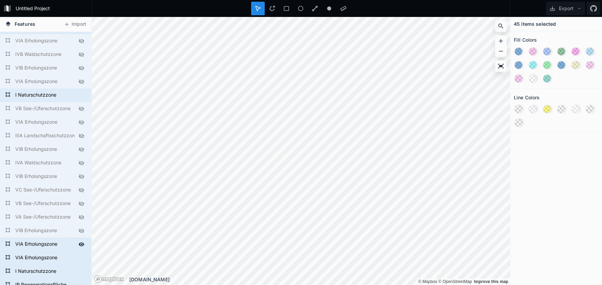
click at [80, 244] on icon at bounding box center [81, 244] width 6 height 6
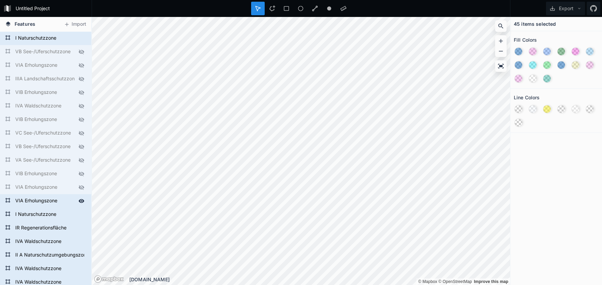
scroll to position [313, 0]
click at [79, 200] on icon at bounding box center [82, 200] width 6 height 4
click at [81, 229] on icon at bounding box center [82, 227] width 6 height 4
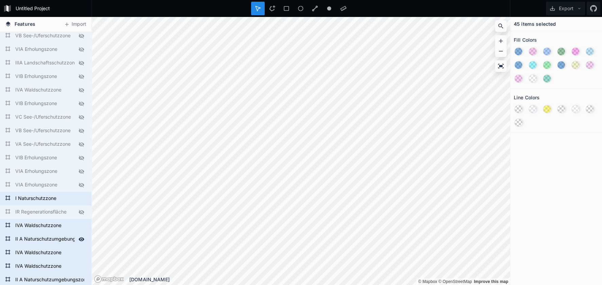
scroll to position [330, 0]
click at [79, 225] on icon at bounding box center [82, 224] width 6 height 4
click at [79, 238] on icon at bounding box center [82, 238] width 6 height 4
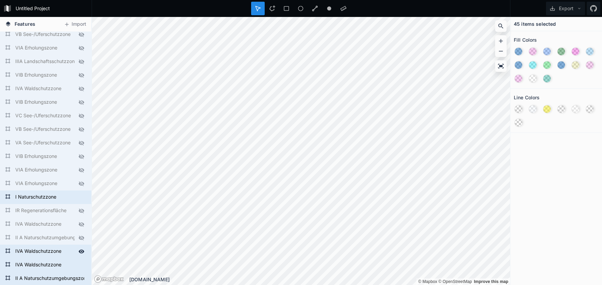
drag, startPoint x: 81, startPoint y: 252, endPoint x: 75, endPoint y: 255, distance: 6.4
click at [80, 252] on icon at bounding box center [81, 252] width 6 height 6
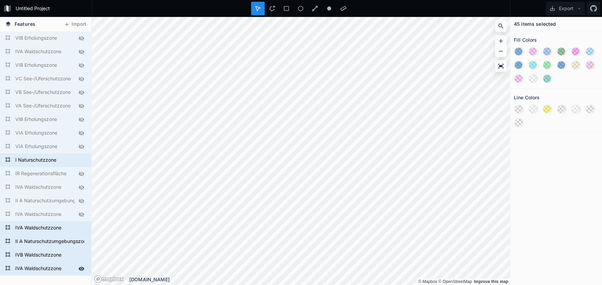
scroll to position [374, 0]
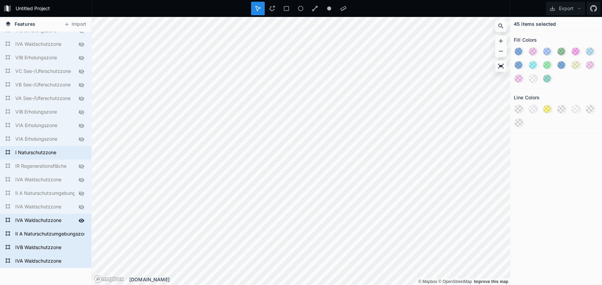
click at [79, 219] on icon at bounding box center [81, 221] width 6 height 6
click at [81, 236] on icon at bounding box center [81, 234] width 6 height 6
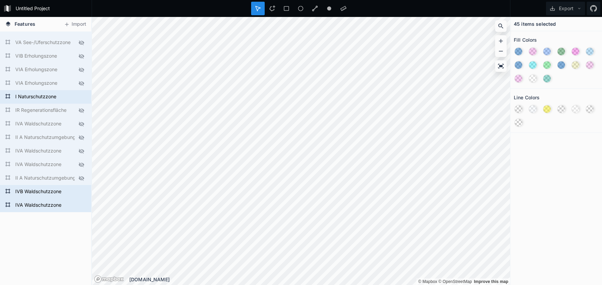
scroll to position [431, 0]
click at [81, 193] on icon at bounding box center [82, 191] width 6 height 4
click at [81, 203] on icon at bounding box center [82, 205] width 6 height 4
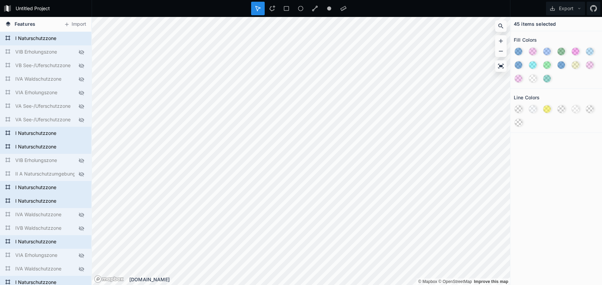
scroll to position [0, 0]
click at [565, 11] on button "Export" at bounding box center [565, 9] width 39 height 14
click at [555, 38] on div "Export as .geojson" at bounding box center [564, 39] width 68 height 14
click at [81, 41] on icon at bounding box center [81, 39] width 6 height 6
drag, startPoint x: 82, startPoint y: 133, endPoint x: 81, endPoint y: 144, distance: 10.9
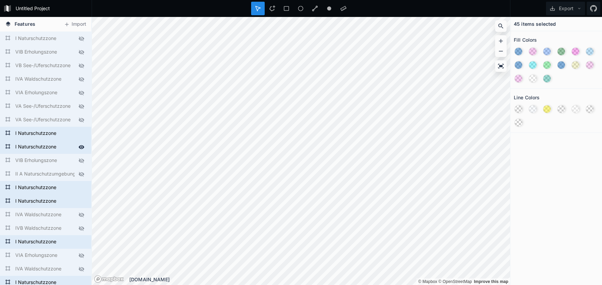
click at [0, 0] on icon at bounding box center [0, 0] width 0 height 0
click at [83, 149] on icon at bounding box center [82, 147] width 6 height 4
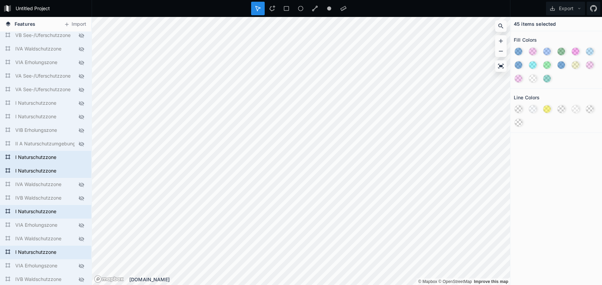
scroll to position [32, 0]
click at [80, 143] on icon at bounding box center [81, 143] width 6 height 6
click at [81, 158] on icon at bounding box center [81, 156] width 6 height 6
click at [80, 170] on icon at bounding box center [81, 170] width 6 height 6
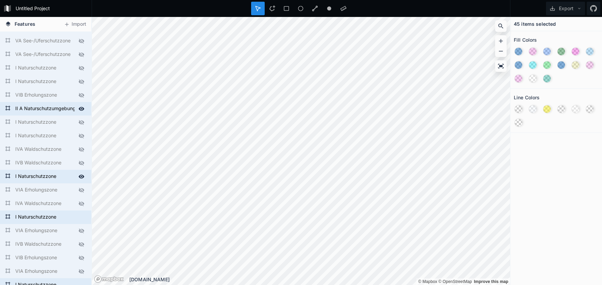
scroll to position [67, 0]
click at [81, 172] on icon at bounding box center [81, 175] width 6 height 6
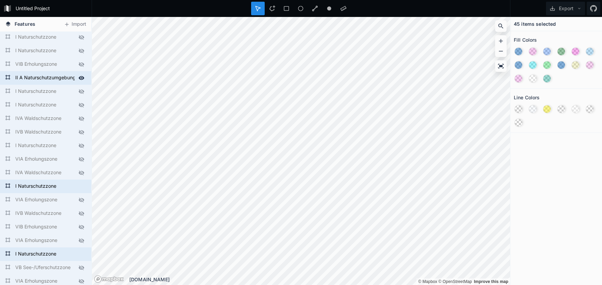
scroll to position [97, 0]
click at [79, 185] on icon at bounding box center [82, 186] width 6 height 4
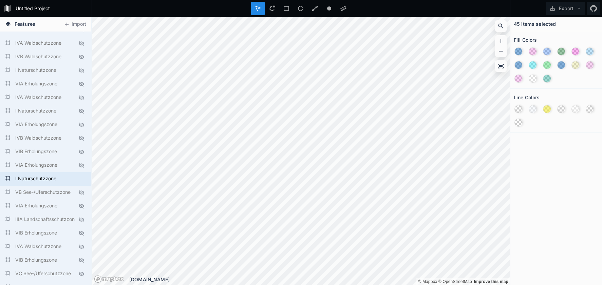
scroll to position [172, 0]
click at [80, 180] on icon at bounding box center [82, 178] width 6 height 4
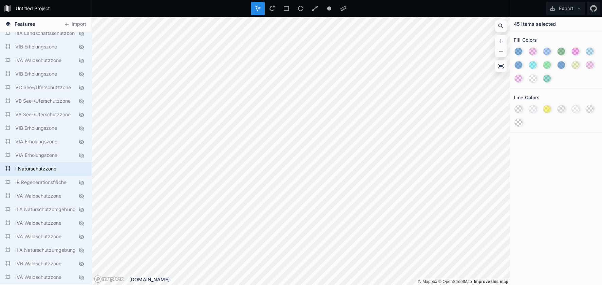
scroll to position [358, 0]
click at [80, 171] on icon at bounding box center [82, 169] width 6 height 4
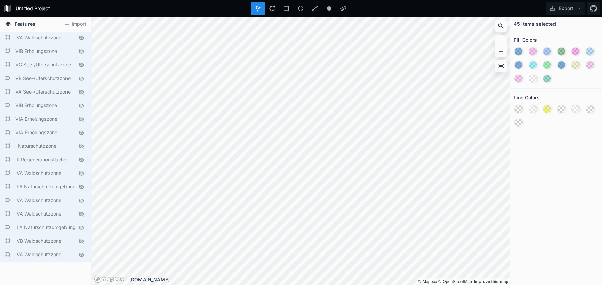
scroll to position [383, 0]
click at [81, 185] on icon at bounding box center [81, 184] width 6 height 6
click at [79, 223] on icon at bounding box center [81, 225] width 5 height 5
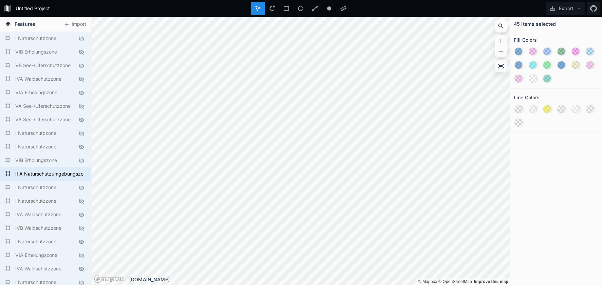
scroll to position [0, 0]
click at [563, 12] on button "Export" at bounding box center [565, 9] width 39 height 14
drag, startPoint x: 563, startPoint y: 39, endPoint x: 506, endPoint y: 42, distance: 56.7
click at [562, 39] on div "Export as .geojson" at bounding box center [564, 39] width 68 height 14
click at [83, 175] on icon at bounding box center [82, 174] width 6 height 4
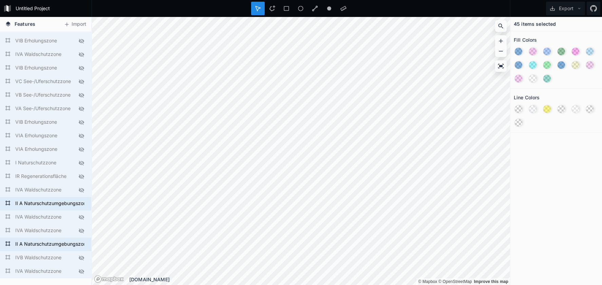
scroll to position [368, 0]
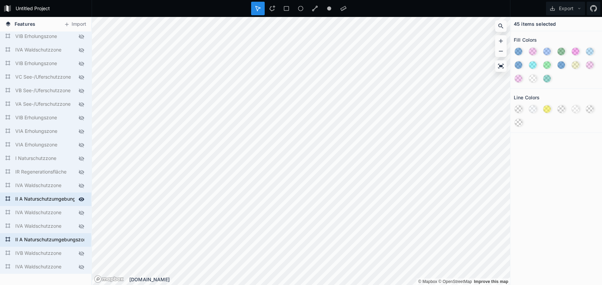
click at [82, 199] on icon at bounding box center [82, 199] width 6 height 4
click at [81, 243] on icon at bounding box center [81, 240] width 6 height 6
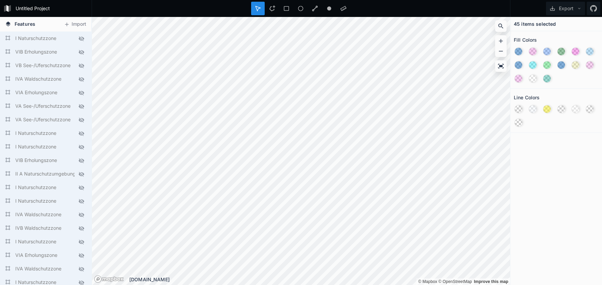
scroll to position [0, 0]
click at [81, 77] on icon at bounding box center [81, 79] width 6 height 6
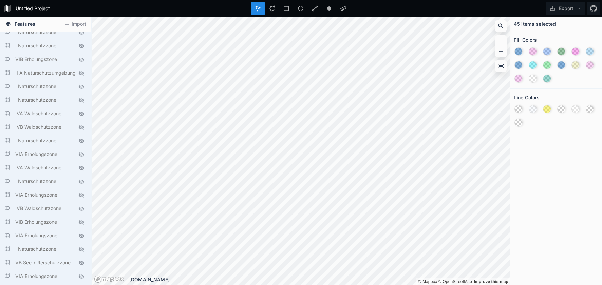
scroll to position [102, 0]
click at [82, 113] on icon at bounding box center [81, 113] width 6 height 6
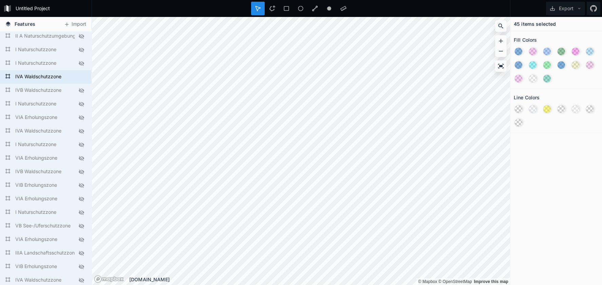
scroll to position [139, 0]
click at [80, 129] on icon at bounding box center [81, 130] width 6 height 6
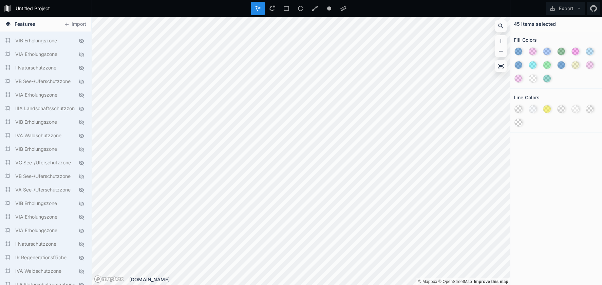
scroll to position [284, 0]
click at [81, 134] on icon at bounding box center [81, 134] width 5 height 5
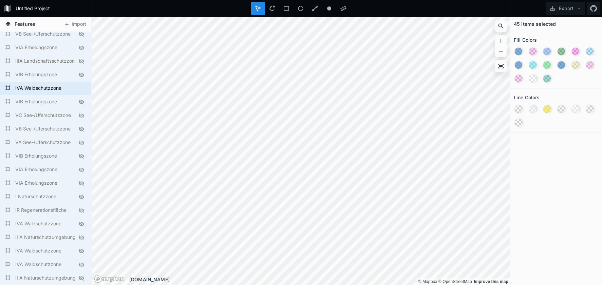
scroll to position [333, 0]
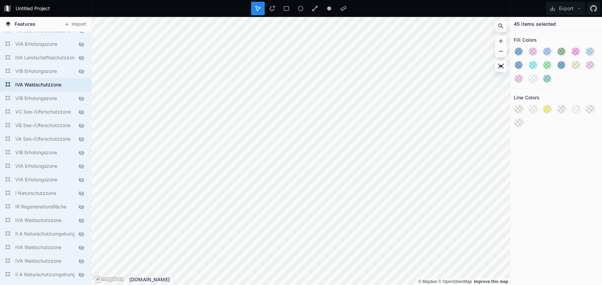
click at [81, 219] on icon at bounding box center [81, 220] width 5 height 5
click at [79, 248] on icon at bounding box center [81, 248] width 5 height 5
click at [81, 259] on icon at bounding box center [81, 261] width 6 height 6
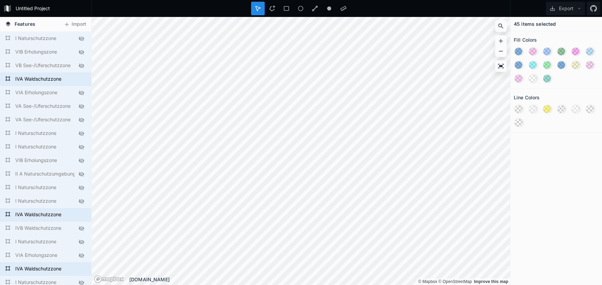
scroll to position [0, 0]
click at [575, 11] on button "Export" at bounding box center [565, 9] width 39 height 14
drag, startPoint x: 566, startPoint y: 38, endPoint x: 522, endPoint y: 39, distance: 44.1
click at [566, 38] on div "Export as .geojson" at bounding box center [564, 39] width 68 height 14
click at [82, 78] on icon at bounding box center [81, 79] width 6 height 6
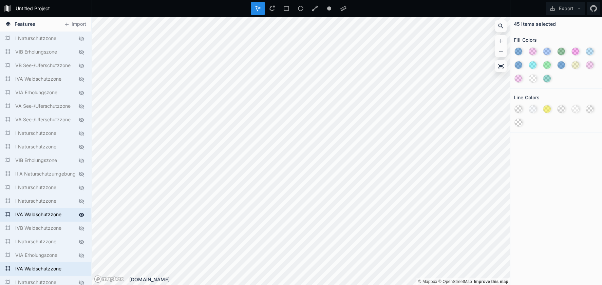
click at [79, 216] on icon at bounding box center [82, 215] width 6 height 4
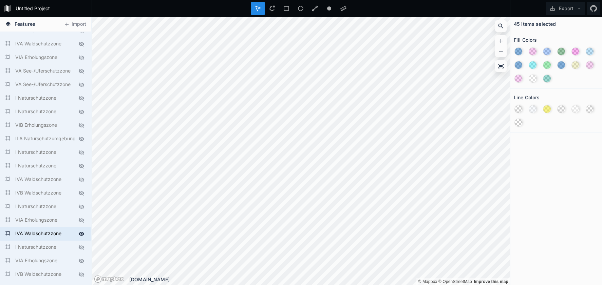
click at [82, 234] on icon at bounding box center [81, 234] width 6 height 6
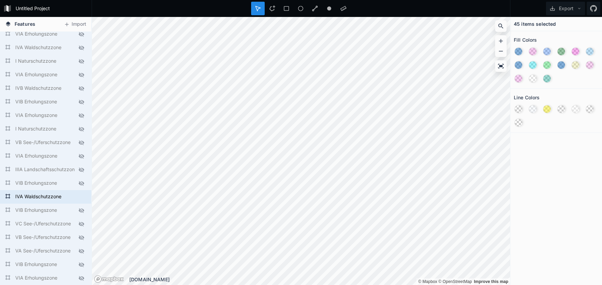
scroll to position [253, 0]
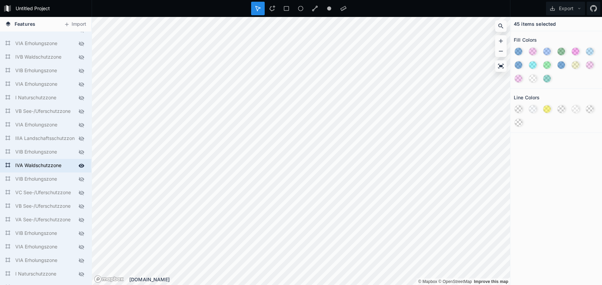
click at [82, 166] on icon at bounding box center [82, 166] width 6 height 4
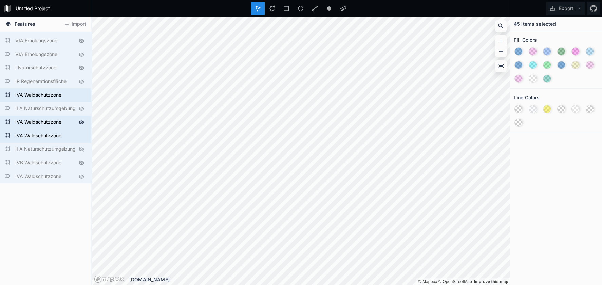
scroll to position [459, 0]
click at [81, 124] on icon at bounding box center [81, 122] width 6 height 6
click at [80, 137] on icon at bounding box center [82, 136] width 6 height 4
click at [81, 95] on icon at bounding box center [82, 95] width 6 height 4
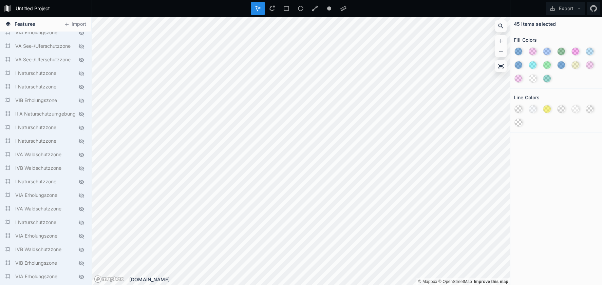
scroll to position [63, 0]
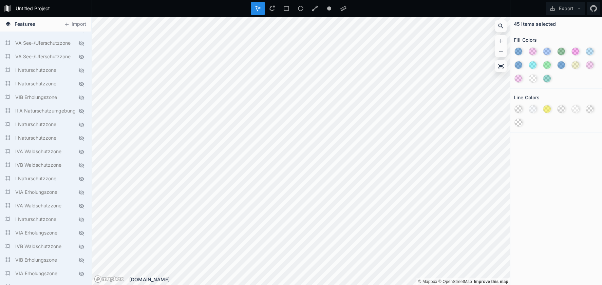
click at [83, 167] on icon at bounding box center [81, 165] width 6 height 6
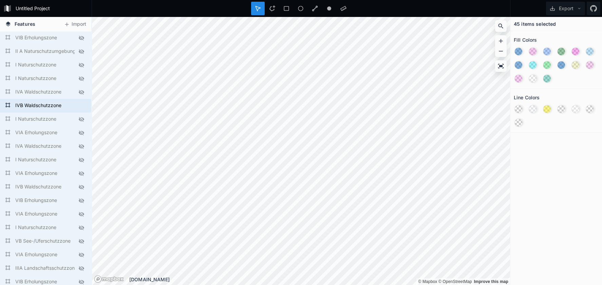
scroll to position [123, 0]
click at [81, 187] on icon at bounding box center [81, 186] width 5 height 5
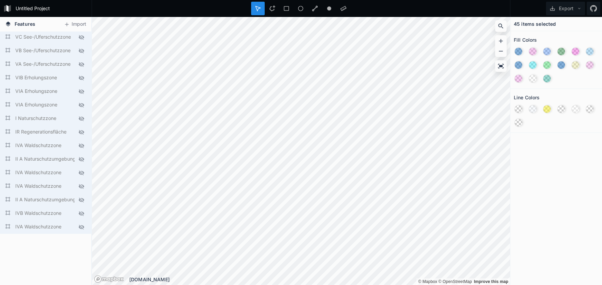
scroll to position [409, 0]
click at [80, 213] on icon at bounding box center [81, 213] width 5 height 5
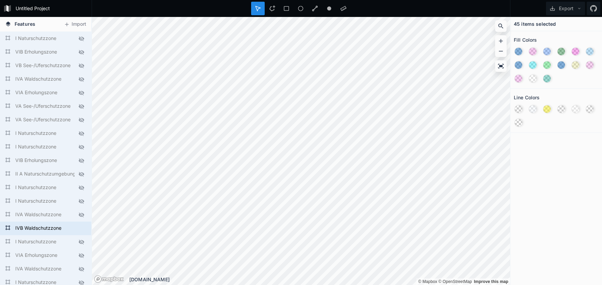
scroll to position [0, 0]
click at [560, 10] on button "Export" at bounding box center [565, 9] width 39 height 14
click at [558, 41] on div "Export as .geojson" at bounding box center [564, 39] width 68 height 14
click at [82, 228] on icon at bounding box center [82, 229] width 6 height 4
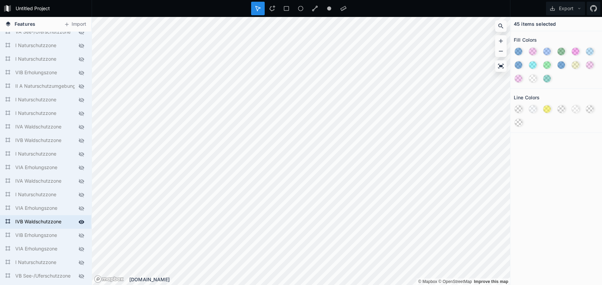
click at [83, 223] on icon at bounding box center [82, 222] width 6 height 4
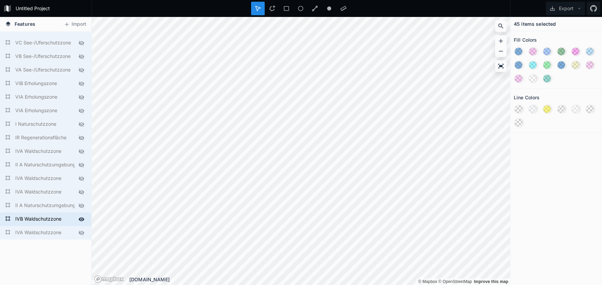
click at [82, 220] on icon at bounding box center [81, 219] width 6 height 6
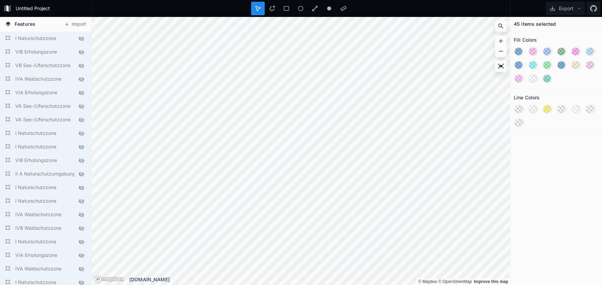
click at [81, 93] on icon at bounding box center [81, 93] width 5 height 5
click at [81, 157] on icon at bounding box center [81, 158] width 6 height 6
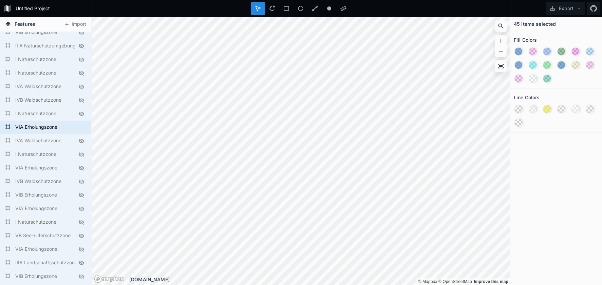
click at [81, 167] on icon at bounding box center [81, 168] width 5 height 5
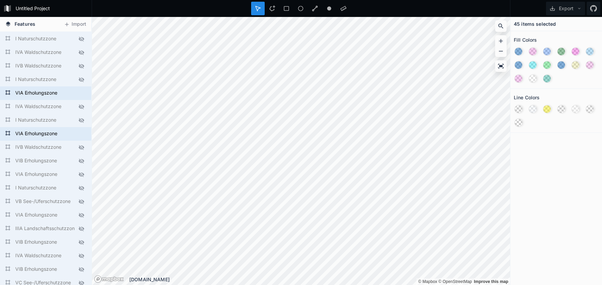
scroll to position [182, 0]
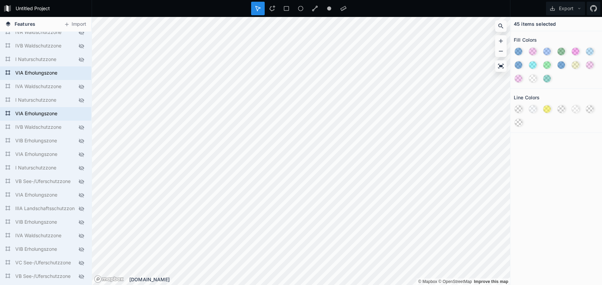
click at [80, 154] on icon at bounding box center [81, 154] width 5 height 5
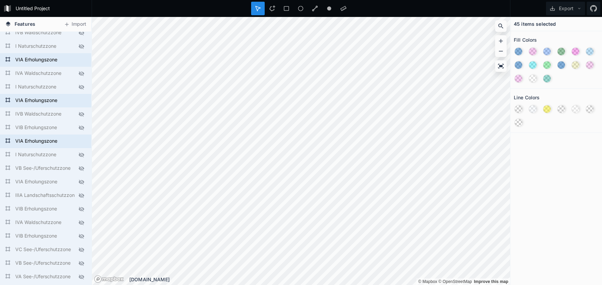
scroll to position [216, 0]
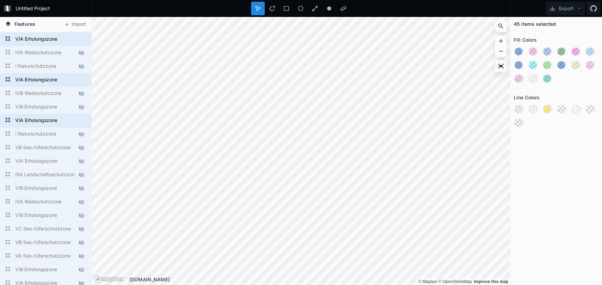
click at [81, 161] on icon at bounding box center [81, 161] width 5 height 5
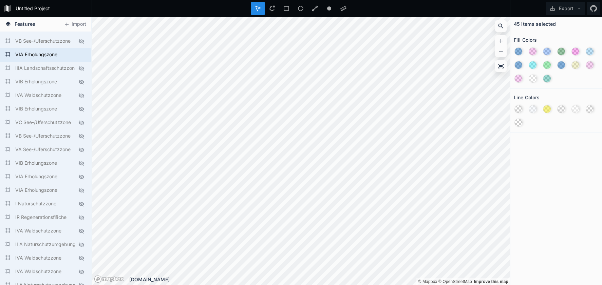
scroll to position [323, 0]
click at [81, 177] on icon at bounding box center [81, 176] width 5 height 5
click at [81, 190] on icon at bounding box center [81, 190] width 5 height 5
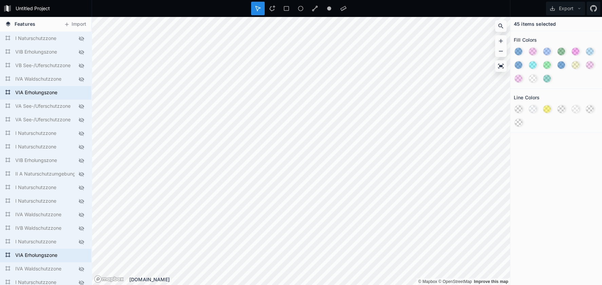
scroll to position [0, 0]
click at [559, 9] on button "Export" at bounding box center [565, 9] width 39 height 14
click at [554, 37] on div "Export as .geojson" at bounding box center [564, 39] width 68 height 14
click at [82, 94] on icon at bounding box center [81, 93] width 6 height 6
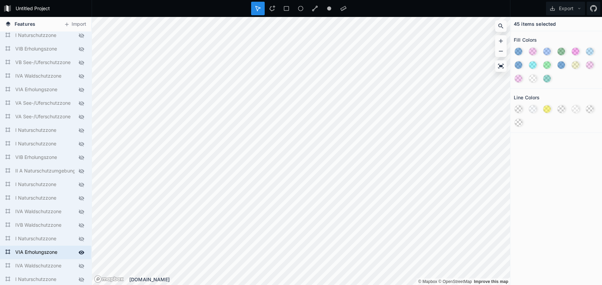
click at [82, 252] on icon at bounding box center [81, 253] width 6 height 6
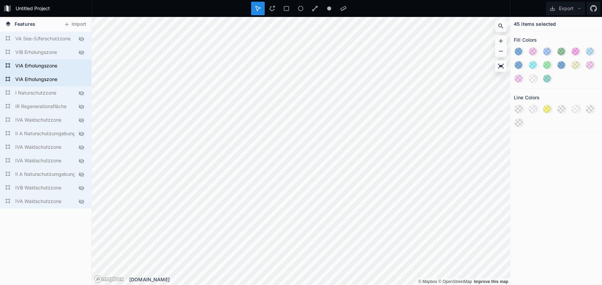
scroll to position [433, 0]
click at [81, 66] on icon at bounding box center [81, 67] width 6 height 6
click at [79, 82] on icon at bounding box center [81, 80] width 6 height 6
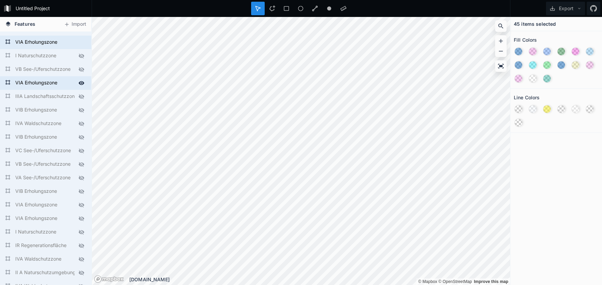
scroll to position [280, 0]
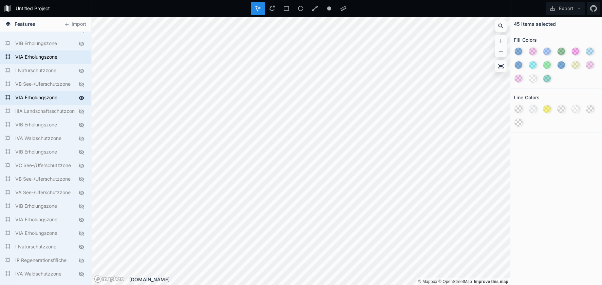
click at [80, 101] on div at bounding box center [81, 97] width 9 height 9
click at [80, 58] on icon at bounding box center [82, 57] width 6 height 4
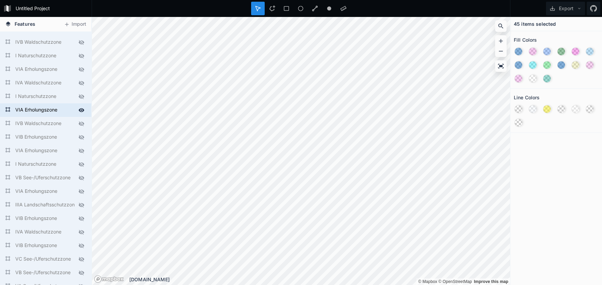
scroll to position [183, 0]
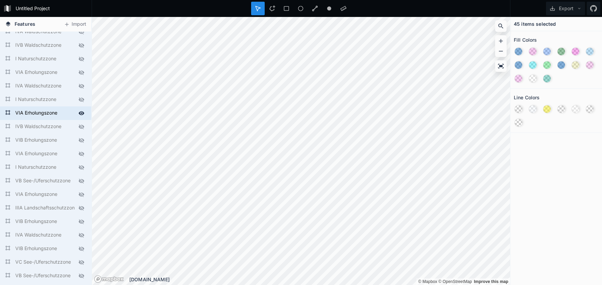
click at [81, 112] on icon at bounding box center [82, 113] width 6 height 4
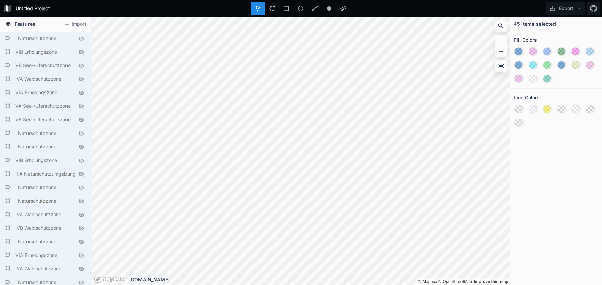
scroll to position [0, 0]
click at [81, 53] on icon at bounding box center [81, 52] width 5 height 5
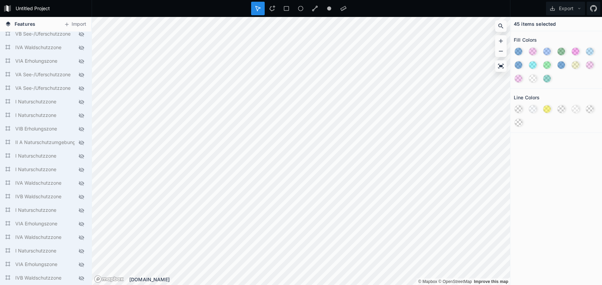
scroll to position [42, 0]
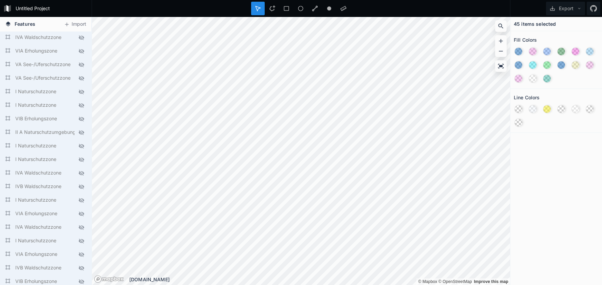
click at [82, 121] on icon at bounding box center [81, 119] width 5 height 5
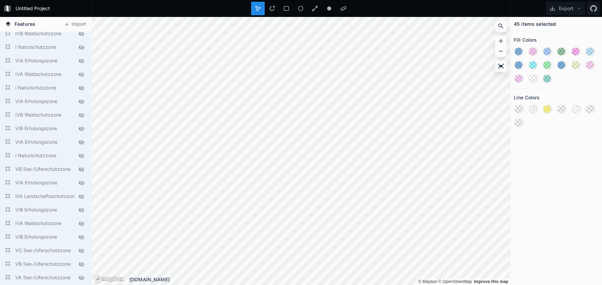
click at [80, 129] on icon at bounding box center [81, 129] width 6 height 6
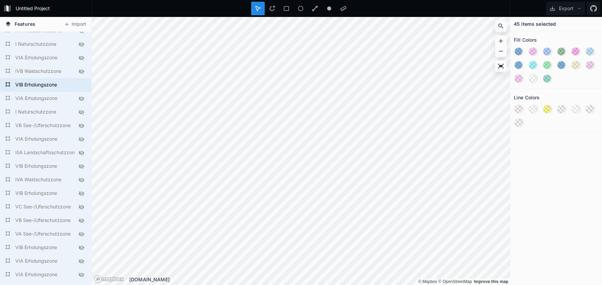
scroll to position [239, 0]
click at [82, 166] on icon at bounding box center [81, 166] width 6 height 6
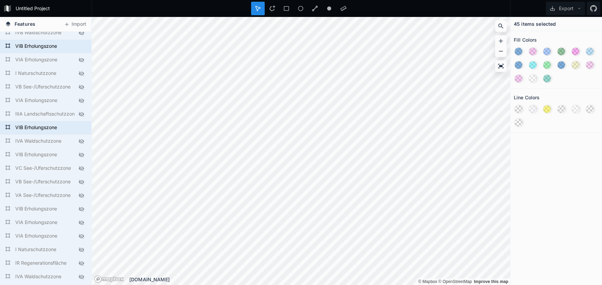
scroll to position [277, 0]
click at [80, 154] on icon at bounding box center [81, 155] width 6 height 6
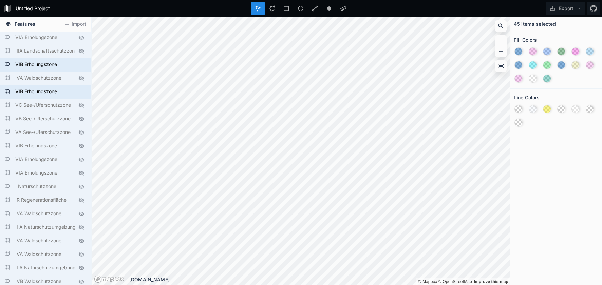
scroll to position [342, 0]
click at [80, 144] on icon at bounding box center [81, 144] width 6 height 6
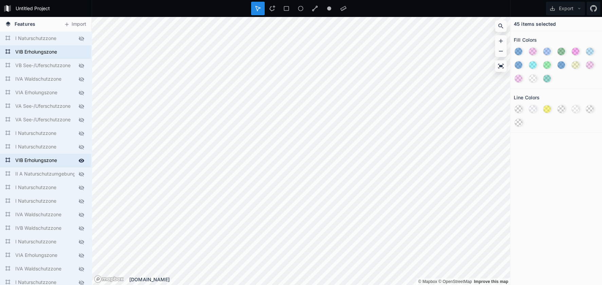
scroll to position [0, 0]
drag, startPoint x: 579, startPoint y: 6, endPoint x: 575, endPoint y: 11, distance: 6.3
click at [579, 6] on icon at bounding box center [578, 8] width 5 height 5
click at [563, 41] on div "Export as .geojson" at bounding box center [564, 39] width 68 height 14
click at [170, 0] on div at bounding box center [301, 8] width 418 height 17
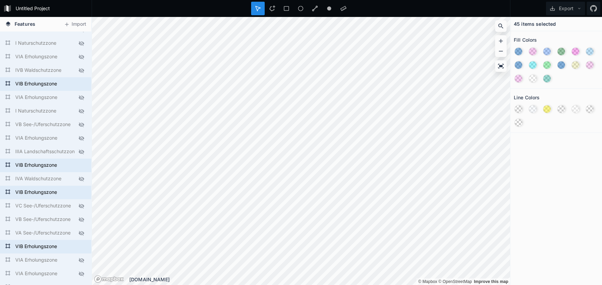
scroll to position [240, 0]
click at [78, 151] on icon at bounding box center [81, 152] width 6 height 6
click at [82, 152] on icon at bounding box center [82, 152] width 6 height 4
click at [82, 152] on icon at bounding box center [81, 152] width 6 height 6
click at [82, 152] on icon at bounding box center [82, 152] width 6 height 4
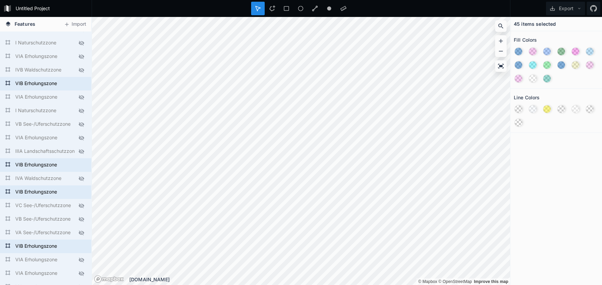
click at [82, 152] on icon at bounding box center [81, 152] width 6 height 6
click at [82, 178] on icon at bounding box center [81, 179] width 6 height 6
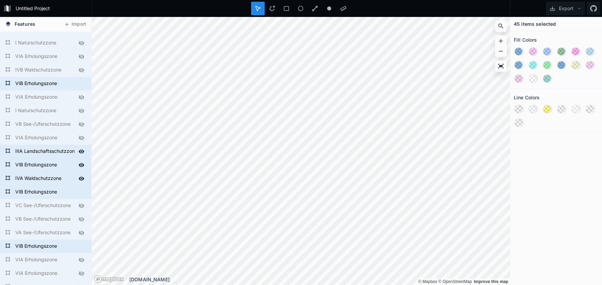
click at [81, 167] on icon at bounding box center [81, 165] width 6 height 6
click at [82, 176] on icon at bounding box center [81, 179] width 6 height 6
click at [81, 189] on div at bounding box center [81, 192] width 9 height 9
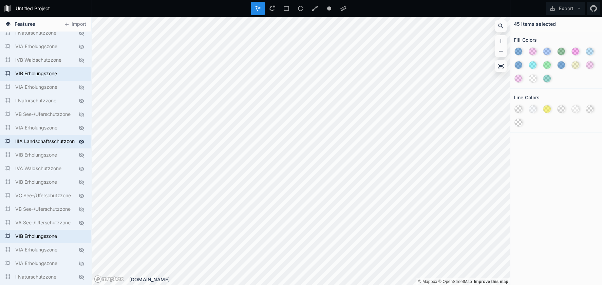
scroll to position [252, 0]
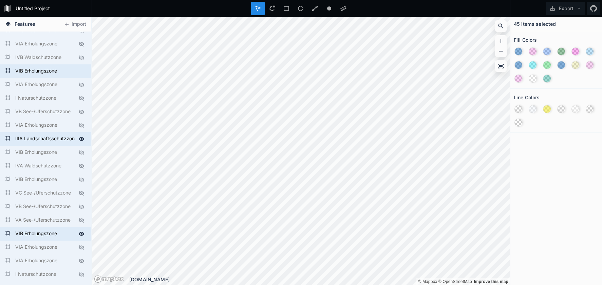
click at [83, 233] on icon at bounding box center [81, 234] width 6 height 6
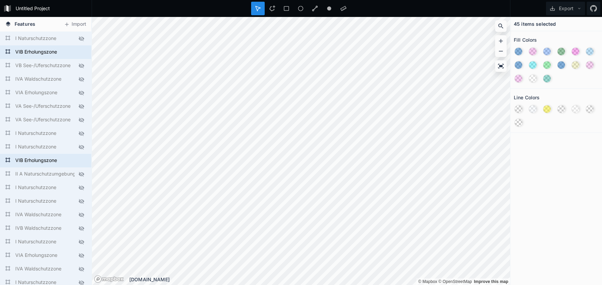
scroll to position [0, 0]
click at [81, 52] on icon at bounding box center [82, 52] width 6 height 4
click at [81, 161] on icon at bounding box center [82, 161] width 6 height 4
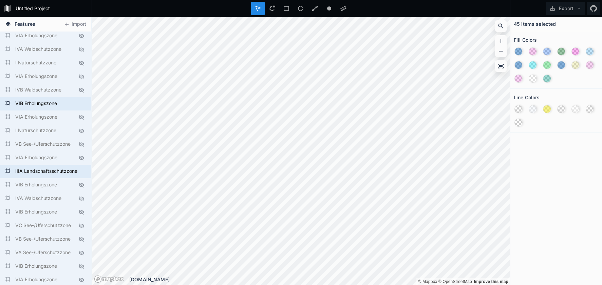
scroll to position [237, 0]
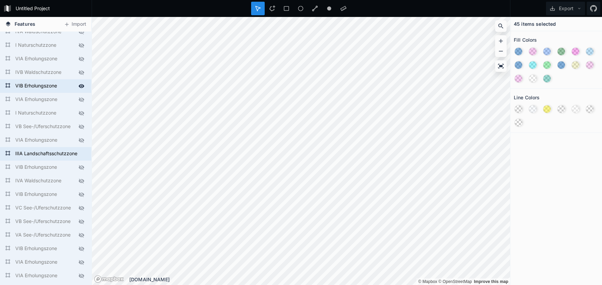
click at [82, 84] on icon at bounding box center [81, 86] width 6 height 6
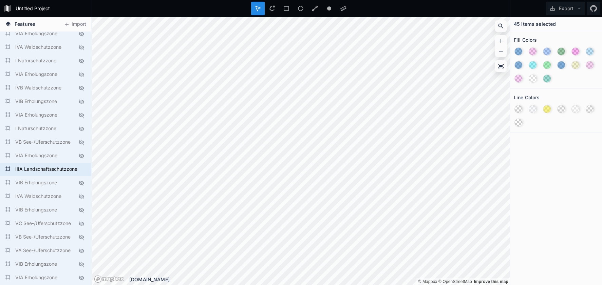
scroll to position [221, 0]
click at [558, 8] on button "Export" at bounding box center [565, 9] width 39 height 14
click at [546, 38] on div "Export as .geojson" at bounding box center [564, 39] width 68 height 14
click at [83, 168] on icon at bounding box center [81, 170] width 6 height 6
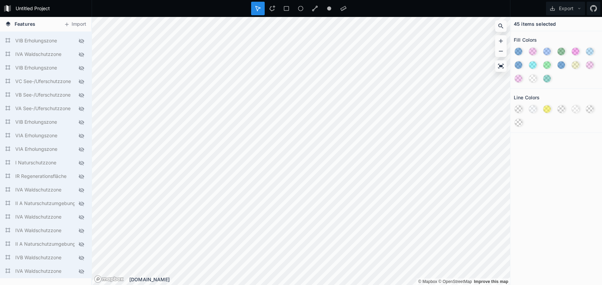
scroll to position [367, 0]
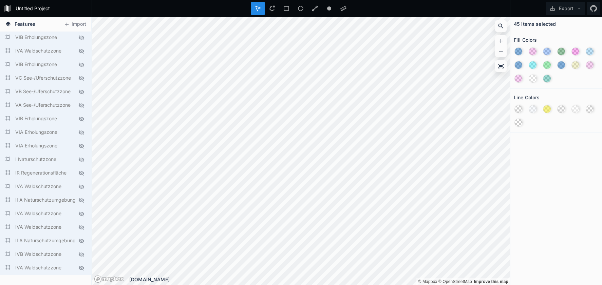
click at [82, 174] on icon at bounding box center [81, 173] width 6 height 6
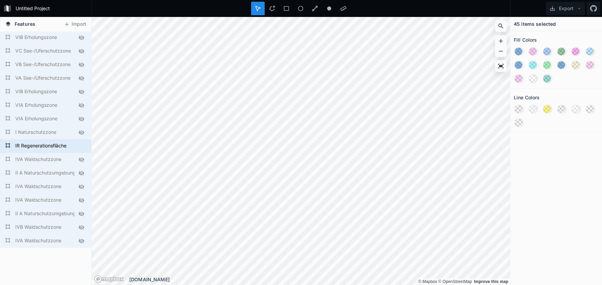
scroll to position [399, 0]
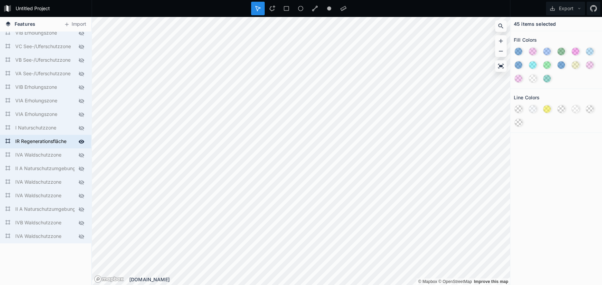
click at [81, 141] on icon at bounding box center [82, 142] width 6 height 4
click at [81, 141] on icon at bounding box center [81, 142] width 6 height 6
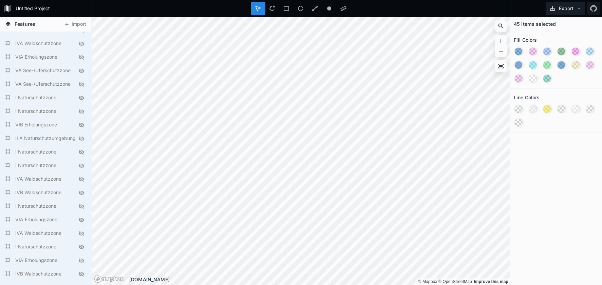
scroll to position [-1, 0]
click at [562, 9] on button "Export" at bounding box center [565, 9] width 39 height 14
click at [554, 41] on div "Export as .geojson" at bounding box center [564, 39] width 68 height 14
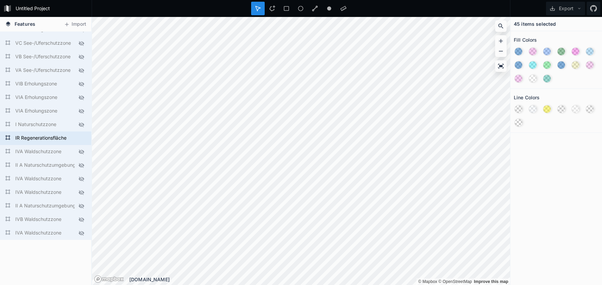
scroll to position [400, 0]
click at [83, 142] on icon at bounding box center [82, 141] width 6 height 4
click at [82, 234] on icon at bounding box center [81, 235] width 5 height 5
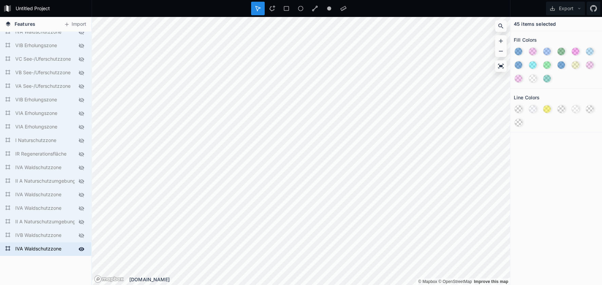
scroll to position [386, 0]
click at [81, 209] on icon at bounding box center [81, 209] width 6 height 6
click at [82, 196] on icon at bounding box center [81, 195] width 5 height 5
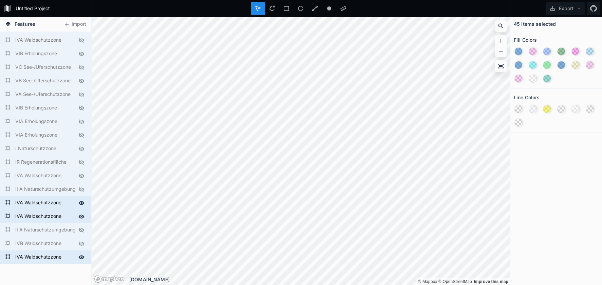
scroll to position [372, 0]
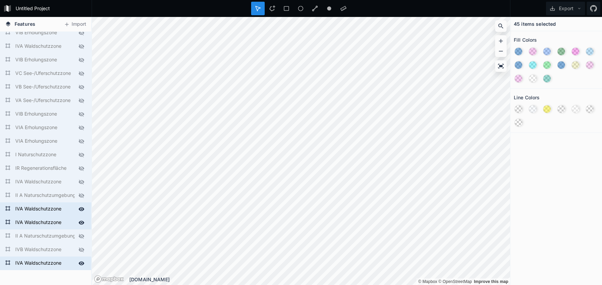
click at [81, 181] on icon at bounding box center [81, 182] width 5 height 5
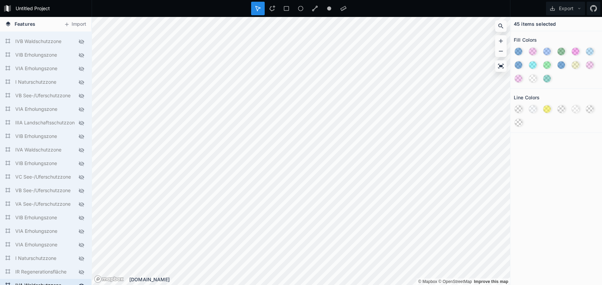
scroll to position [268, 0]
click at [81, 151] on icon at bounding box center [81, 150] width 5 height 5
click at [81, 162] on icon at bounding box center [81, 162] width 6 height 6
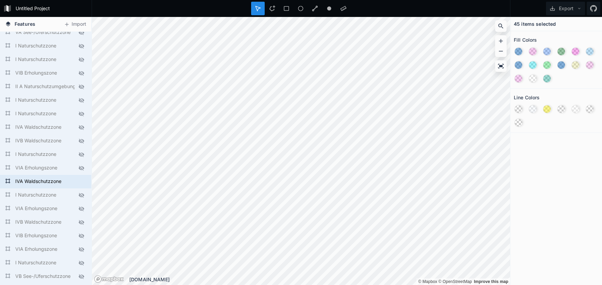
scroll to position [84, 0]
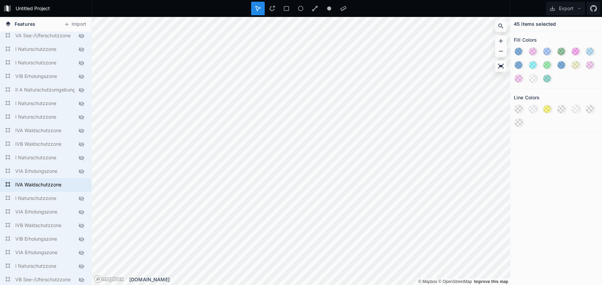
click at [80, 129] on icon at bounding box center [81, 131] width 6 height 6
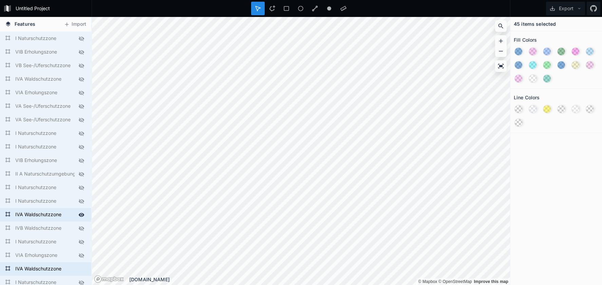
scroll to position [0, 0]
click at [80, 77] on icon at bounding box center [81, 79] width 6 height 6
click at [569, 8] on button "Export" at bounding box center [565, 9] width 39 height 14
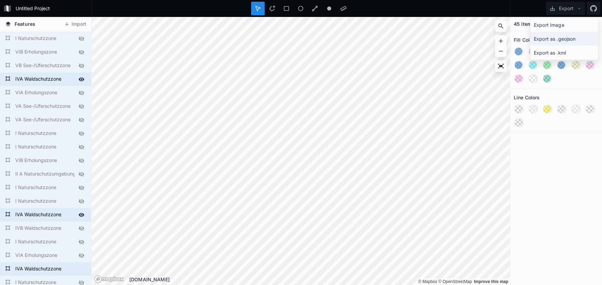
click at [551, 36] on div "Export as .geojson" at bounding box center [564, 39] width 68 height 14
click at [80, 92] on icon at bounding box center [81, 93] width 5 height 5
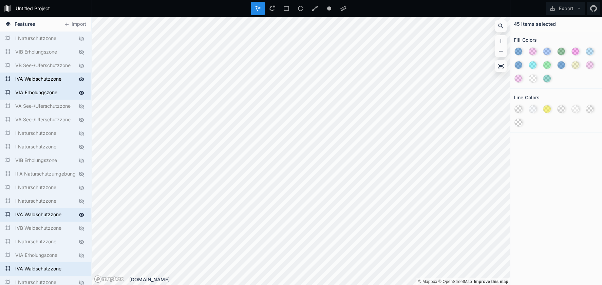
click at [80, 105] on icon at bounding box center [81, 106] width 6 height 6
click at [80, 117] on div at bounding box center [81, 119] width 9 height 9
click at [81, 130] on div at bounding box center [81, 133] width 9 height 9
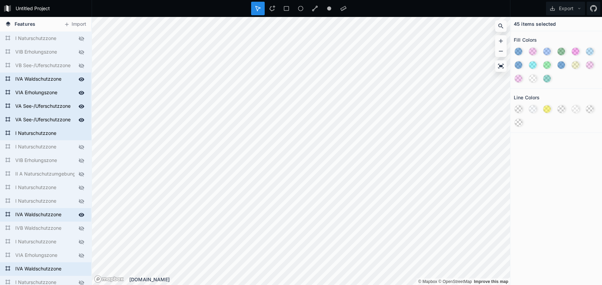
drag, startPoint x: 81, startPoint y: 149, endPoint x: 80, endPoint y: 154, distance: 5.4
click at [81, 149] on icon at bounding box center [81, 147] width 6 height 6
click at [80, 161] on icon at bounding box center [81, 161] width 6 height 6
click at [82, 175] on icon at bounding box center [81, 174] width 5 height 5
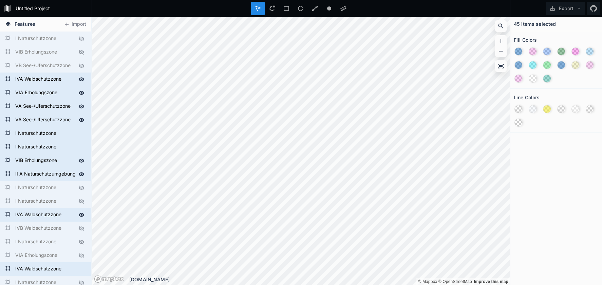
click at [82, 187] on icon at bounding box center [81, 188] width 6 height 6
click at [83, 201] on icon at bounding box center [81, 201] width 5 height 5
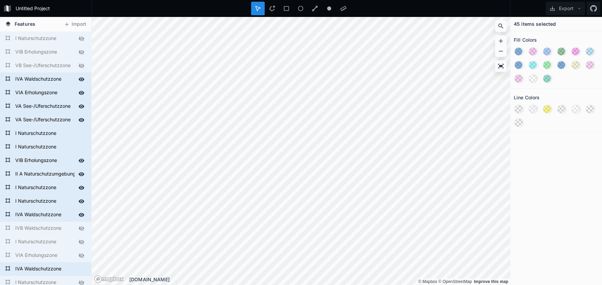
click at [84, 230] on icon at bounding box center [81, 228] width 6 height 6
click at [82, 238] on div at bounding box center [81, 241] width 9 height 9
click at [83, 252] on div at bounding box center [81, 255] width 9 height 9
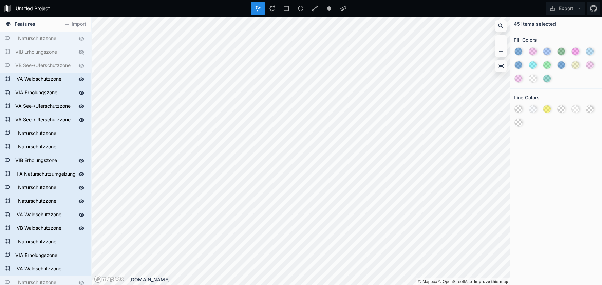
drag, startPoint x: 82, startPoint y: 65, endPoint x: 82, endPoint y: 58, distance: 7.5
click at [82, 64] on icon at bounding box center [81, 65] width 5 height 5
click at [81, 50] on icon at bounding box center [81, 52] width 6 height 6
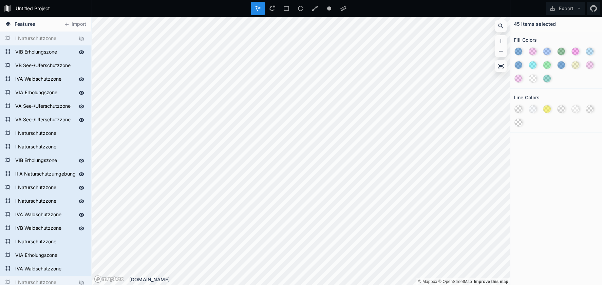
click at [80, 38] on icon at bounding box center [81, 39] width 6 height 6
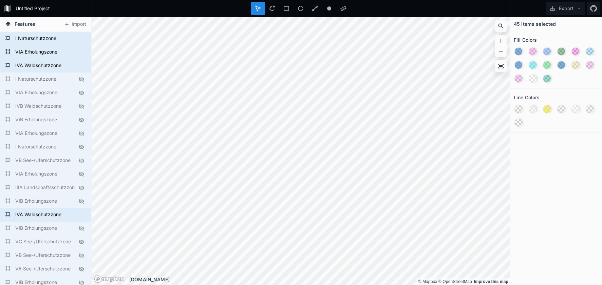
scroll to position [216, 0]
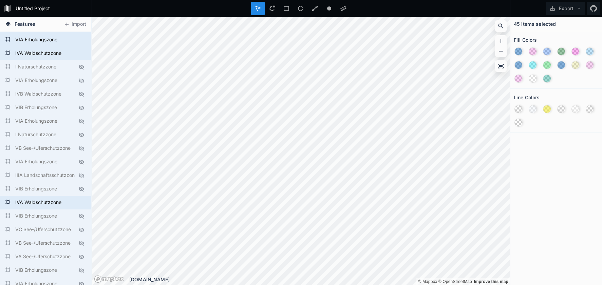
click at [80, 65] on icon at bounding box center [81, 67] width 6 height 6
click at [81, 81] on icon at bounding box center [81, 80] width 5 height 5
click at [80, 92] on div at bounding box center [81, 94] width 9 height 9
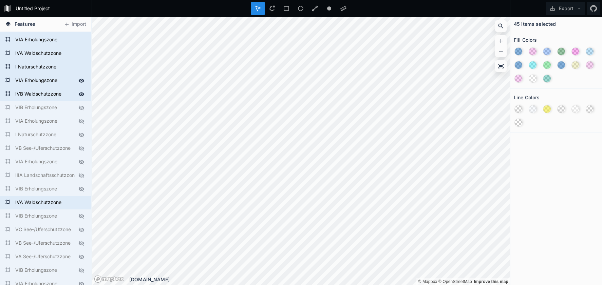
click at [80, 107] on icon at bounding box center [81, 108] width 6 height 6
click at [80, 125] on div at bounding box center [81, 121] width 9 height 9
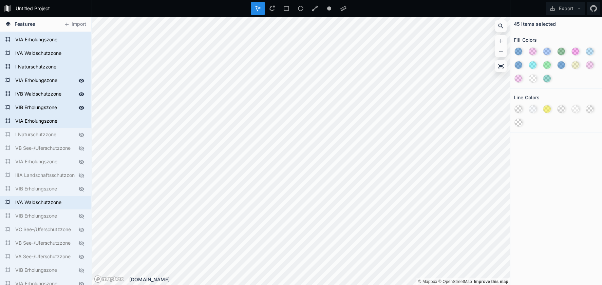
click at [80, 133] on icon at bounding box center [81, 135] width 6 height 6
drag, startPoint x: 82, startPoint y: 145, endPoint x: 80, endPoint y: 156, distance: 11.0
click at [82, 145] on div at bounding box center [81, 148] width 9 height 9
click at [81, 163] on icon at bounding box center [81, 162] width 5 height 5
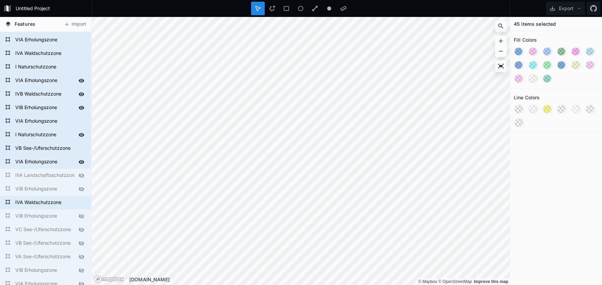
click at [81, 176] on icon at bounding box center [81, 176] width 6 height 6
click at [80, 190] on icon at bounding box center [81, 189] width 6 height 6
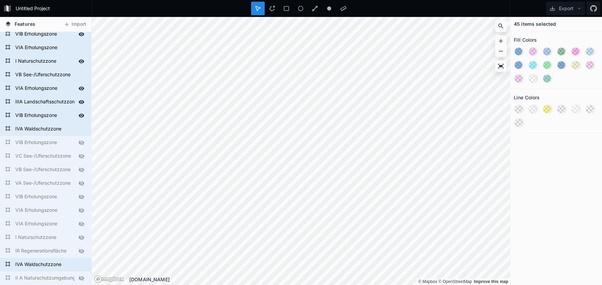
scroll to position [290, 0]
click at [80, 141] on icon at bounding box center [81, 141] width 5 height 5
drag, startPoint x: 81, startPoint y: 152, endPoint x: 81, endPoint y: 164, distance: 12.2
click at [81, 153] on icon at bounding box center [81, 155] width 6 height 6
click at [83, 166] on icon at bounding box center [81, 169] width 6 height 6
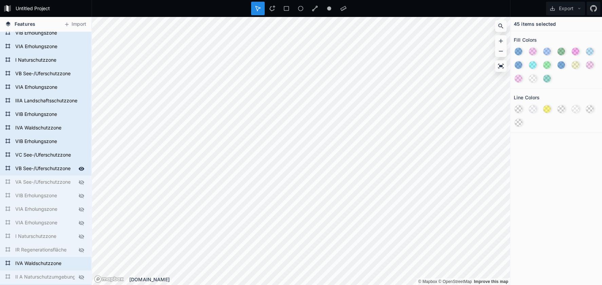
click at [82, 181] on icon at bounding box center [81, 182] width 5 height 5
click at [81, 197] on icon at bounding box center [81, 196] width 6 height 6
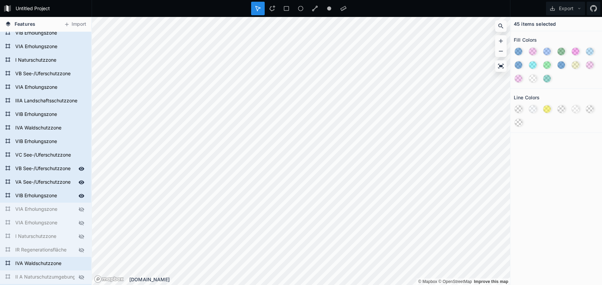
click at [81, 210] on icon at bounding box center [81, 209] width 5 height 5
click at [81, 227] on div at bounding box center [81, 222] width 9 height 9
click at [81, 244] on div "IR Regenerationsfläche" at bounding box center [45, 250] width 91 height 14
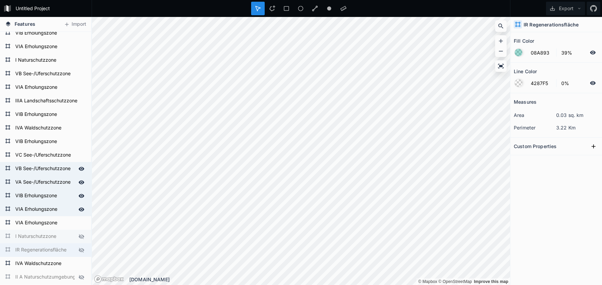
click at [82, 237] on icon at bounding box center [81, 237] width 6 height 6
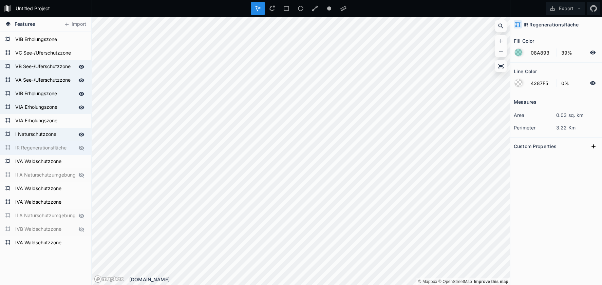
scroll to position [393, 0]
drag, startPoint x: 81, startPoint y: 146, endPoint x: 84, endPoint y: 160, distance: 14.4
click at [81, 146] on icon at bounding box center [81, 148] width 6 height 6
click at [84, 164] on icon at bounding box center [81, 161] width 6 height 6
click at [81, 163] on icon at bounding box center [81, 161] width 6 height 6
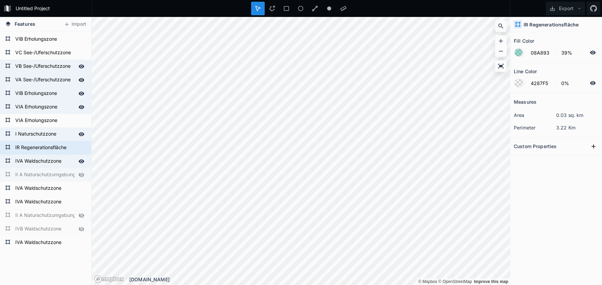
click at [80, 175] on icon at bounding box center [81, 175] width 6 height 6
click at [81, 188] on icon at bounding box center [81, 188] width 6 height 6
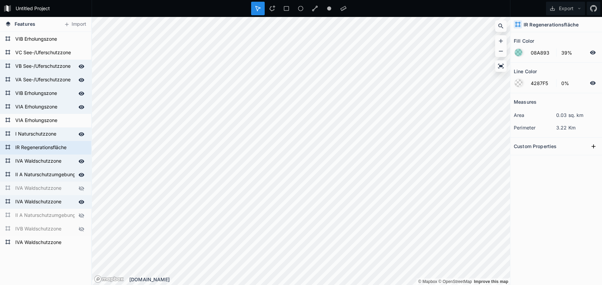
click at [80, 201] on icon at bounding box center [81, 202] width 6 height 6
drag, startPoint x: 80, startPoint y: 216, endPoint x: 83, endPoint y: 209, distance: 7.3
click at [81, 215] on icon at bounding box center [81, 216] width 6 height 6
click at [83, 201] on icon at bounding box center [81, 202] width 5 height 5
drag, startPoint x: 81, startPoint y: 190, endPoint x: 80, endPoint y: 217, distance: 27.5
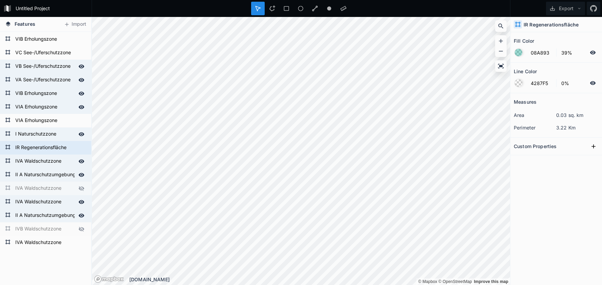
click at [81, 190] on icon at bounding box center [81, 188] width 6 height 6
click at [81, 229] on icon at bounding box center [81, 229] width 5 height 5
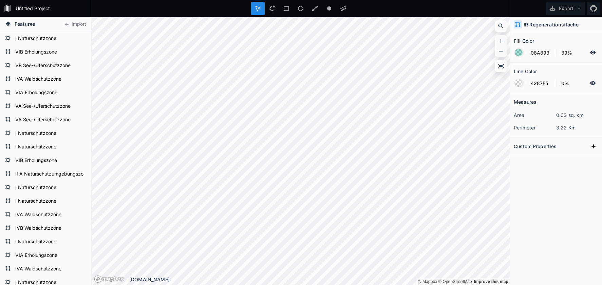
scroll to position [0, 0]
